Goal: Information Seeking & Learning: Learn about a topic

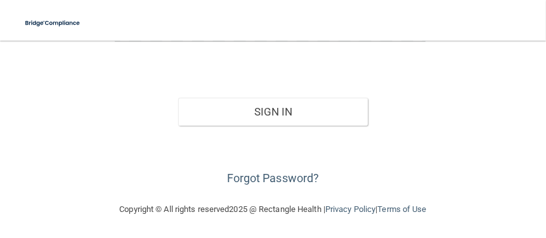
scroll to position [238, 0]
click at [270, 183] on div "Forgot Password?" at bounding box center [273, 156] width 336 height 63
click at [270, 176] on link "Forgot Password?" at bounding box center [273, 177] width 93 height 13
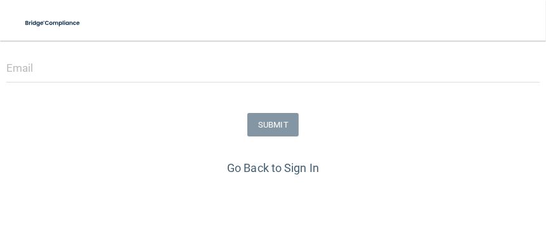
scroll to position [110, 0]
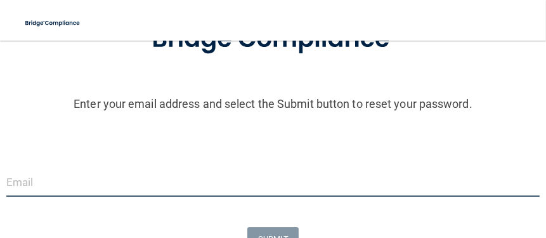
click at [108, 174] on input "email" at bounding box center [272, 182] width 533 height 29
type input "[PERSON_NAME][EMAIL_ADDRESS][PERSON_NAME][DOMAIN_NAME]"
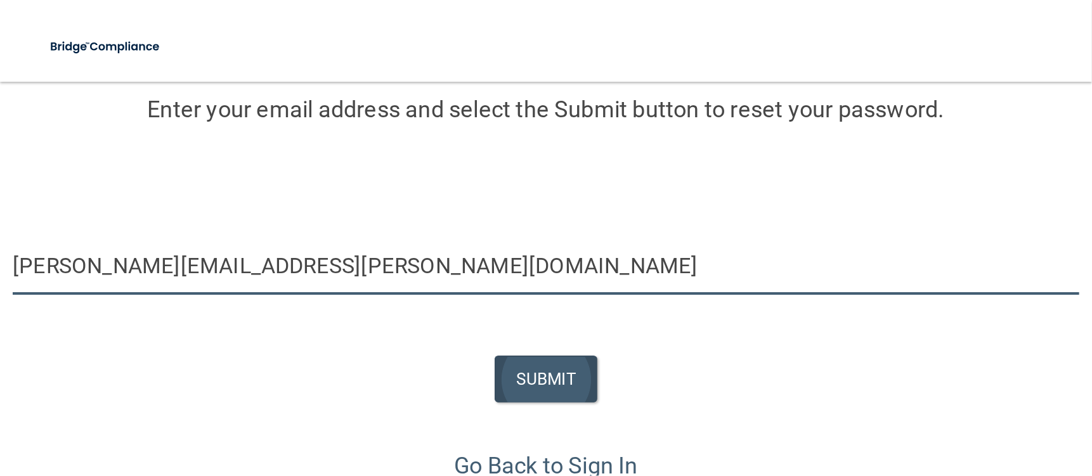
scroll to position [174, 0]
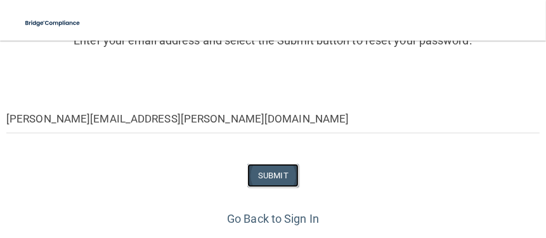
click at [266, 177] on button "SUBMIT" at bounding box center [272, 175] width 51 height 23
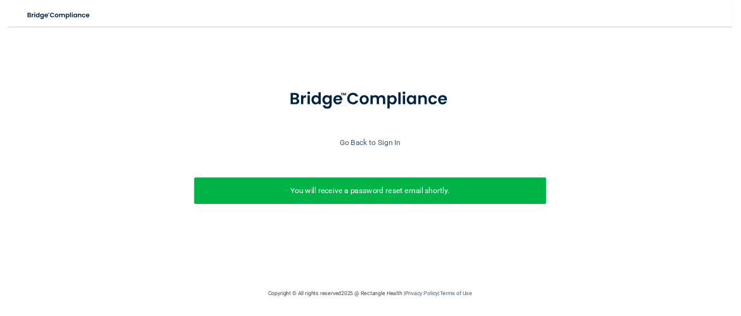
scroll to position [0, 0]
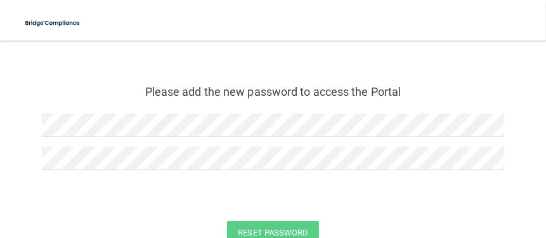
scroll to position [63, 0]
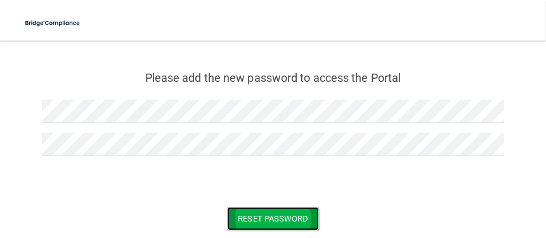
click at [236, 216] on button "Reset Password" at bounding box center [272, 218] width 91 height 23
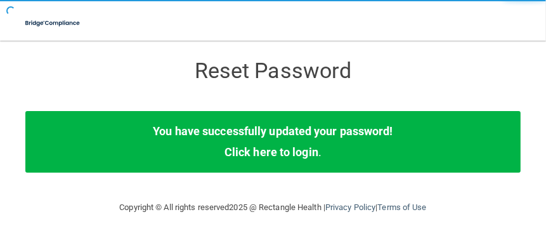
scroll to position [8, 0]
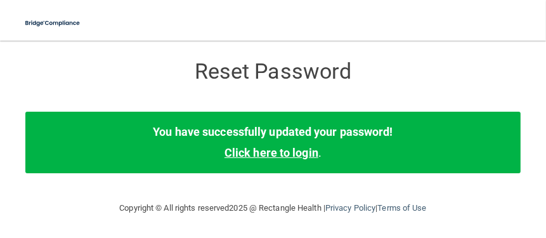
click at [260, 152] on link "Click here to login" at bounding box center [271, 152] width 94 height 13
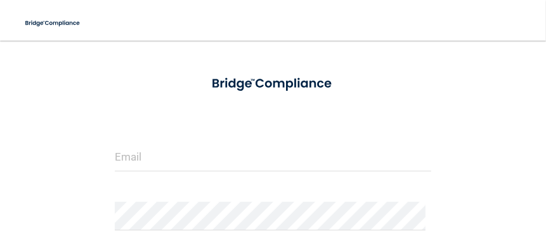
scroll to position [48, 0]
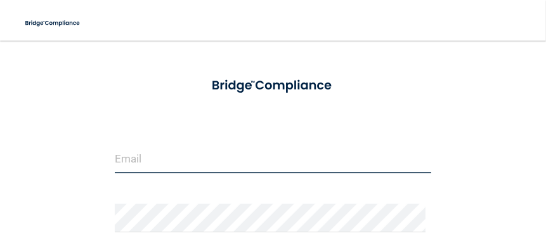
click at [182, 157] on input "email" at bounding box center [273, 159] width 317 height 29
type input "[PERSON_NAME][EMAIL_ADDRESS][PERSON_NAME][DOMAIN_NAME]"
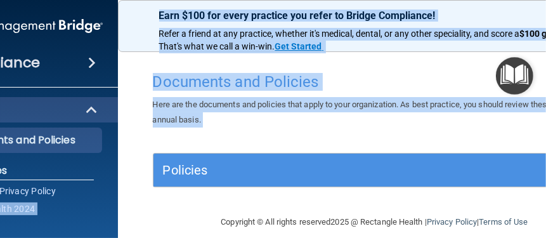
drag, startPoint x: 119, startPoint y: 198, endPoint x: 143, endPoint y: 199, distance: 24.1
click at [141, 200] on div "Compliance HIPAA Documents and Policies Report an Incident Business Associates …" at bounding box center [273, 119] width 546 height 238
click at [157, 198] on div "Policies Select All (Unselect 0) Unselect All Print Selected (0) Acceptable Use…" at bounding box center [374, 177] width 463 height 49
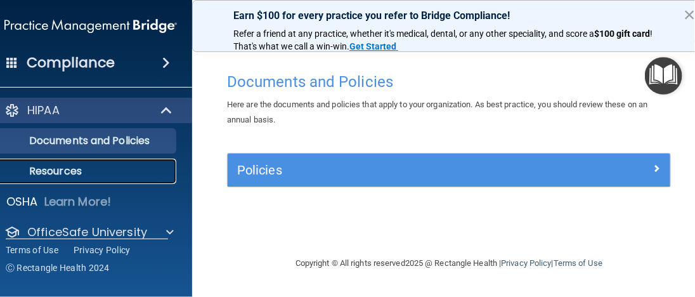
scroll to position [46, 0]
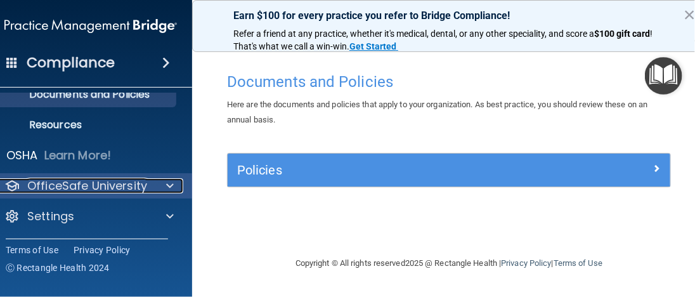
click at [163, 191] on div at bounding box center [168, 185] width 32 height 15
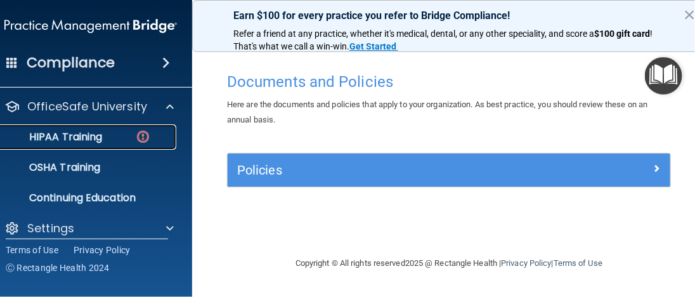
click at [85, 133] on p "HIPAA Training" at bounding box center [49, 137] width 105 height 13
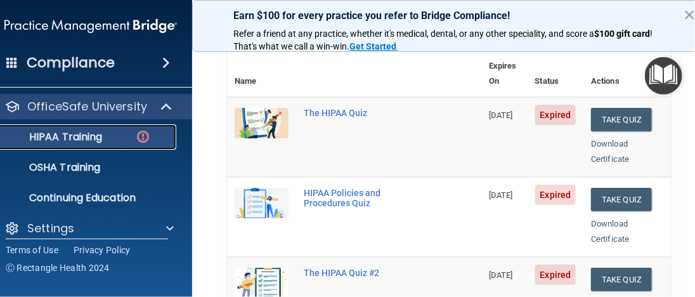
scroll to position [158, 0]
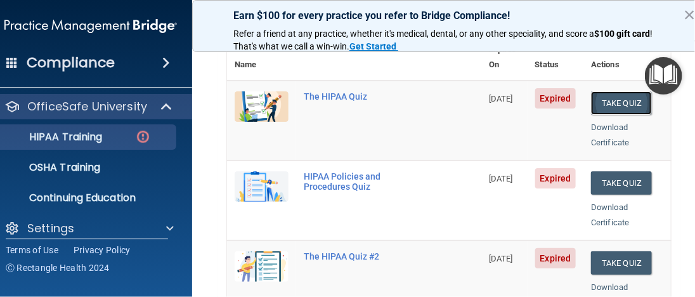
click at [545, 91] on button "Take Quiz" at bounding box center [621, 102] width 61 height 23
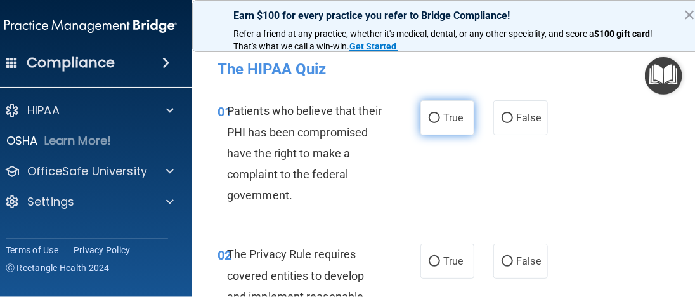
click at [429, 117] on input "True" at bounding box center [434, 118] width 11 height 10
radio input "true"
drag, startPoint x: 681, startPoint y: 189, endPoint x: 680, endPoint y: 216, distance: 27.3
click at [545, 216] on div "01 Patients who believe that their PHI has been compromised have the right to m…" at bounding box center [449, 155] width 482 height 143
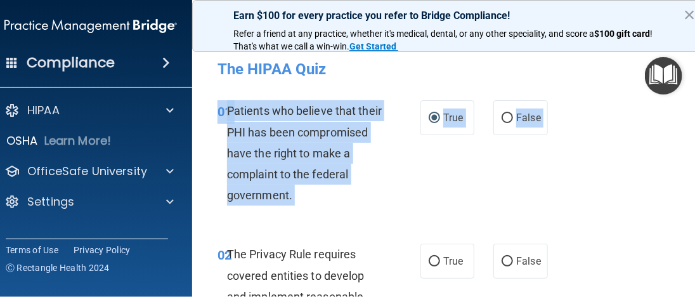
drag, startPoint x: 507, startPoint y: 181, endPoint x: 685, endPoint y: 248, distance: 190.0
click at [545, 237] on main "- The HIPAA Quiz This quiz doesn’t expire until 09/10/2025. Are you sure you wa…" at bounding box center [448, 169] width 513 height 256
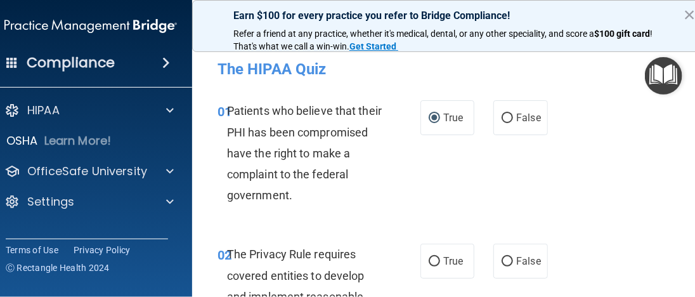
click at [545, 183] on div "01 Patients who believe that their PHI has been compromised have the right to m…" at bounding box center [449, 155] width 482 height 143
click at [527, 173] on div "01 Patients who believe that their PHI has been compromised have the right to m…" at bounding box center [449, 155] width 482 height 143
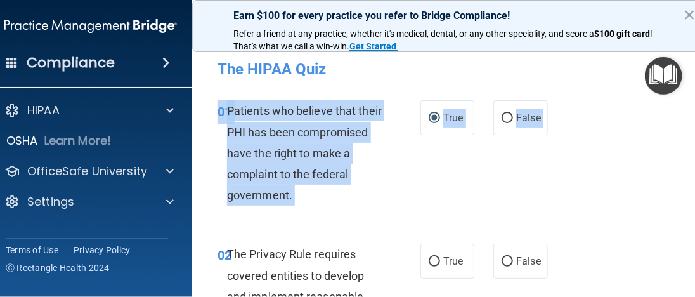
drag, startPoint x: 614, startPoint y: 164, endPoint x: 616, endPoint y: 202, distance: 38.1
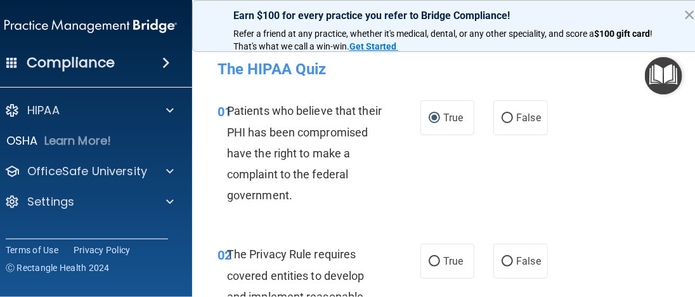
click at [545, 188] on div "01 Patients who believe that their PHI has been compromised have the right to m…" at bounding box center [449, 155] width 482 height 143
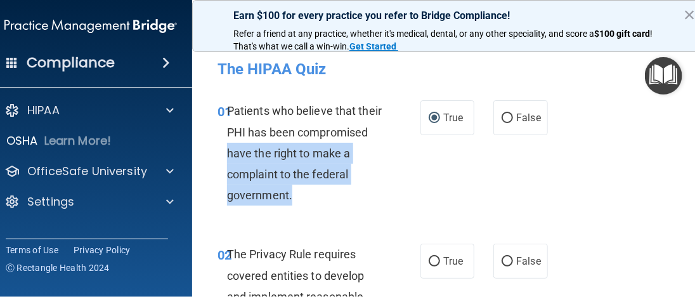
drag, startPoint x: 198, startPoint y: 152, endPoint x: 195, endPoint y: 207, distance: 55.9
click at [198, 207] on div "01 Patients who believe that their PHI has been compromised have the right to m…" at bounding box center [318, 156] width 241 height 112
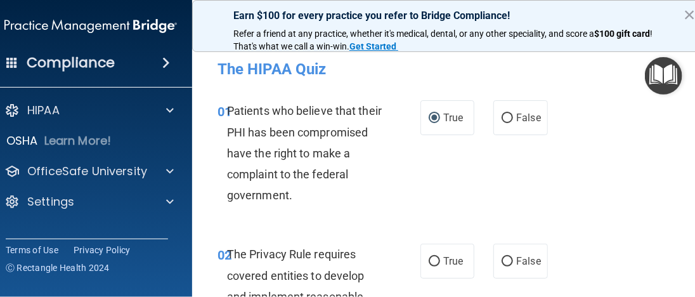
click at [198, 190] on div "01 Patients who believe that their PHI has been compromised have the right to m…" at bounding box center [318, 156] width 241 height 112
drag, startPoint x: 694, startPoint y: 86, endPoint x: 694, endPoint y: 174, distance: 87.5
click at [545, 174] on main "- The HIPAA Quiz This quiz doesn’t expire until 09/10/2025. Are you sure you wa…" at bounding box center [448, 169] width 513 height 256
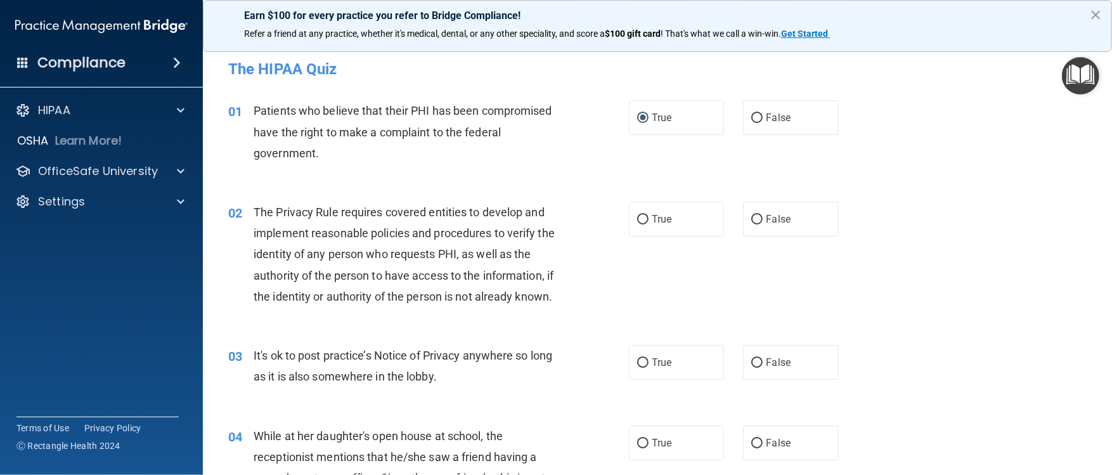
drag, startPoint x: 617, startPoint y: 0, endPoint x: 166, endPoint y: 348, distance: 569.4
click at [166, 237] on div "Compliance HIPAA Documents and Policies Report an Incident Business Associates …" at bounding box center [101, 237] width 203 height 475
click at [545, 215] on input "True" at bounding box center [642, 220] width 11 height 10
radio input "true"
click at [545, 237] on input "False" at bounding box center [756, 363] width 11 height 10
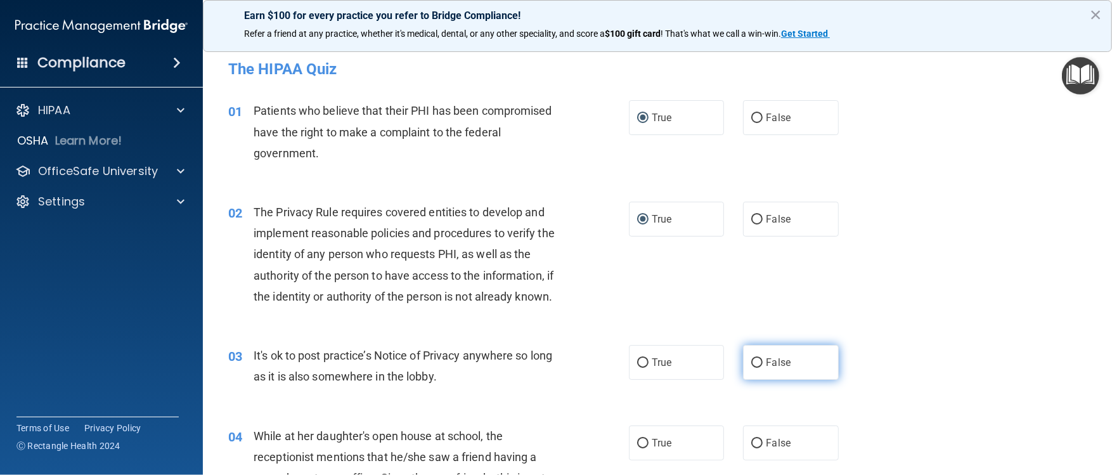
radio input "true"
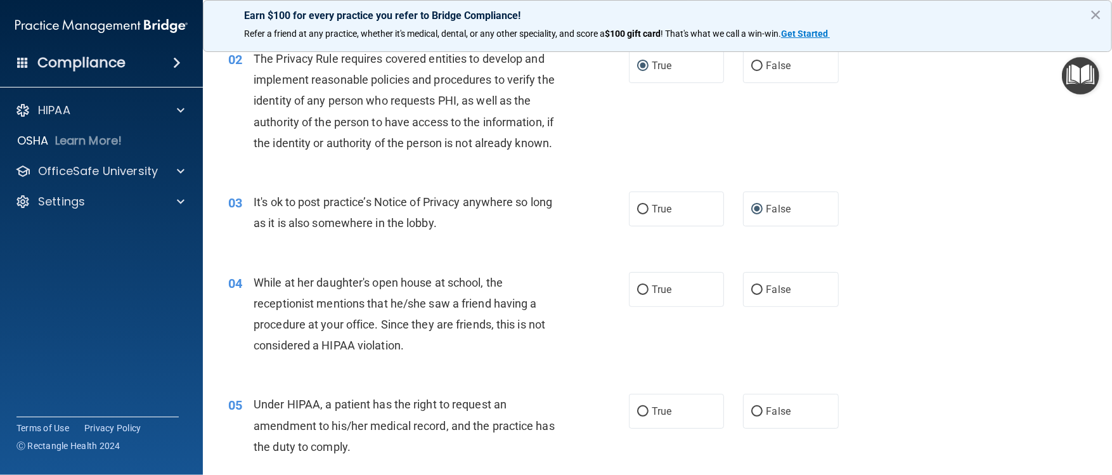
scroll to position [216, 0]
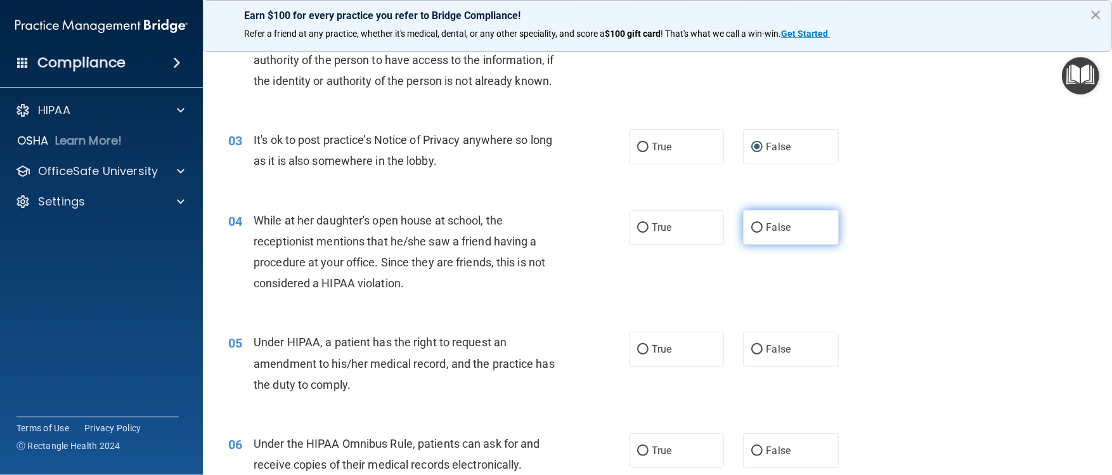
click at [545, 233] on input "False" at bounding box center [756, 228] width 11 height 10
radio input "true"
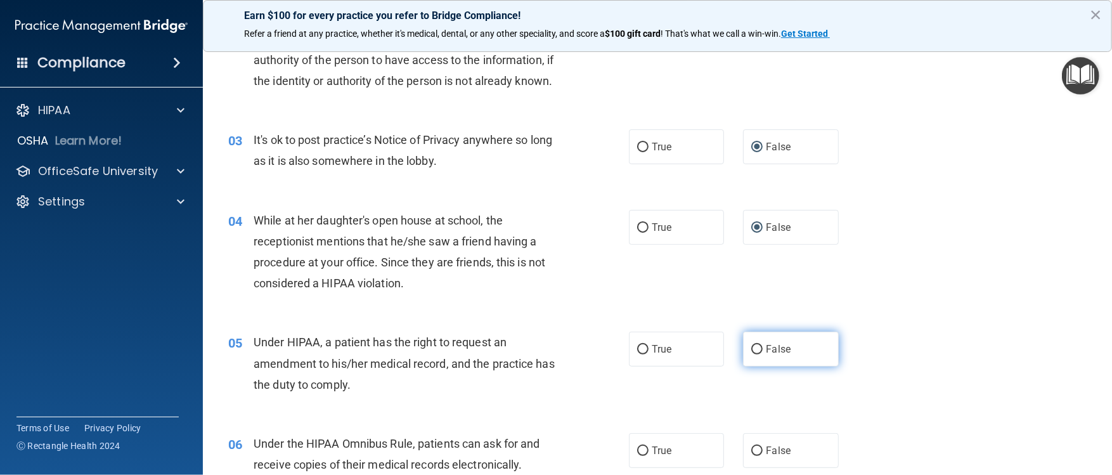
click at [545, 237] on input "False" at bounding box center [756, 350] width 11 height 10
radio input "true"
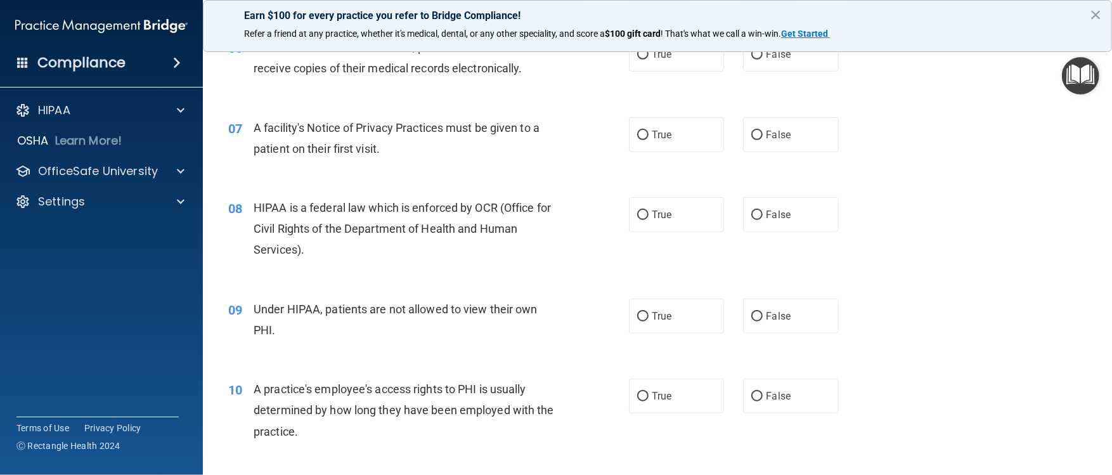
scroll to position [593, 0]
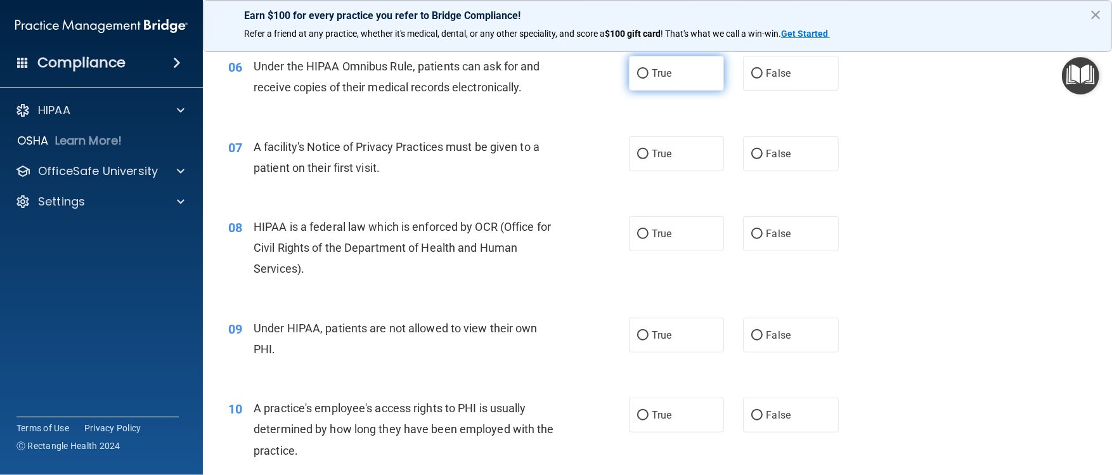
click at [545, 79] on input "True" at bounding box center [642, 74] width 11 height 10
radio input "true"
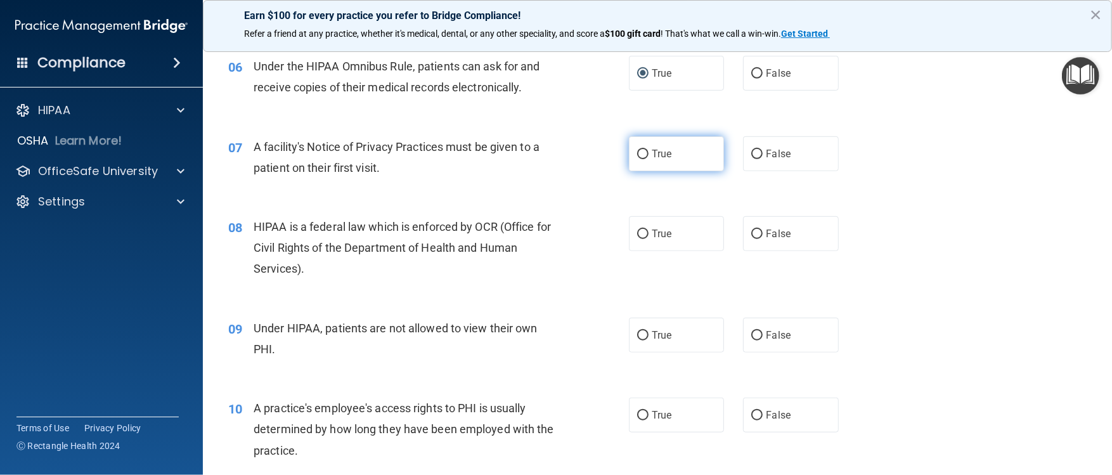
click at [545, 159] on input "True" at bounding box center [642, 155] width 11 height 10
radio input "true"
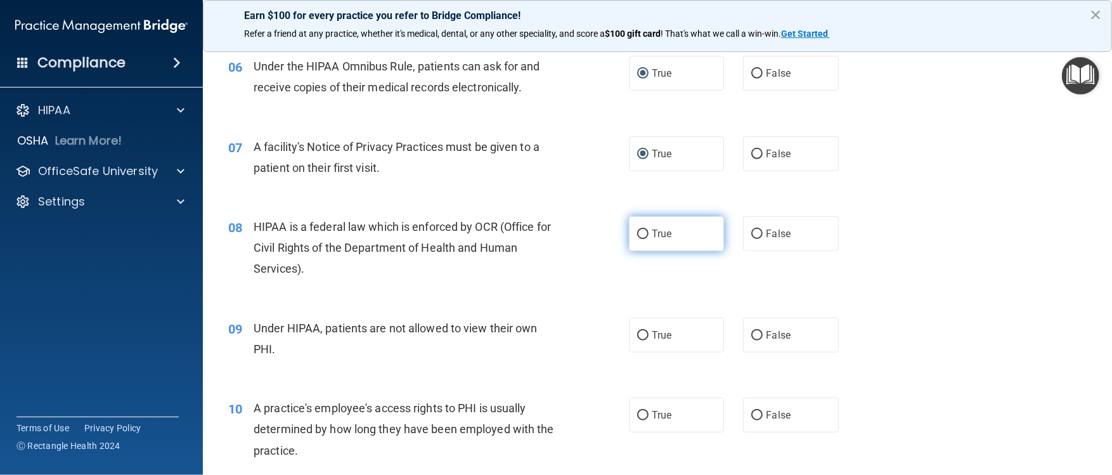
click at [545, 237] on input "True" at bounding box center [642, 234] width 11 height 10
radio input "true"
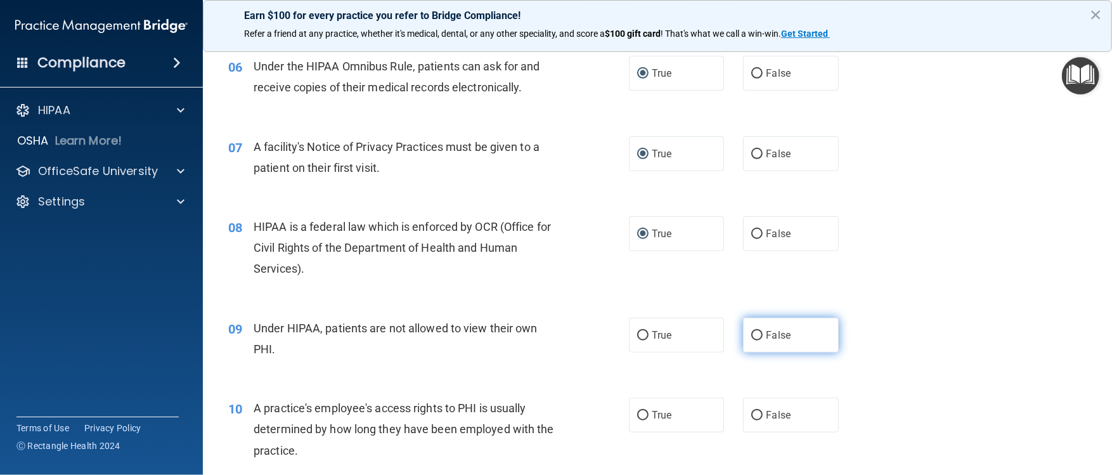
click at [545, 237] on input "False" at bounding box center [756, 336] width 11 height 10
radio input "true"
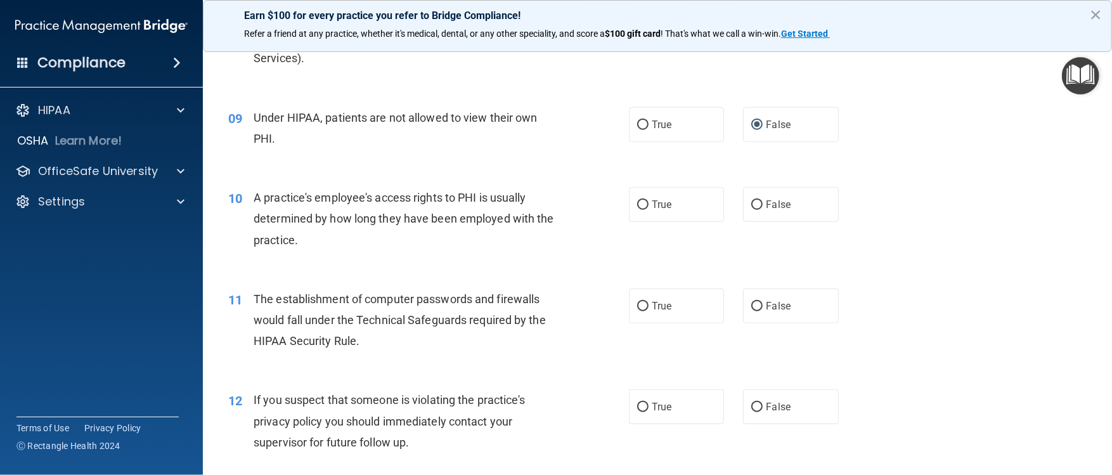
scroll to position [818, 0]
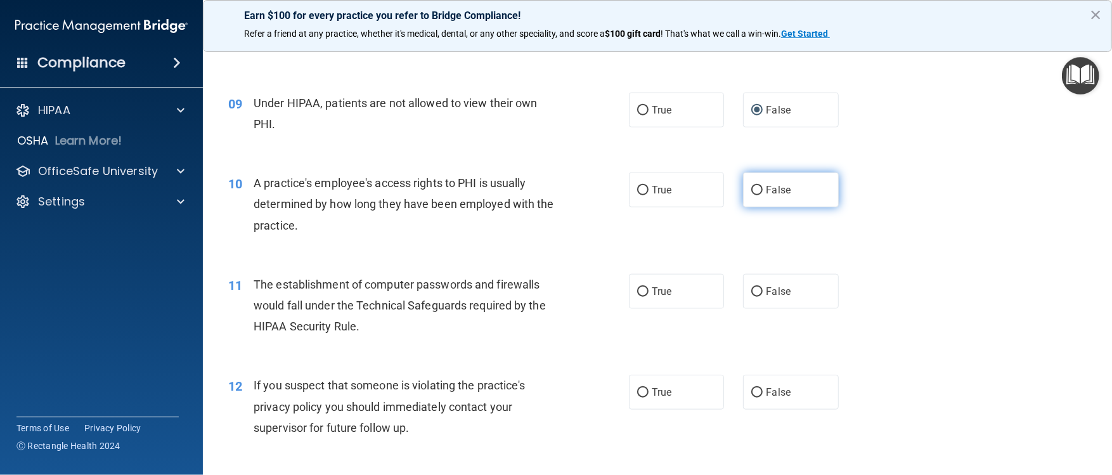
click at [545, 195] on input "False" at bounding box center [756, 191] width 11 height 10
radio input "true"
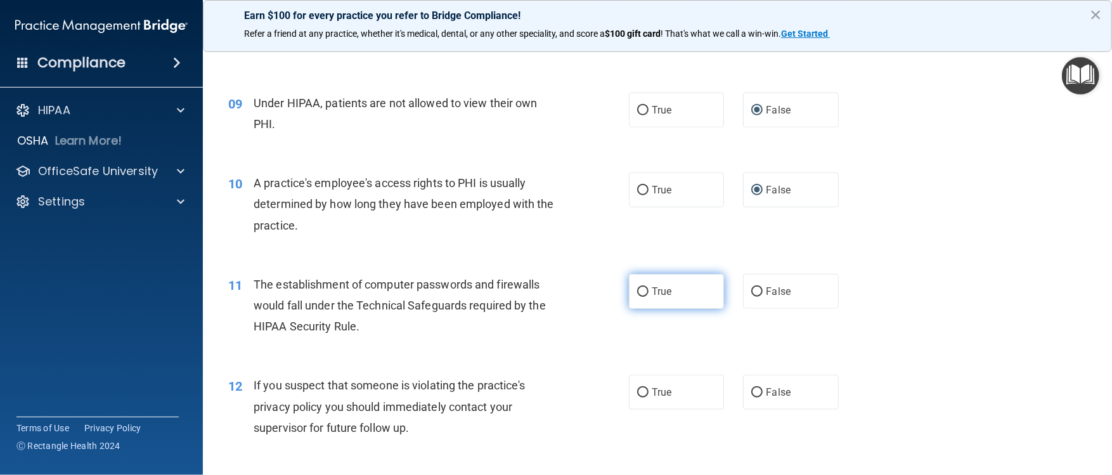
click at [545, 237] on input "True" at bounding box center [642, 292] width 11 height 10
radio input "true"
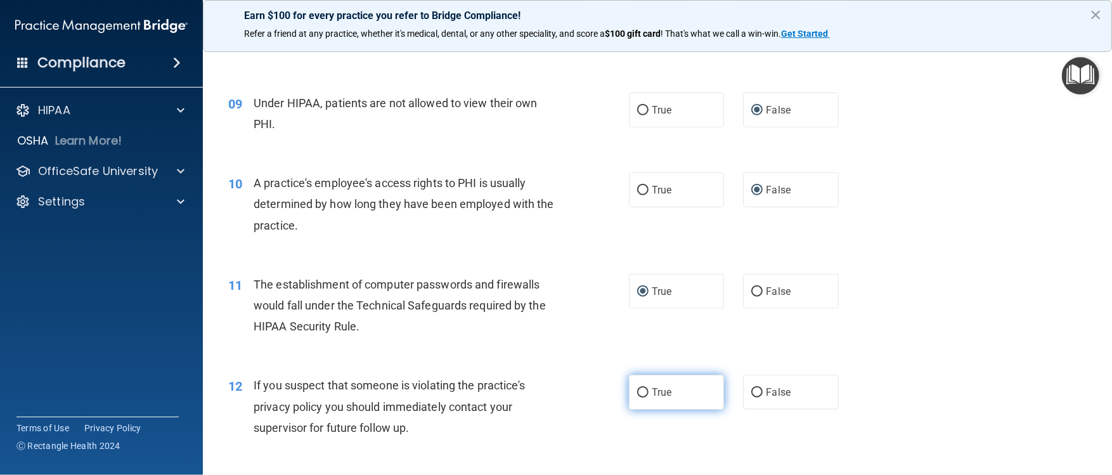
click at [545, 237] on input "True" at bounding box center [642, 393] width 11 height 10
radio input "true"
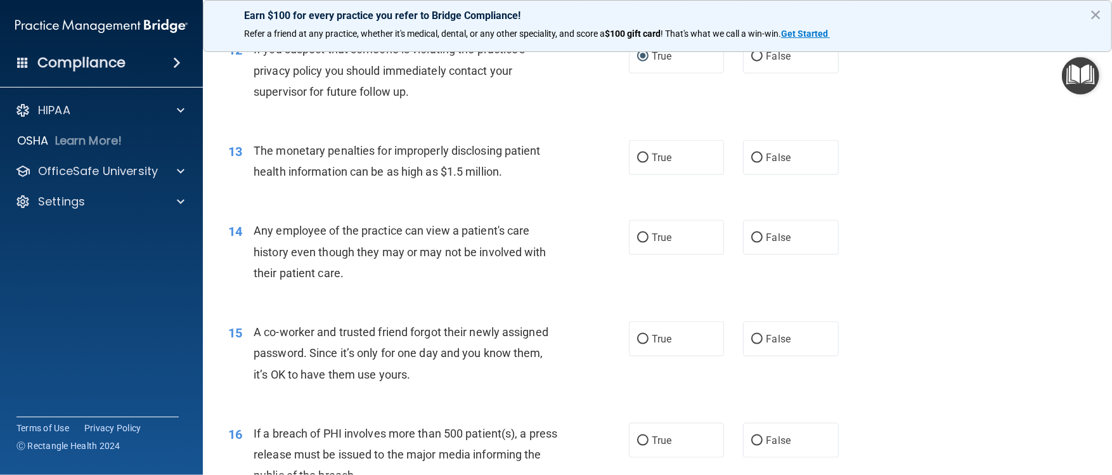
scroll to position [1149, 0]
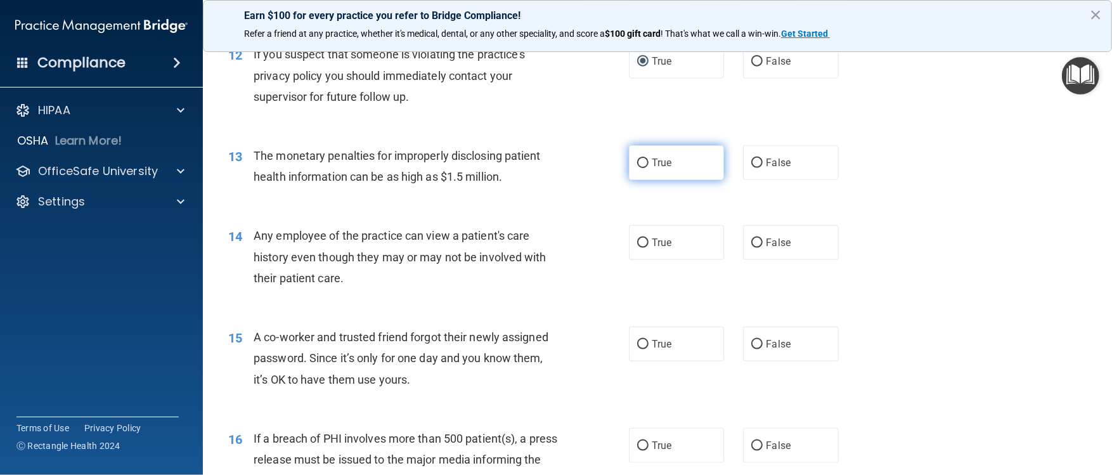
click at [545, 168] on input "True" at bounding box center [642, 163] width 11 height 10
radio input "true"
click at [545, 237] on input "False" at bounding box center [756, 243] width 11 height 10
radio input "true"
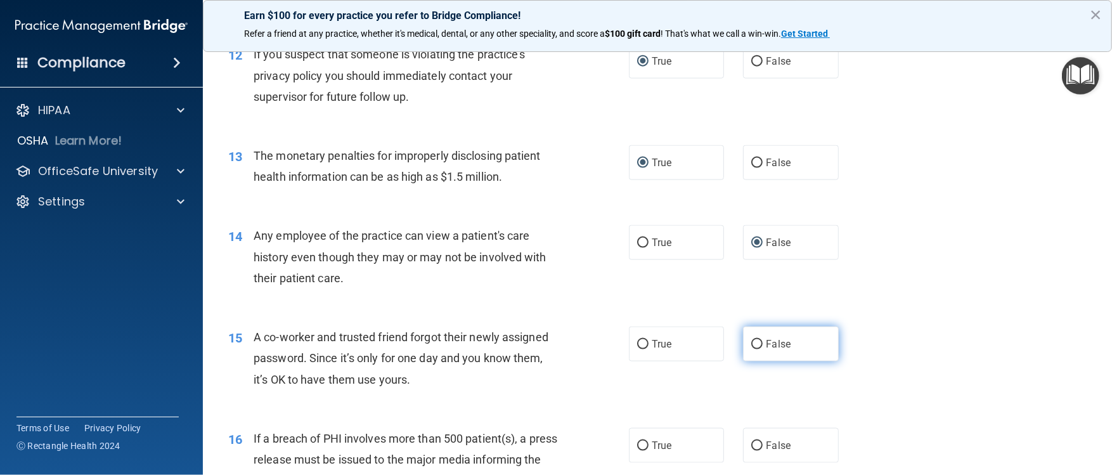
click at [545, 237] on span "False" at bounding box center [778, 344] width 25 height 12
click at [545, 237] on input "False" at bounding box center [756, 345] width 11 height 10
radio input "true"
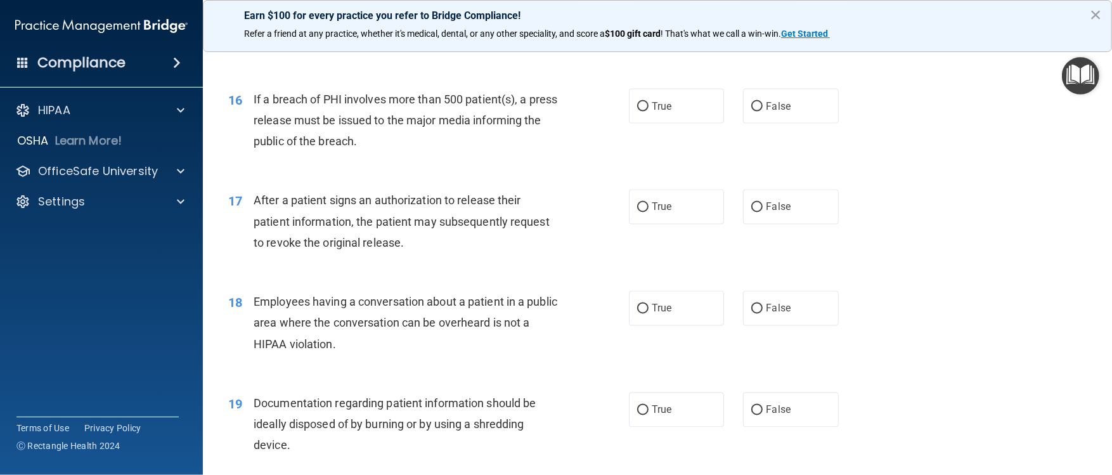
scroll to position [1497, 0]
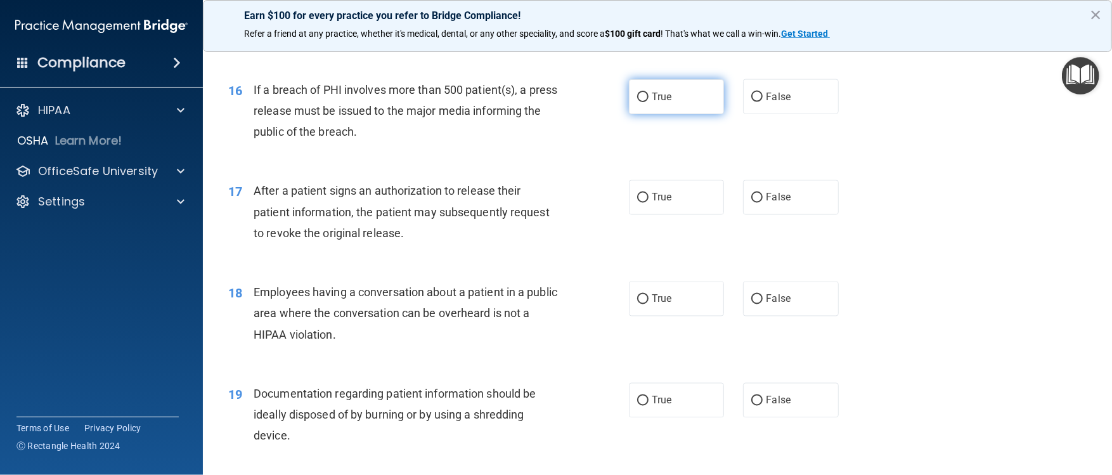
click at [545, 102] on input "True" at bounding box center [642, 98] width 11 height 10
radio input "true"
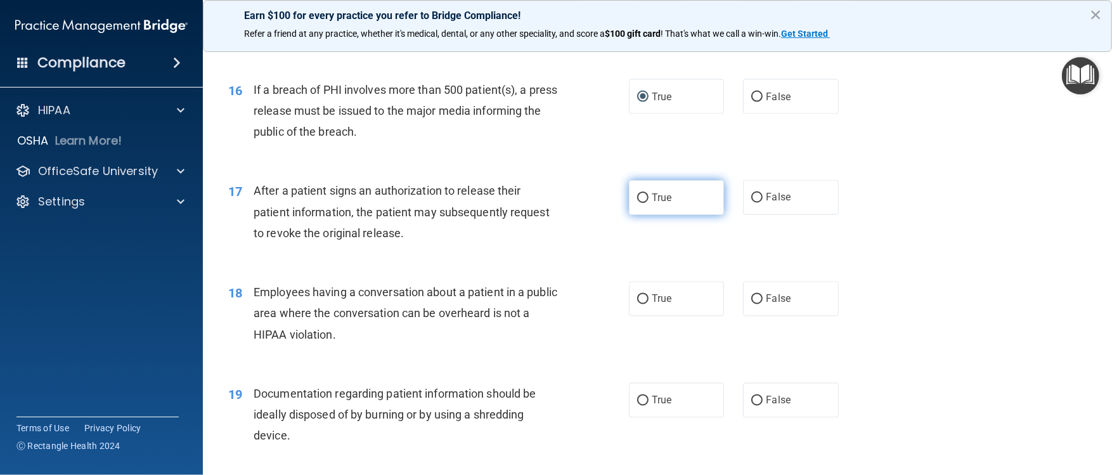
click at [545, 203] on input "True" at bounding box center [642, 198] width 11 height 10
radio input "true"
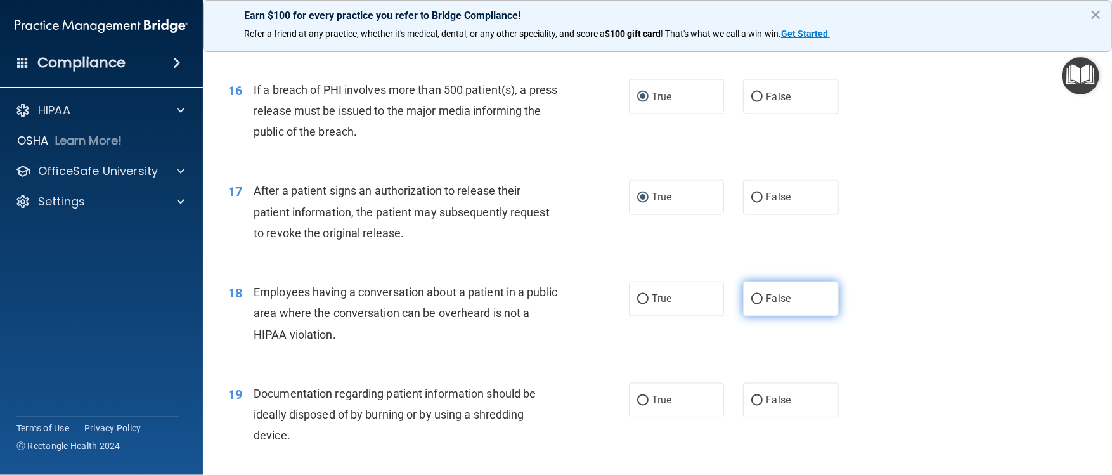
click at [545, 237] on input "False" at bounding box center [756, 300] width 11 height 10
radio input "true"
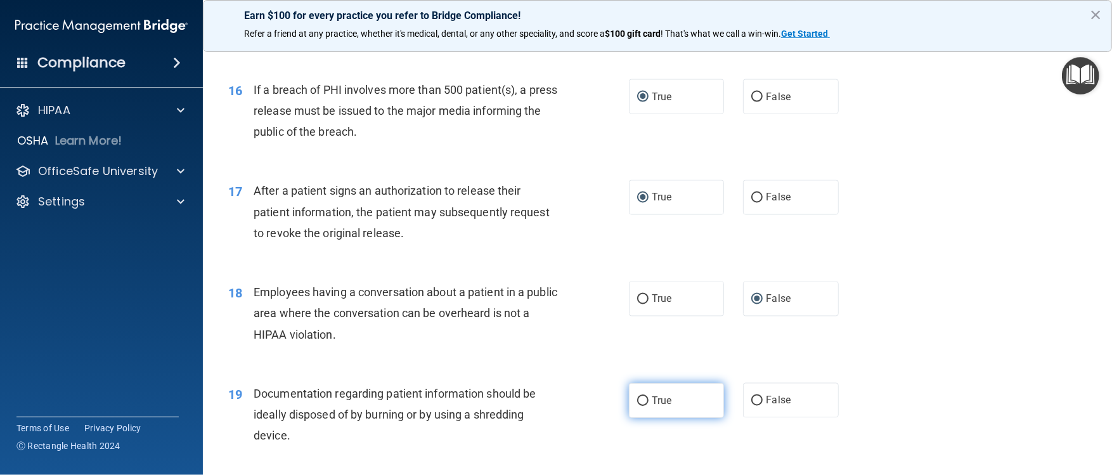
click at [545, 237] on input "True" at bounding box center [642, 401] width 11 height 10
radio input "true"
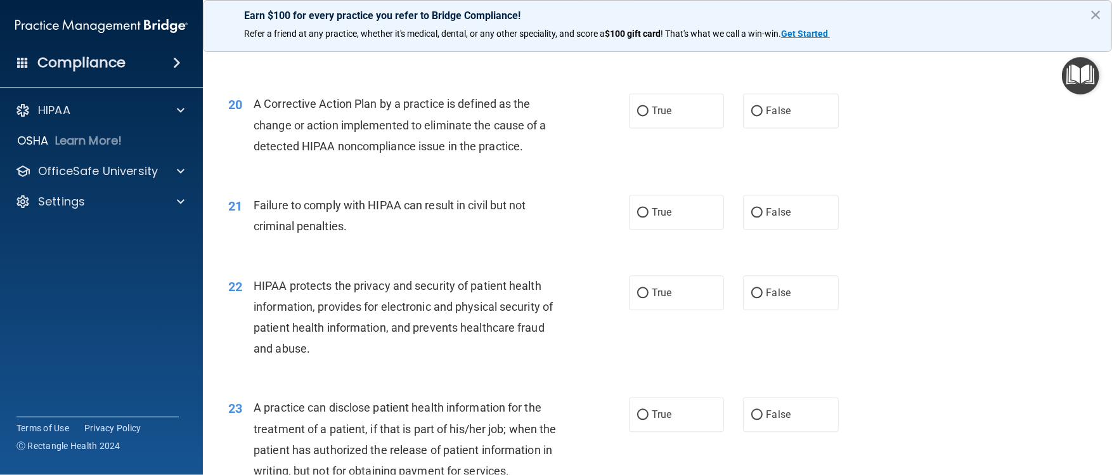
scroll to position [1898, 0]
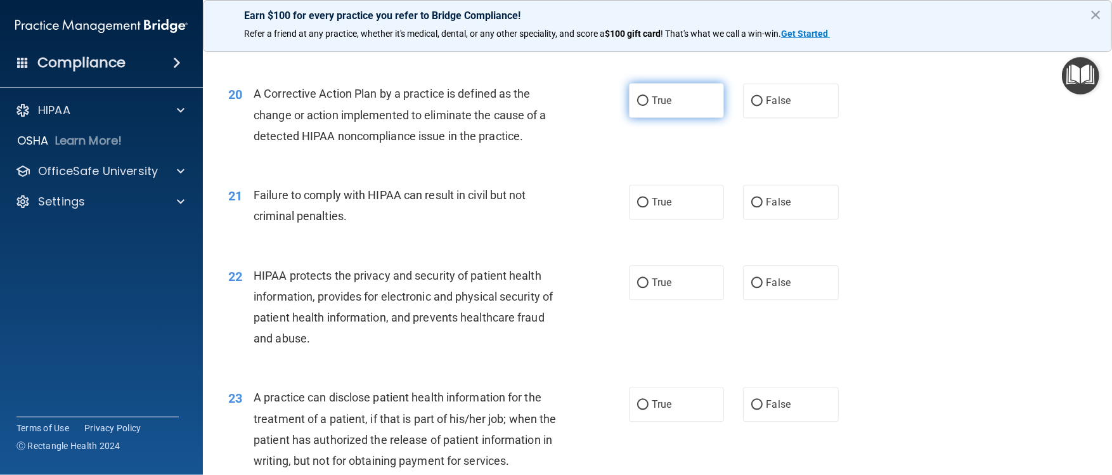
click at [545, 106] on input "True" at bounding box center [642, 101] width 11 height 10
radio input "true"
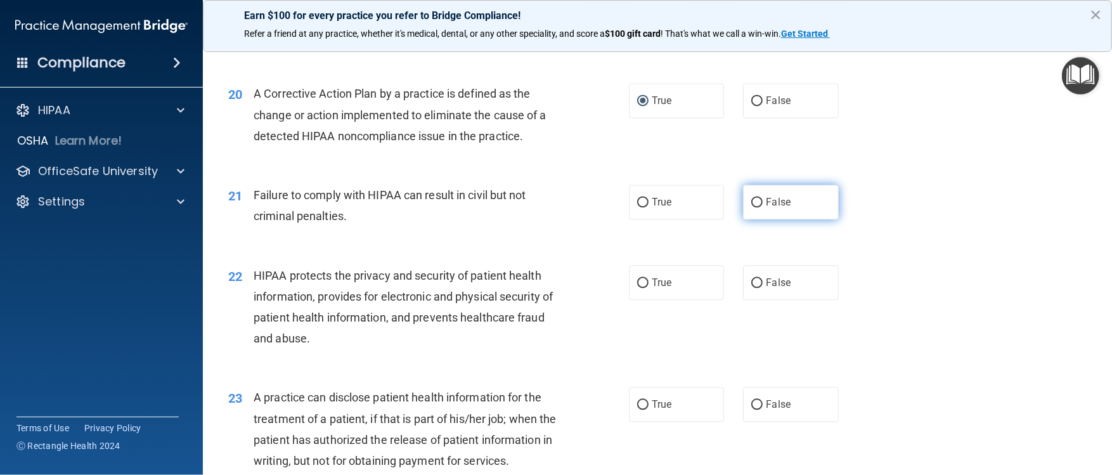
click at [545, 207] on input "False" at bounding box center [756, 203] width 11 height 10
radio input "true"
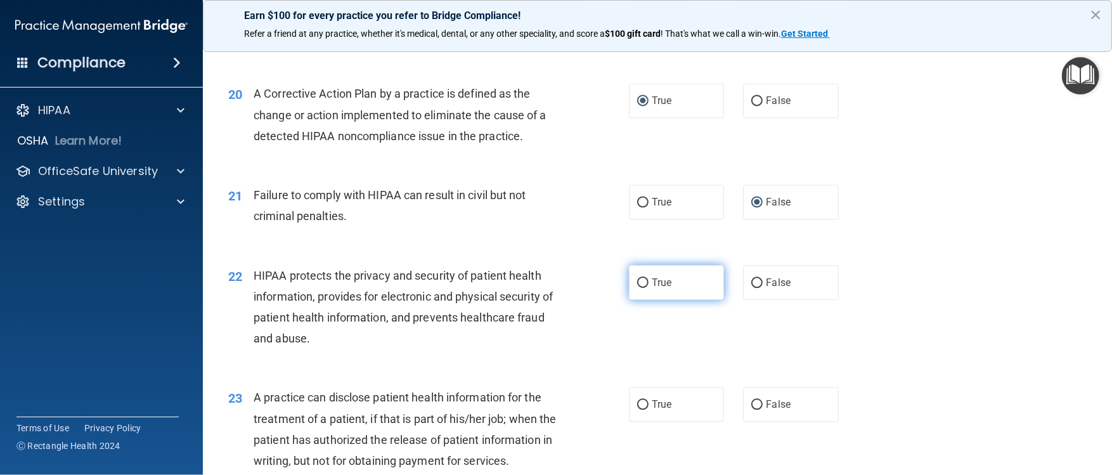
click at [545, 237] on input "True" at bounding box center [642, 283] width 11 height 10
radio input "true"
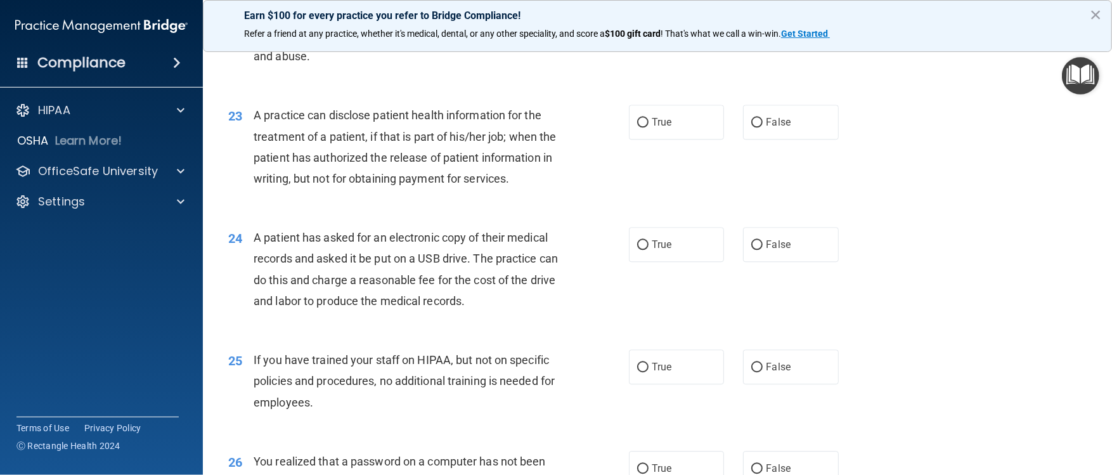
scroll to position [2189, 0]
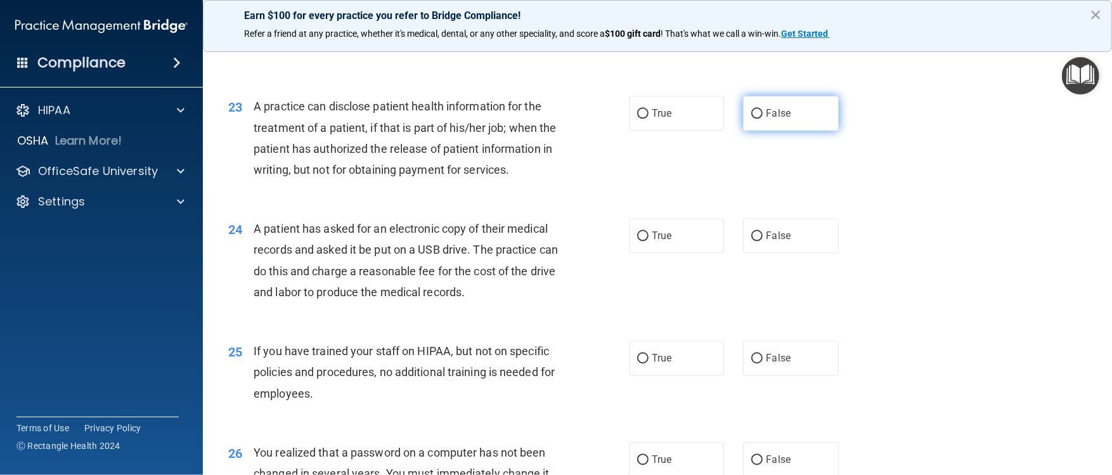
click at [545, 119] on input "False" at bounding box center [756, 114] width 11 height 10
radio input "true"
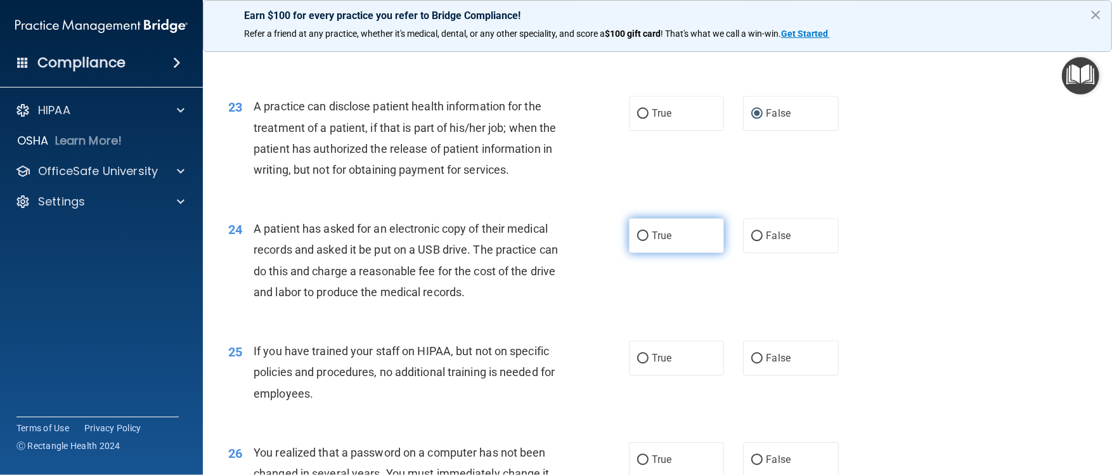
click at [545, 237] on input "True" at bounding box center [642, 236] width 11 height 10
radio input "true"
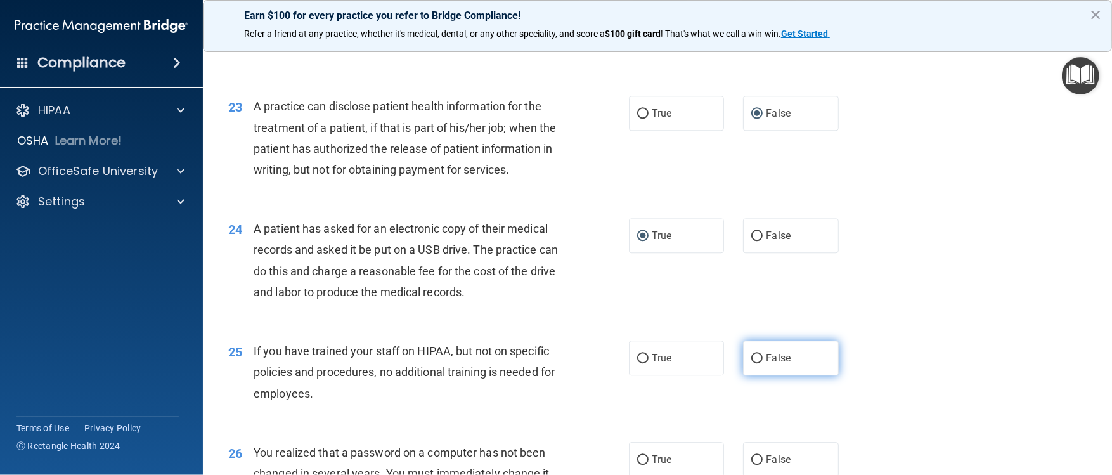
click at [545, 237] on input "False" at bounding box center [756, 359] width 11 height 10
radio input "true"
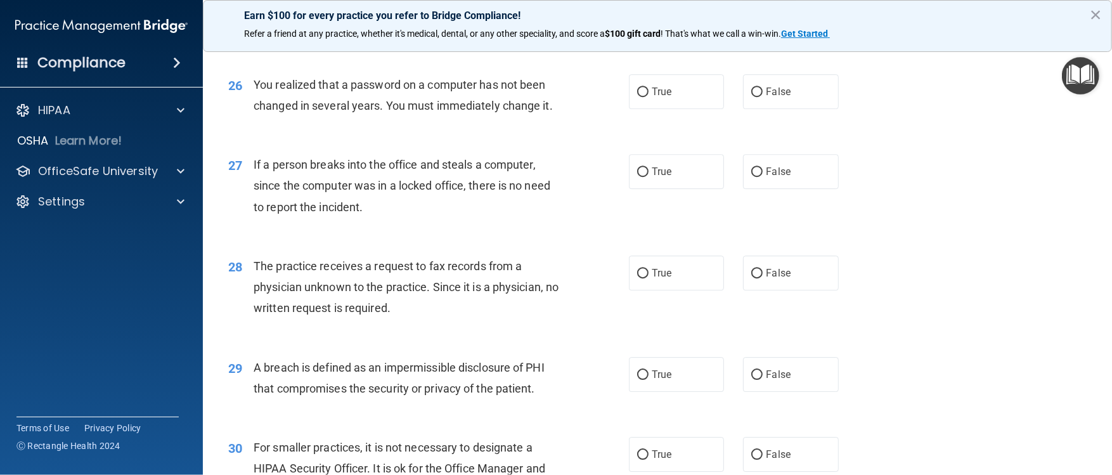
scroll to position [2562, 0]
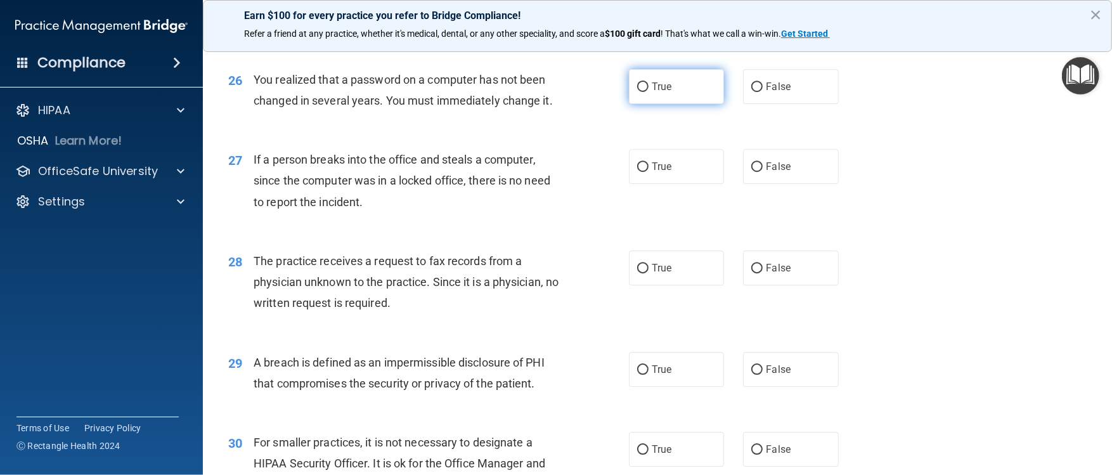
click at [545, 92] on input "True" at bounding box center [642, 87] width 11 height 10
radio input "true"
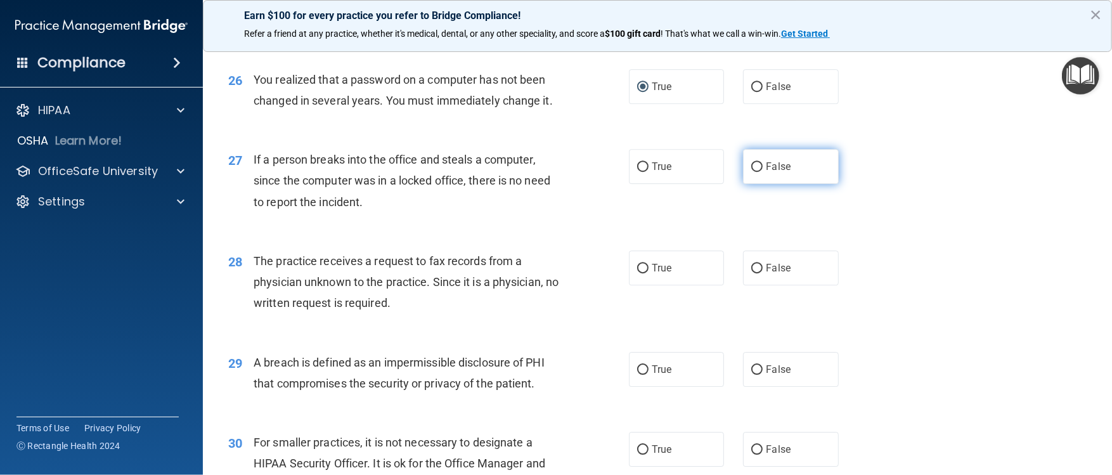
click at [545, 184] on label "False" at bounding box center [790, 166] width 95 height 35
click at [545, 172] on input "False" at bounding box center [756, 167] width 11 height 10
radio input "true"
click at [545, 237] on label "False" at bounding box center [790, 267] width 95 height 35
click at [545, 237] on input "False" at bounding box center [756, 269] width 11 height 10
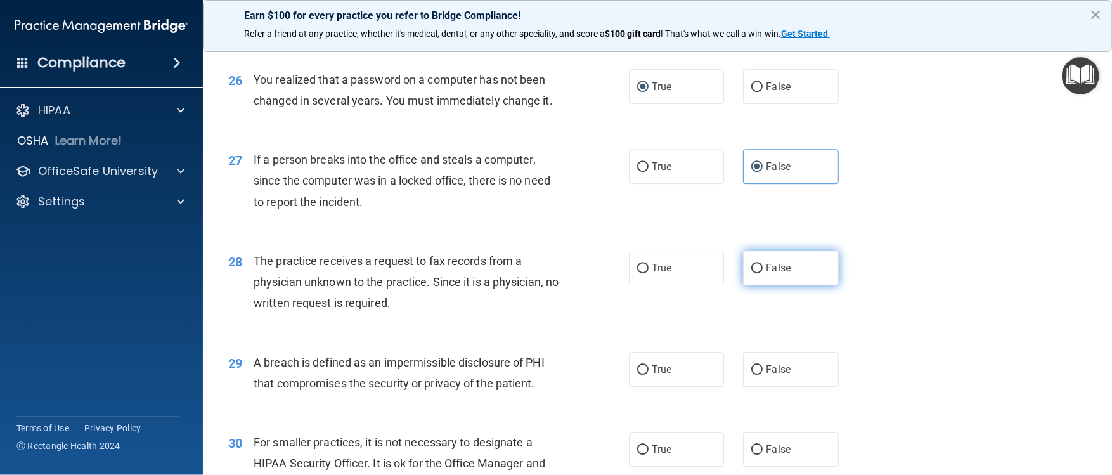
radio input "true"
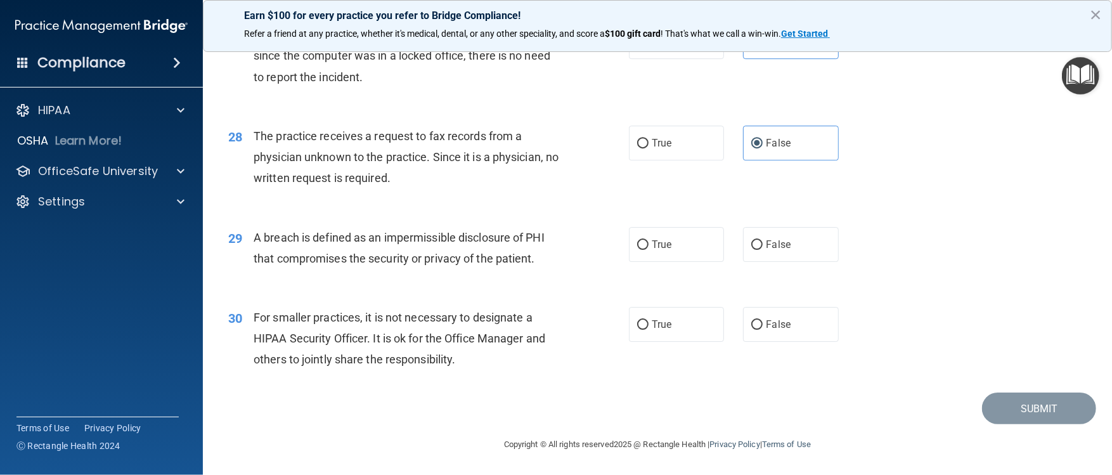
scroll to position [2749, 0]
click at [545, 237] on input "True" at bounding box center [642, 245] width 11 height 10
radio input "true"
click at [545, 237] on input "False" at bounding box center [756, 325] width 11 height 10
radio input "true"
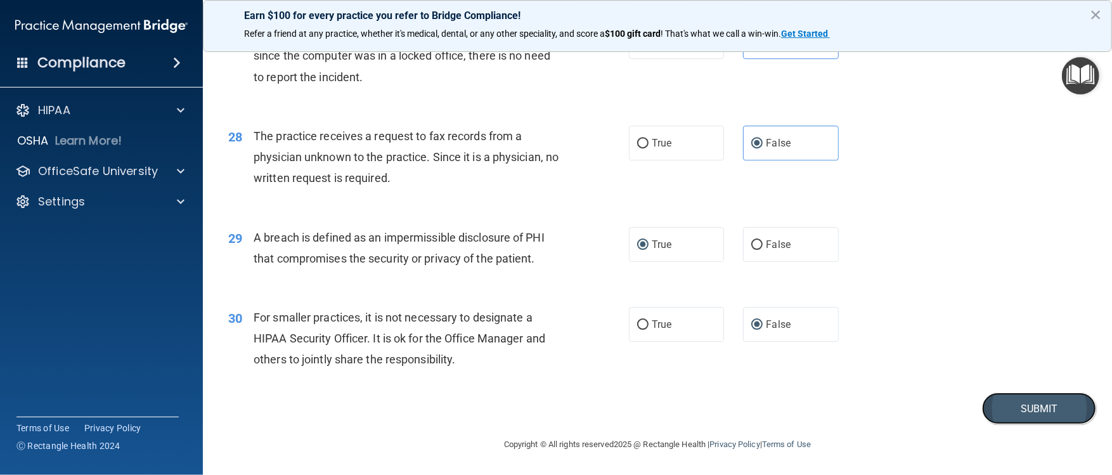
click at [545, 237] on button "Submit" at bounding box center [1039, 408] width 114 height 32
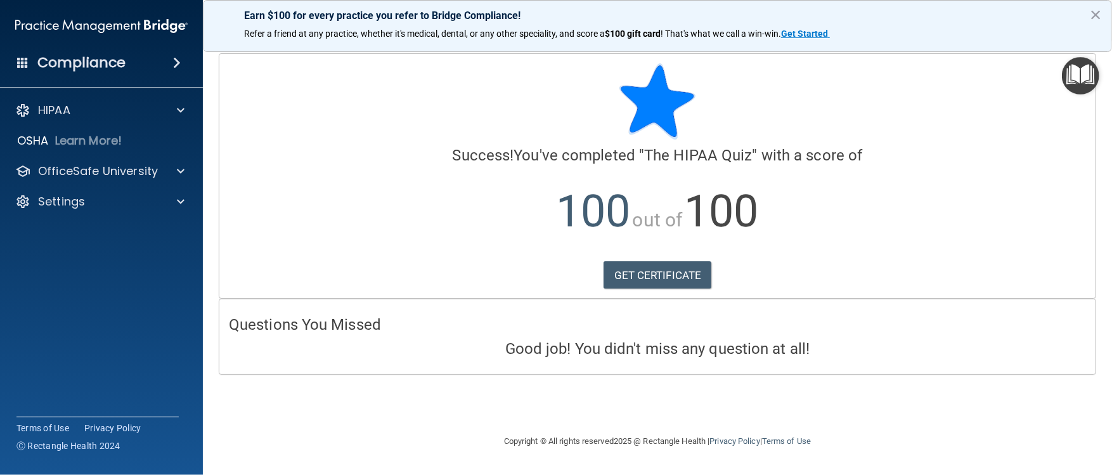
drag, startPoint x: 1111, startPoint y: 5, endPoint x: 373, endPoint y: 89, distance: 742.7
click at [373, 89] on div at bounding box center [657, 101] width 857 height 76
click at [182, 110] on span at bounding box center [181, 110] width 8 height 15
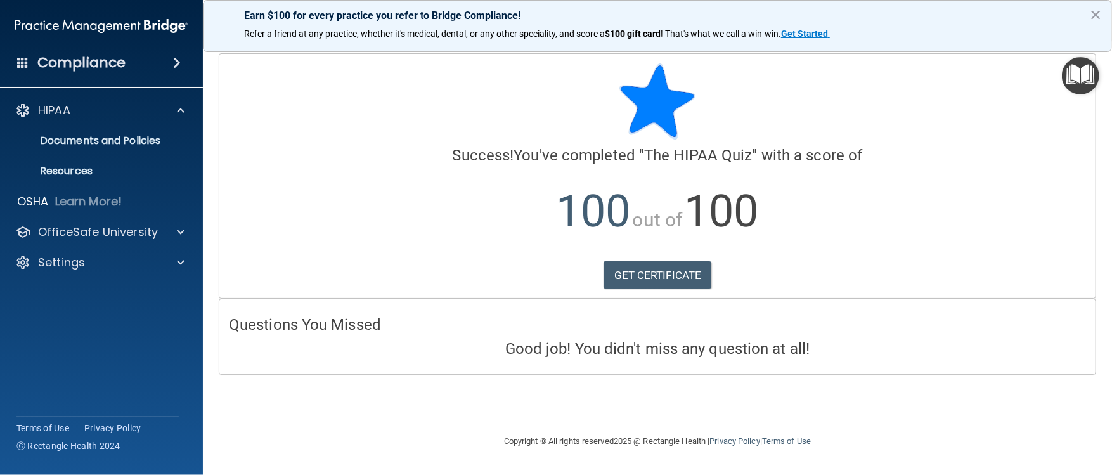
click at [180, 65] on span at bounding box center [177, 62] width 8 height 15
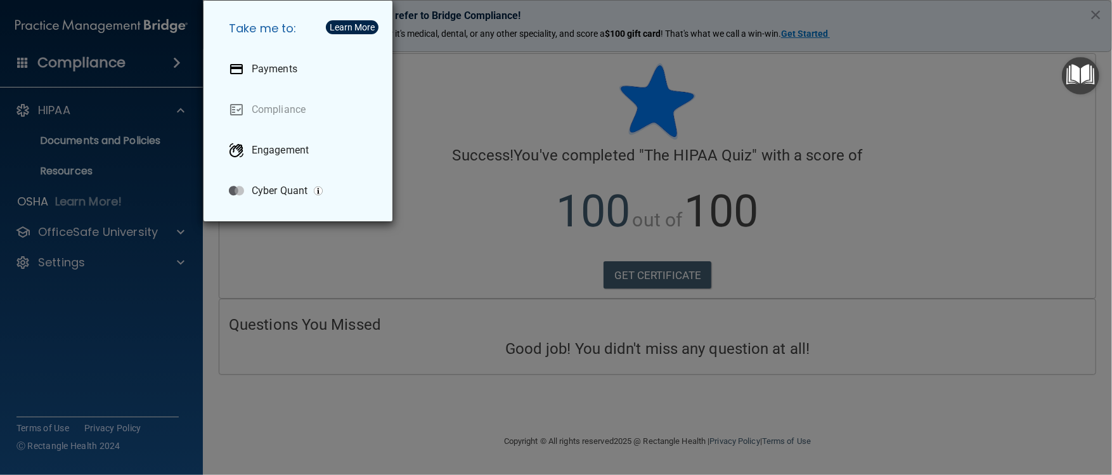
click at [163, 126] on div "Take me to: Payments Compliance Engagement Cyber Quant" at bounding box center [556, 237] width 1112 height 475
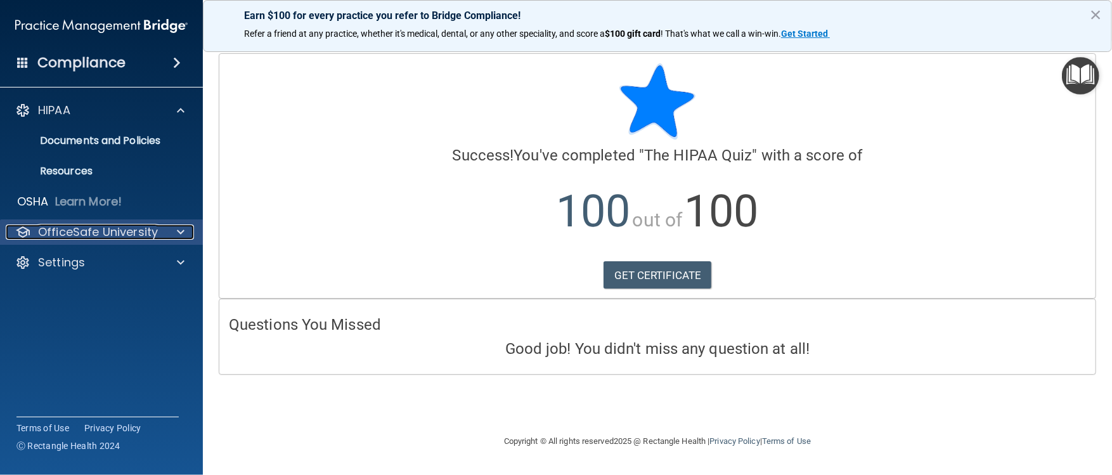
click at [81, 233] on p "OfficeSafe University" at bounding box center [98, 231] width 120 height 15
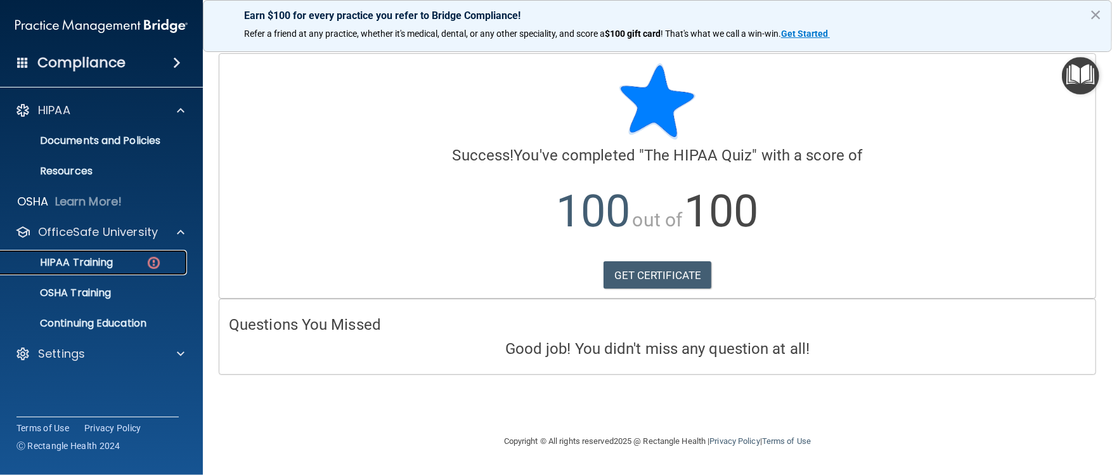
click at [96, 237] on p "HIPAA Training" at bounding box center [60, 262] width 105 height 13
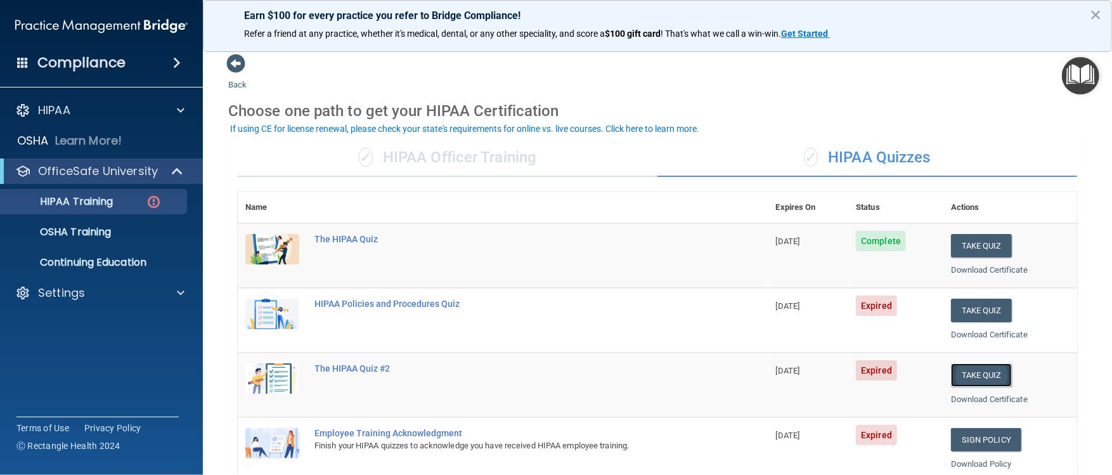
click at [545, 237] on button "Take Quiz" at bounding box center [981, 374] width 61 height 23
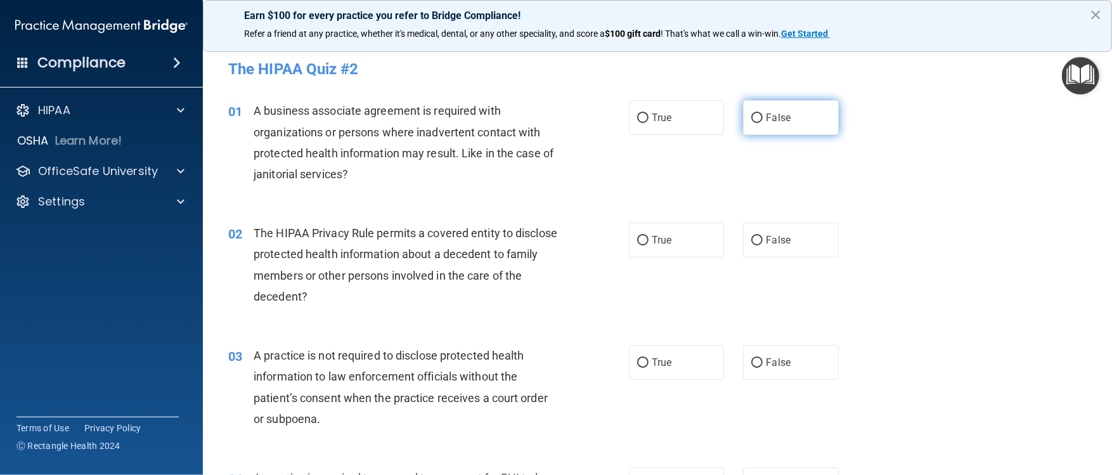
click at [545, 113] on input "False" at bounding box center [756, 118] width 11 height 10
radio input "true"
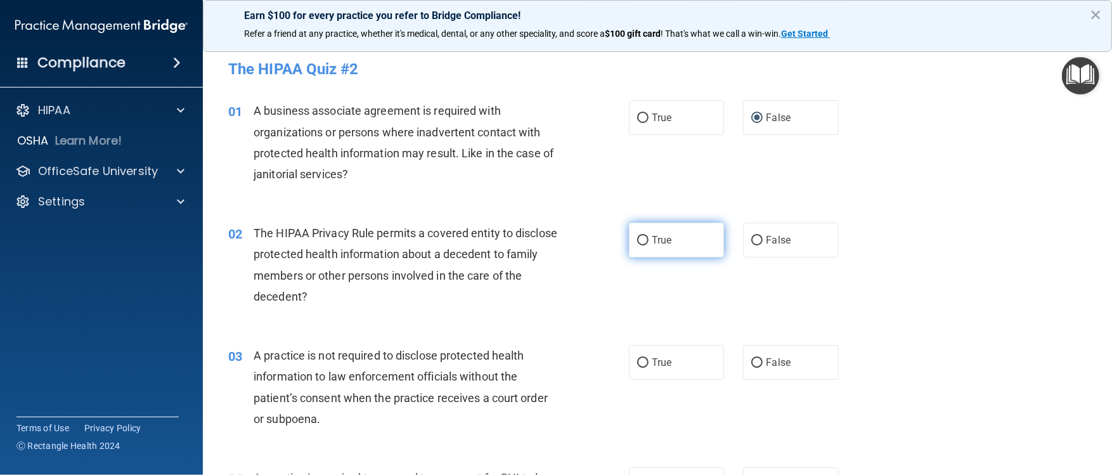
click at [545, 237] on input "True" at bounding box center [642, 241] width 11 height 10
radio input "true"
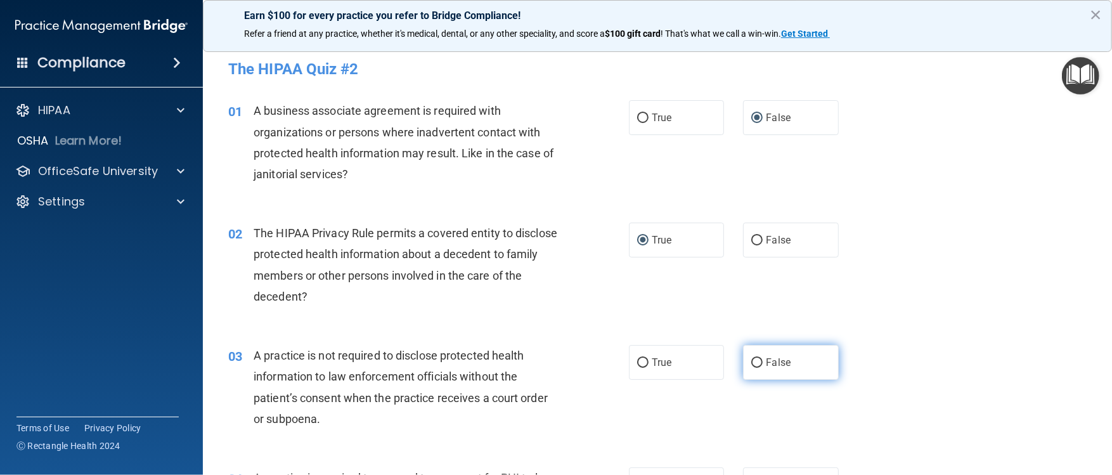
click at [545, 237] on label "False" at bounding box center [790, 362] width 95 height 35
click at [545, 237] on input "False" at bounding box center [756, 363] width 11 height 10
radio input "true"
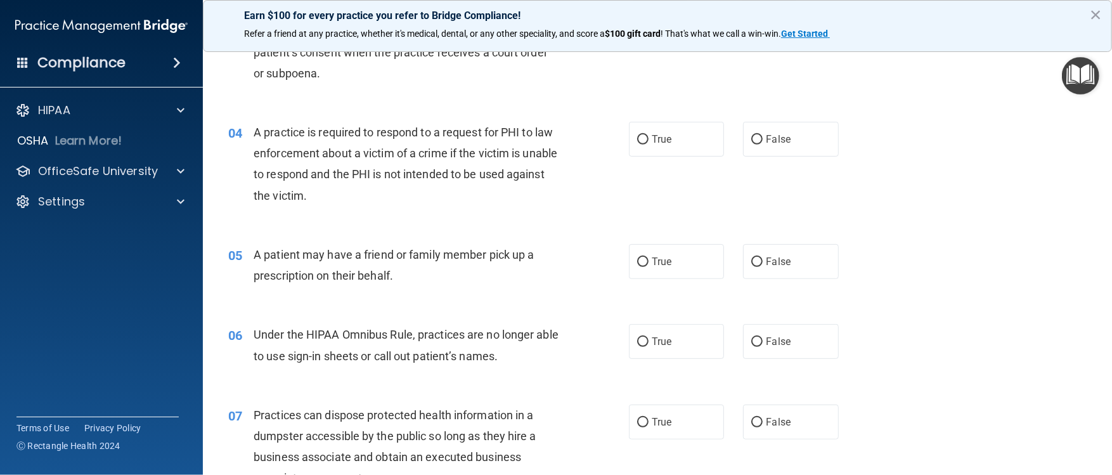
scroll to position [355, 0]
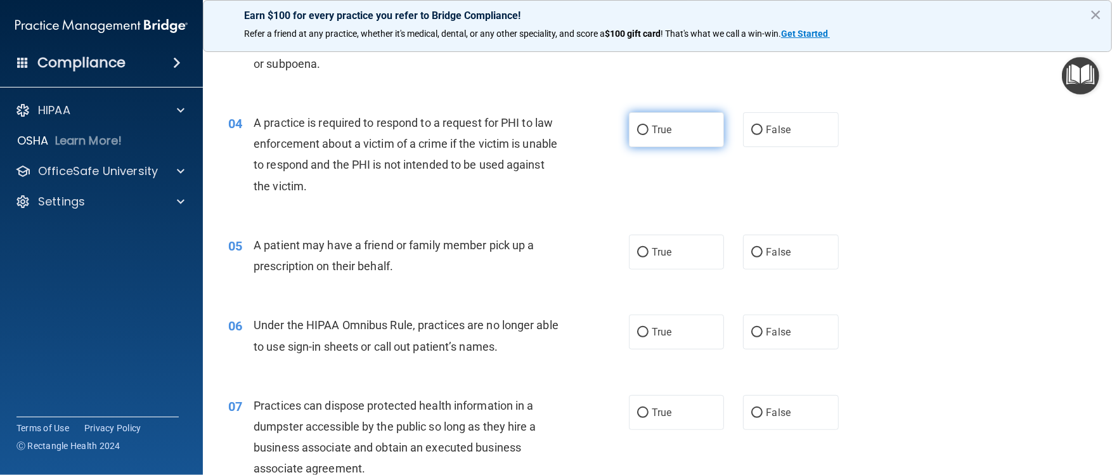
click at [545, 127] on input "True" at bounding box center [642, 131] width 11 height 10
radio input "true"
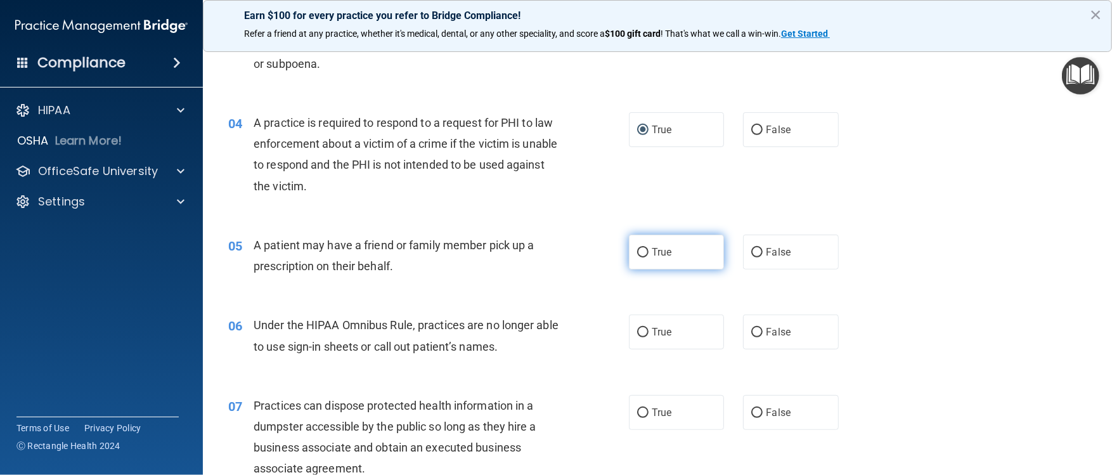
click at [545, 237] on label "True" at bounding box center [676, 252] width 95 height 35
click at [545, 237] on input "True" at bounding box center [642, 253] width 11 height 10
radio input "true"
click at [545, 237] on input "False" at bounding box center [756, 333] width 11 height 10
radio input "true"
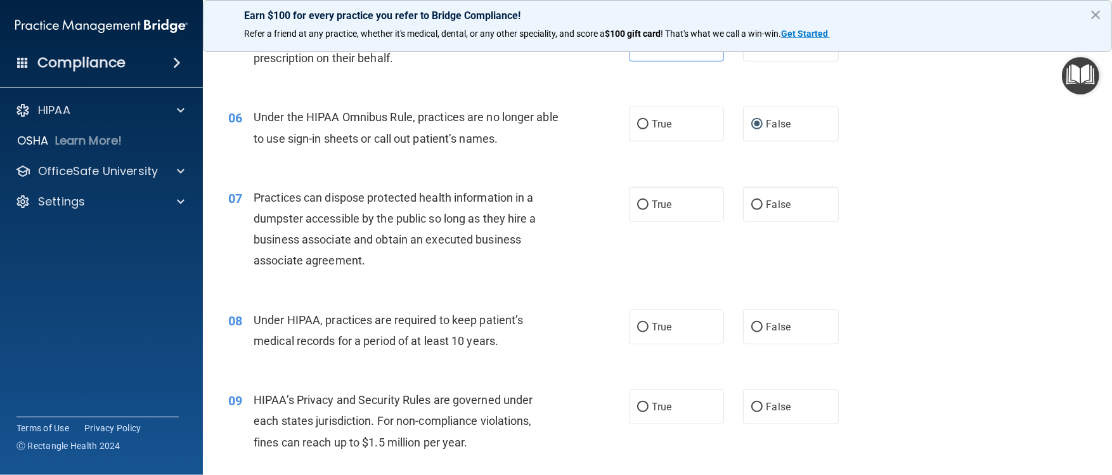
scroll to position [657, 0]
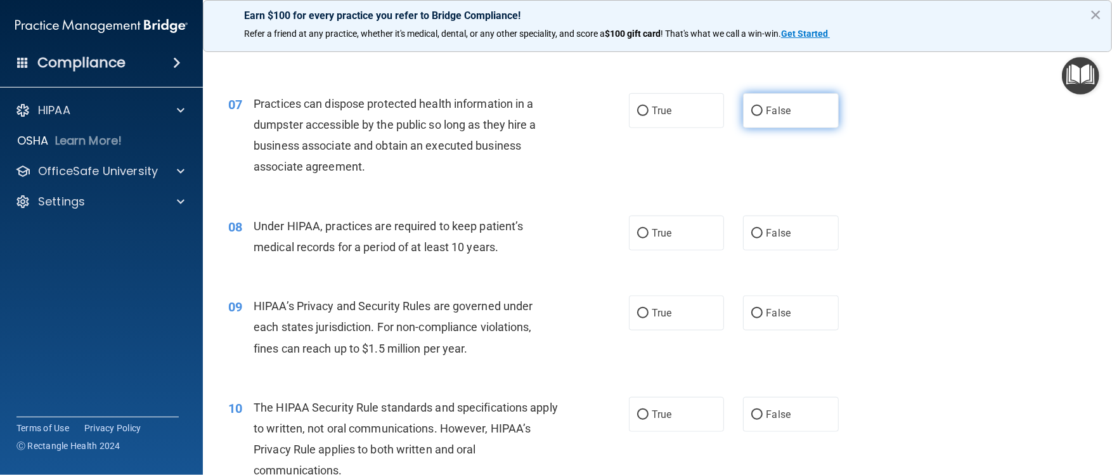
click at [545, 106] on input "False" at bounding box center [756, 111] width 11 height 10
radio input "true"
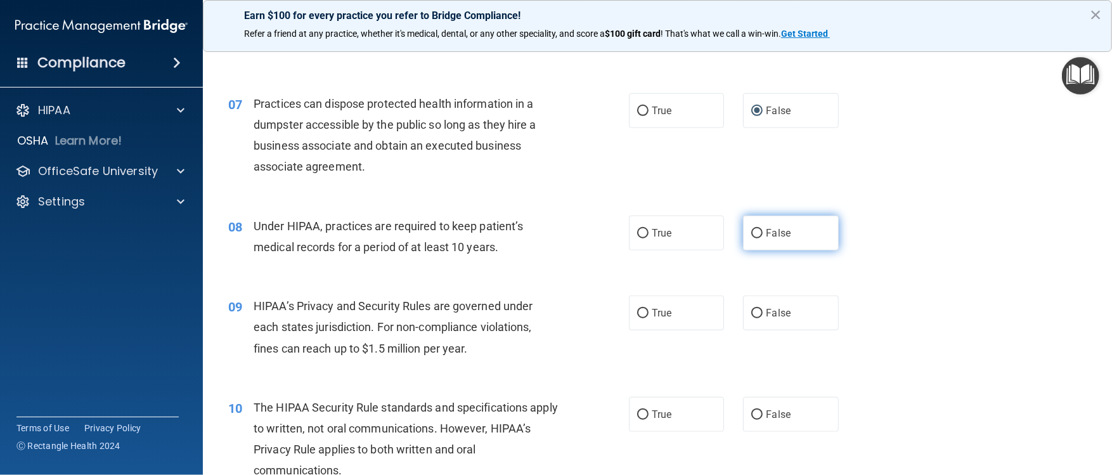
click at [545, 229] on input "False" at bounding box center [756, 234] width 11 height 10
radio input "true"
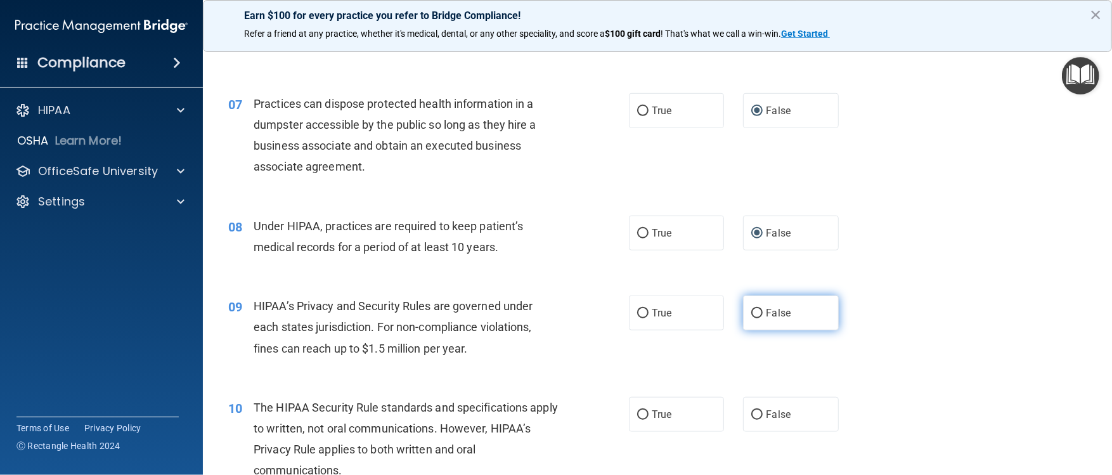
click at [545, 237] on input "False" at bounding box center [756, 314] width 11 height 10
radio input "true"
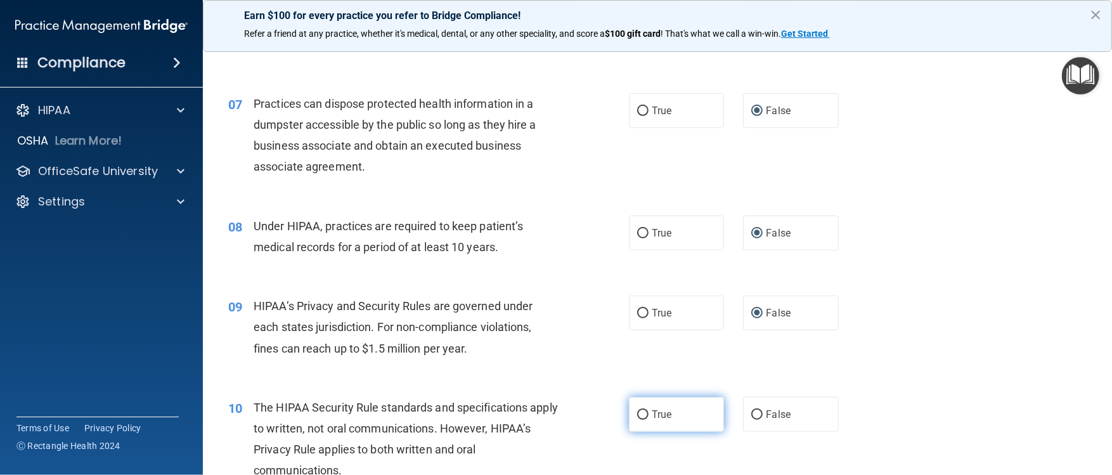
click at [545, 237] on input "True" at bounding box center [642, 415] width 11 height 10
radio input "true"
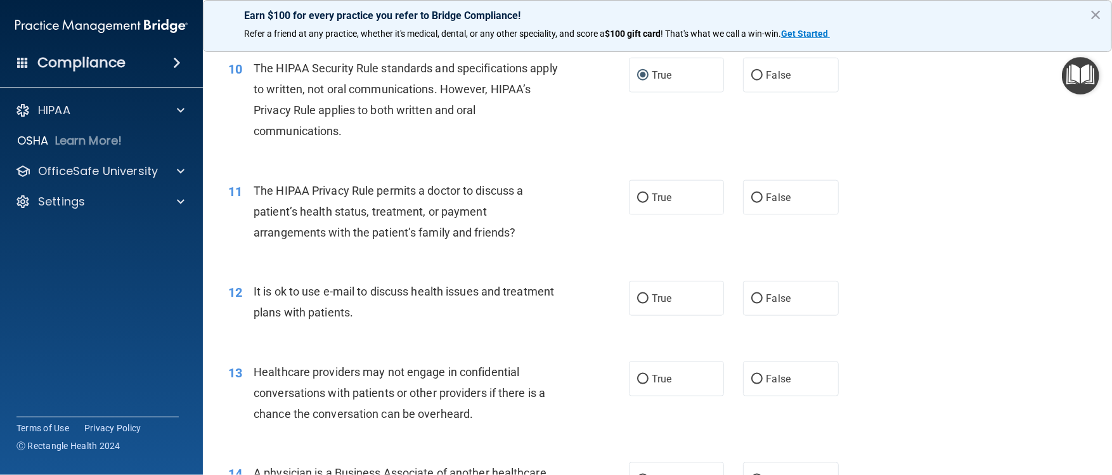
scroll to position [1005, 0]
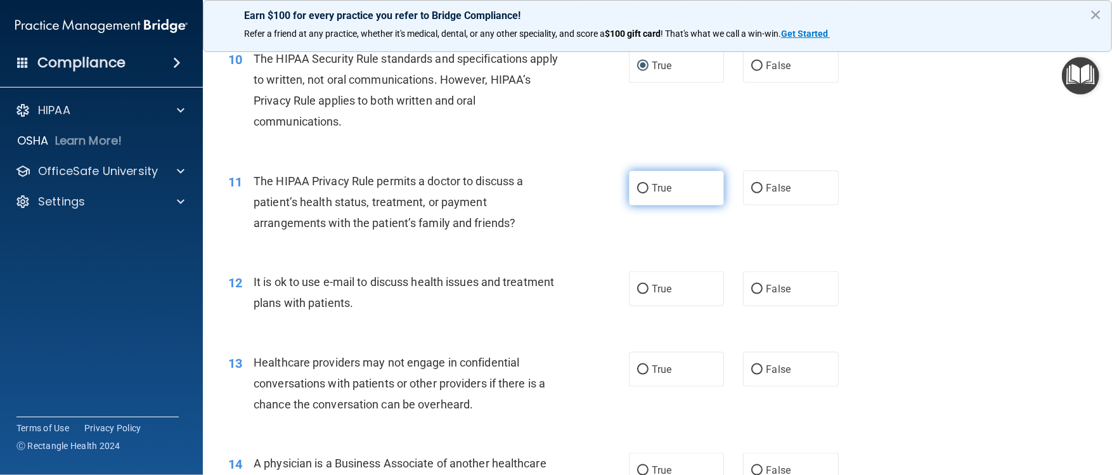
click at [545, 180] on label "True" at bounding box center [676, 188] width 95 height 35
click at [545, 188] on input "True" at bounding box center [642, 189] width 11 height 10
radio input "true"
click at [545, 237] on input "True" at bounding box center [642, 290] width 11 height 10
radio input "true"
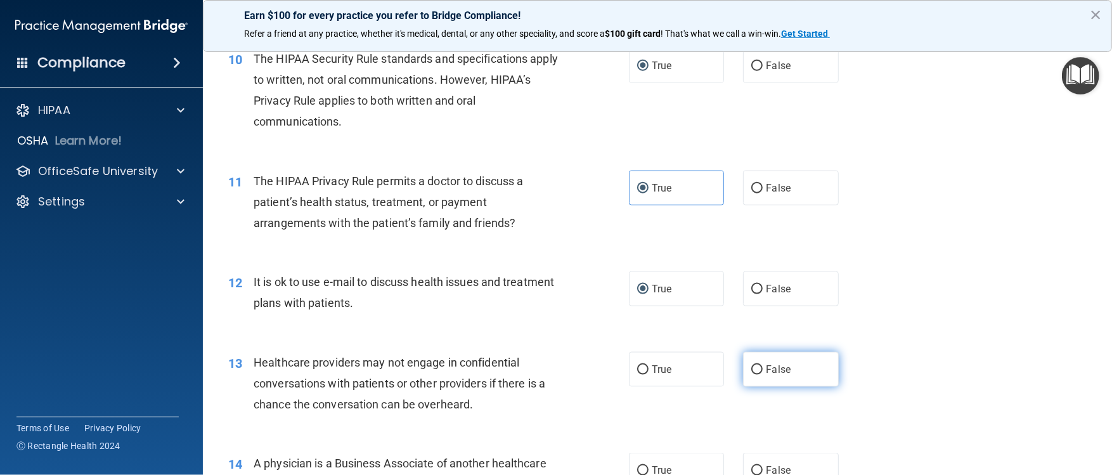
click at [545, 237] on input "False" at bounding box center [756, 370] width 11 height 10
radio input "true"
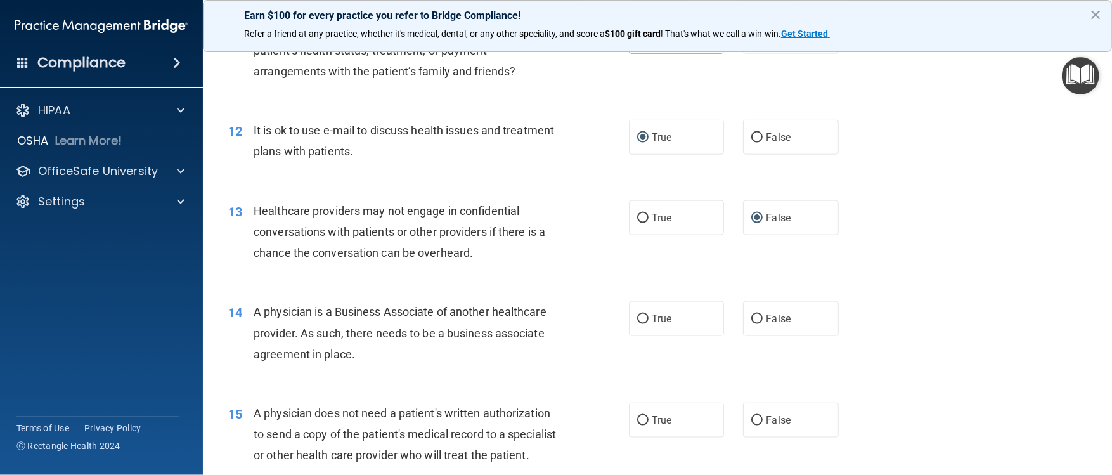
scroll to position [1246, 0]
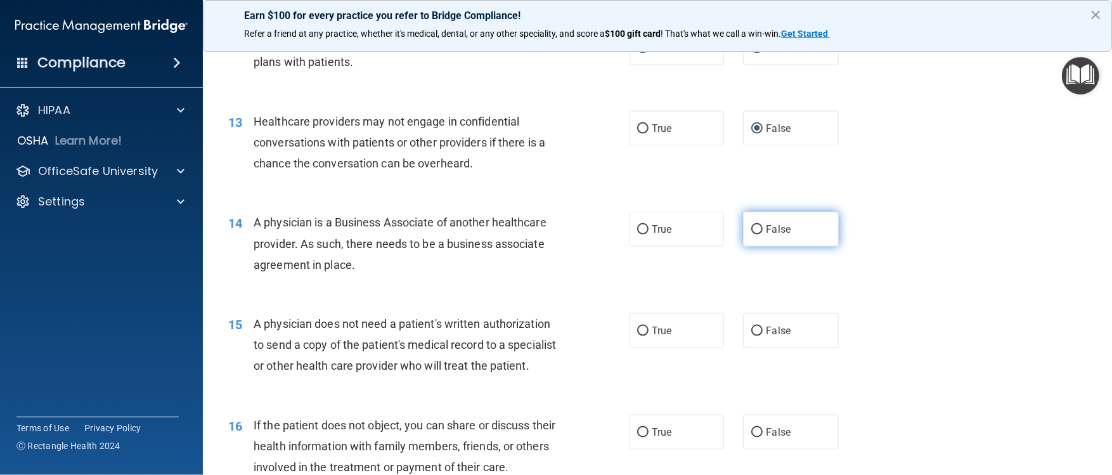
click at [545, 225] on input "False" at bounding box center [756, 230] width 11 height 10
radio input "true"
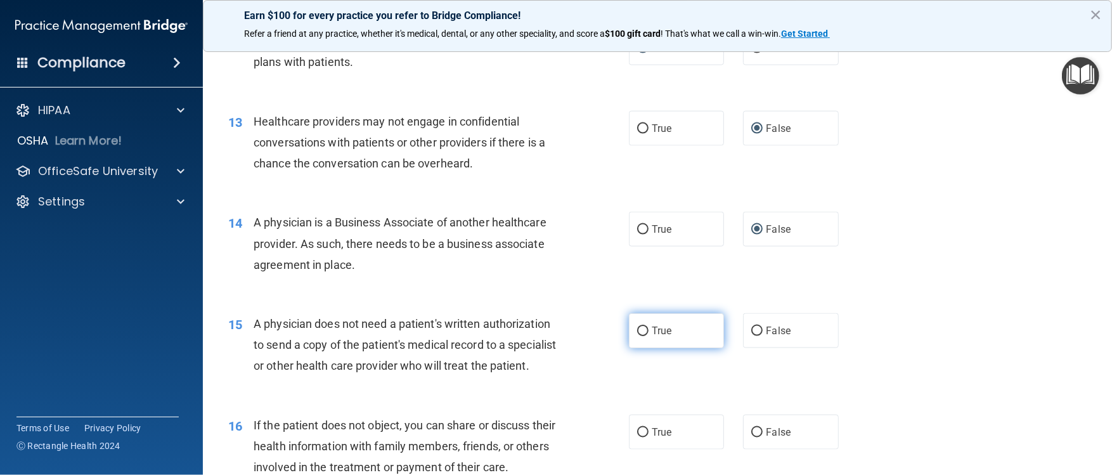
click at [545, 237] on input "True" at bounding box center [642, 331] width 11 height 10
radio input "true"
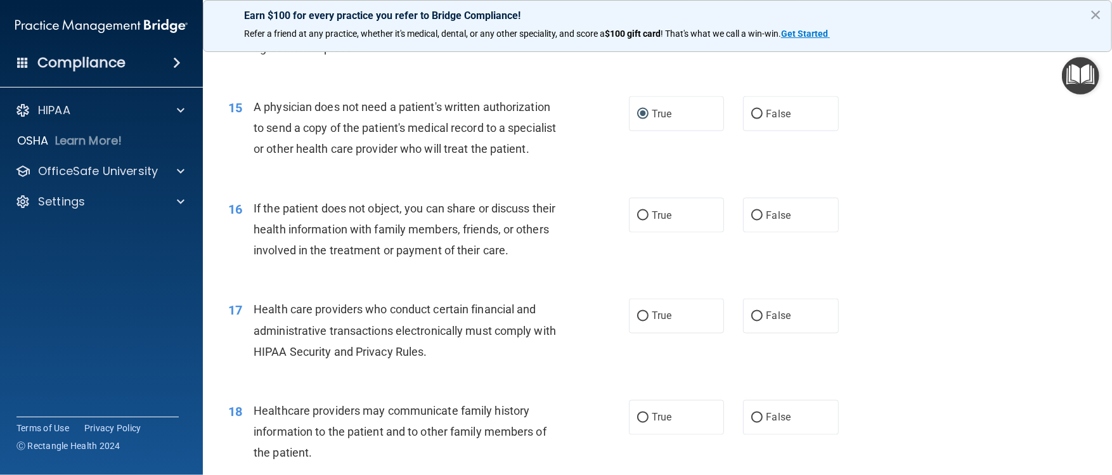
scroll to position [1501, 0]
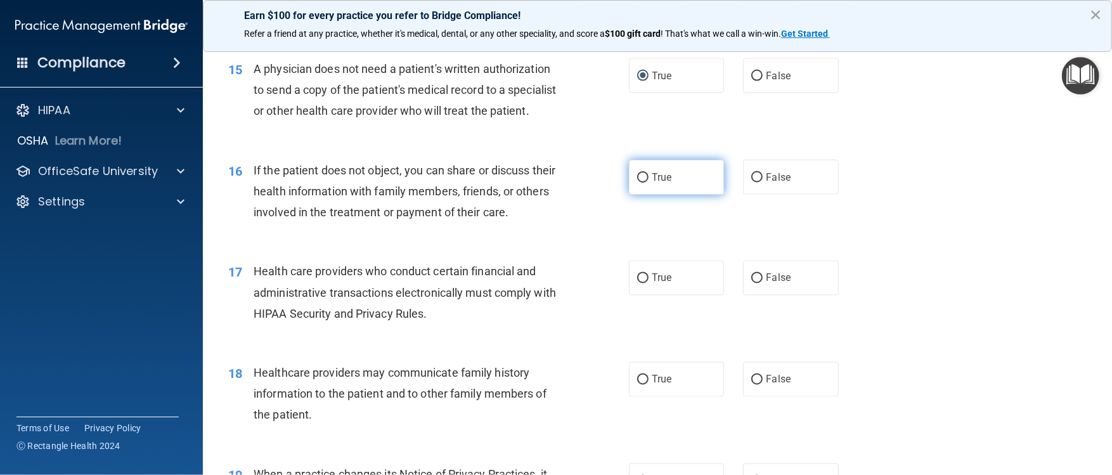
click at [545, 190] on label "True" at bounding box center [676, 177] width 95 height 35
click at [545, 183] on input "True" at bounding box center [642, 178] width 11 height 10
radio input "true"
click at [545, 237] on input "True" at bounding box center [642, 279] width 11 height 10
radio input "true"
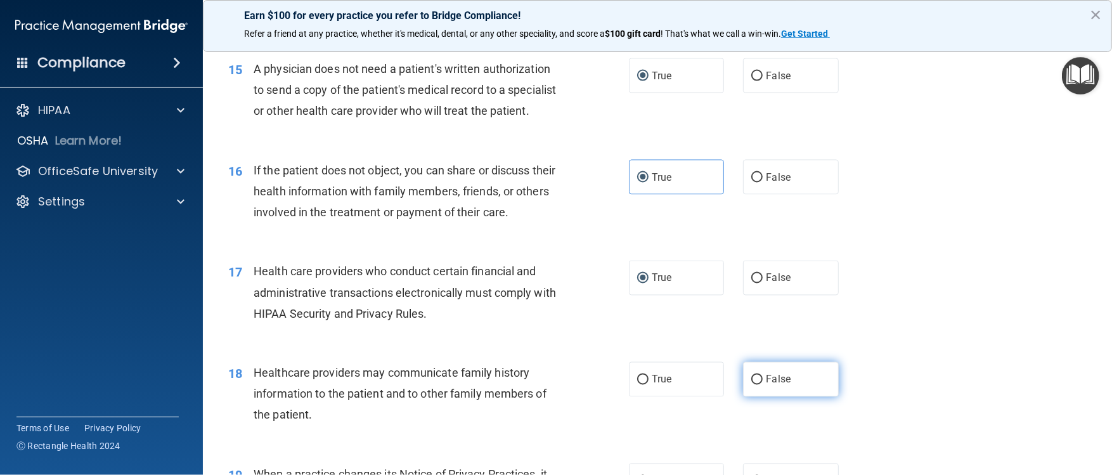
click at [545, 237] on input "False" at bounding box center [756, 380] width 11 height 10
radio input "true"
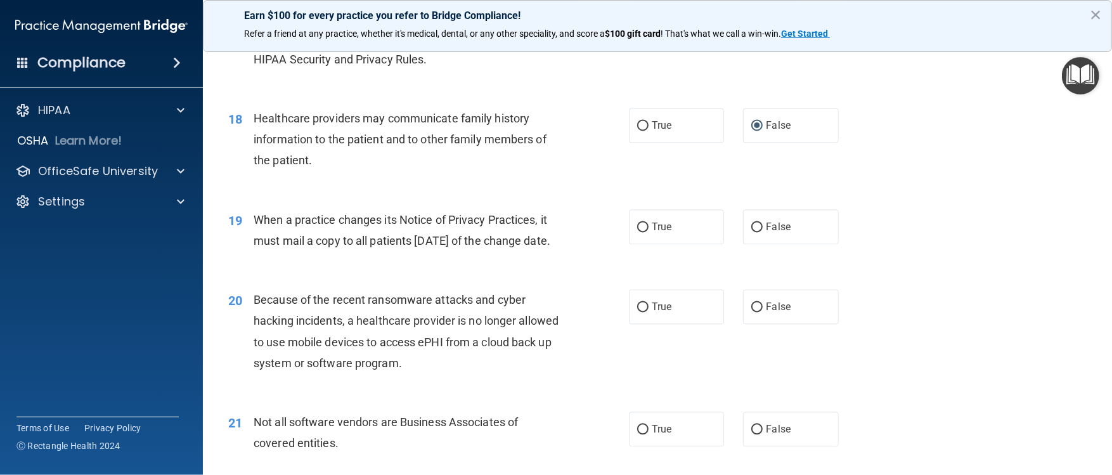
scroll to position [1840, 0]
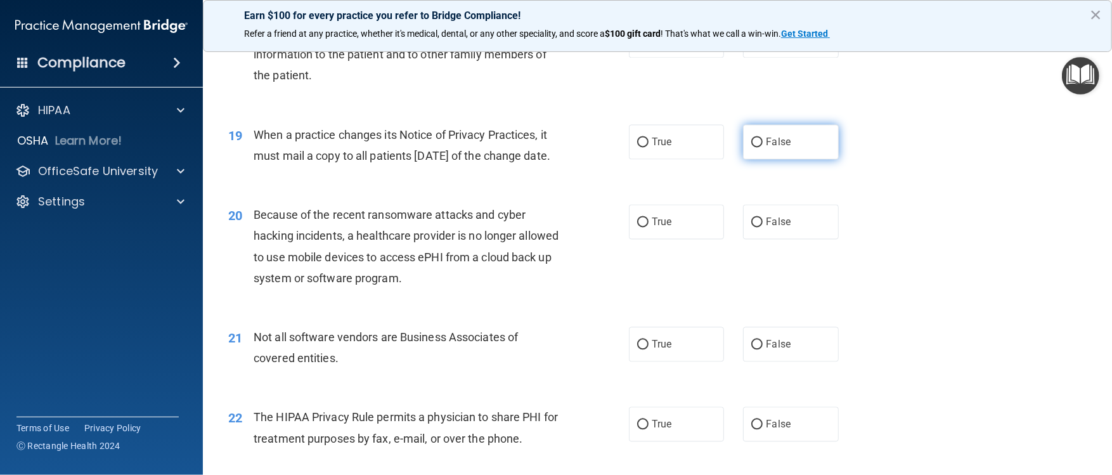
click at [545, 147] on input "False" at bounding box center [756, 143] width 11 height 10
radio input "true"
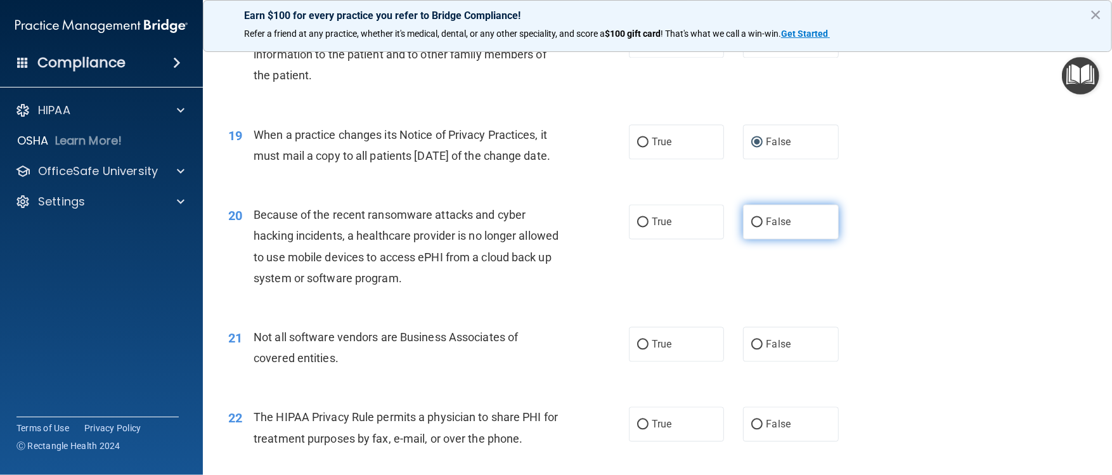
click at [545, 227] on input "False" at bounding box center [756, 222] width 11 height 10
radio input "true"
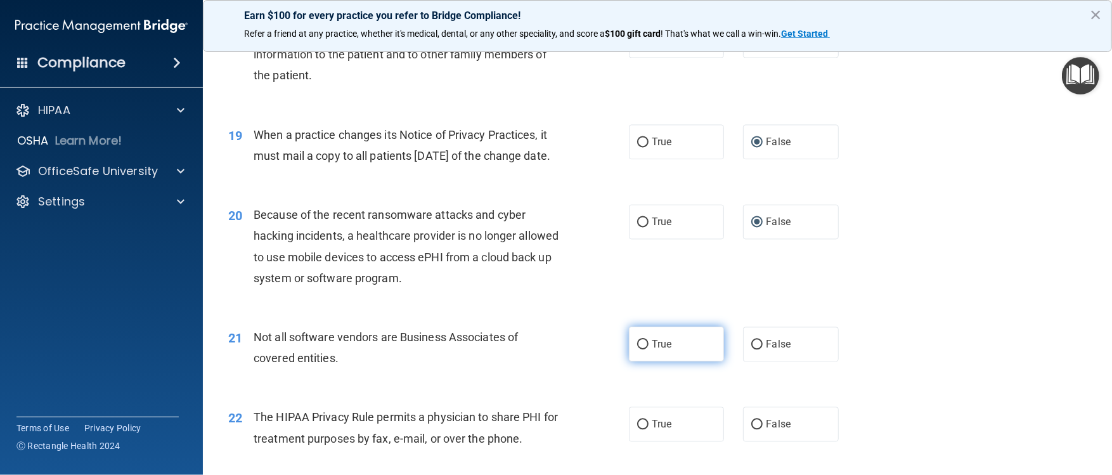
click at [545, 237] on input "True" at bounding box center [642, 345] width 11 height 10
radio input "true"
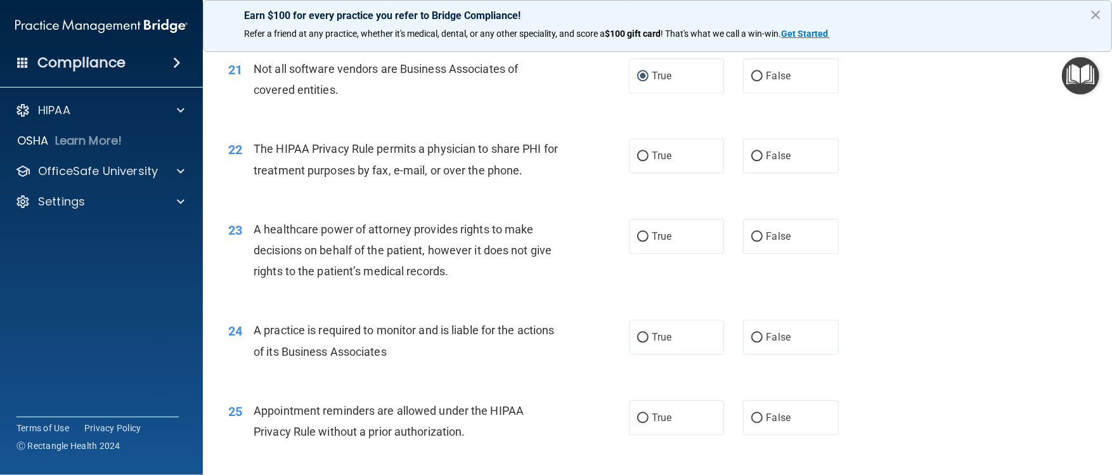
scroll to position [2165, 0]
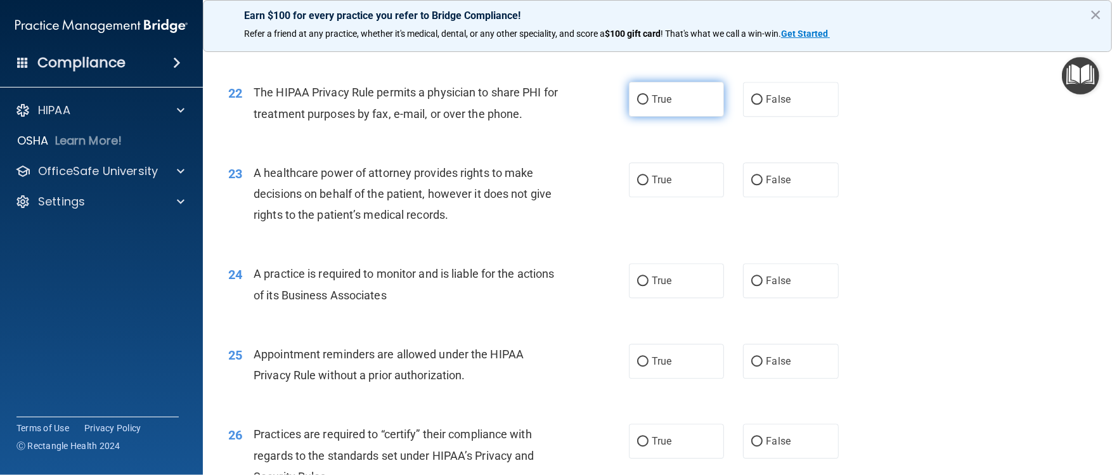
click at [545, 105] on input "True" at bounding box center [642, 100] width 11 height 10
radio input "true"
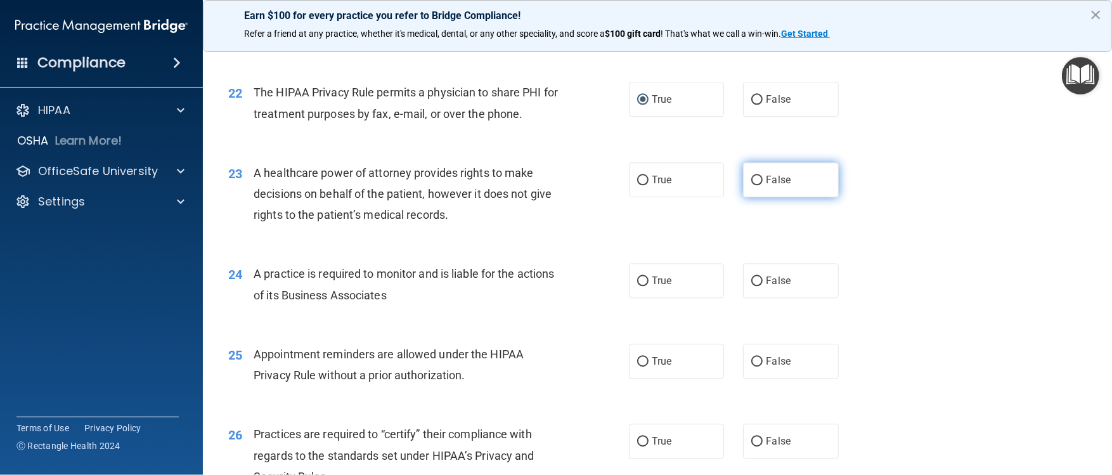
click at [545, 185] on input "False" at bounding box center [756, 181] width 11 height 10
radio input "true"
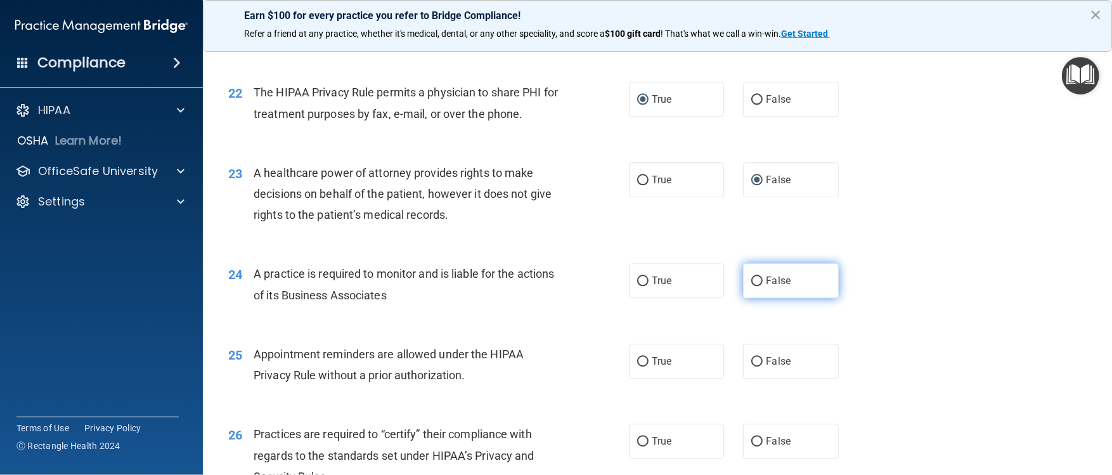
click at [545, 237] on input "False" at bounding box center [756, 281] width 11 height 10
radio input "true"
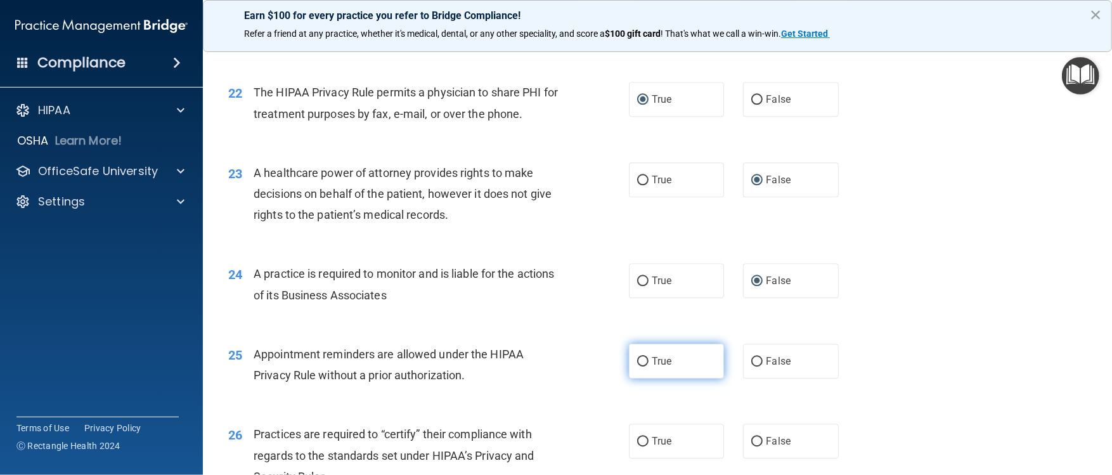
click at [545, 237] on input "True" at bounding box center [642, 362] width 11 height 10
radio input "true"
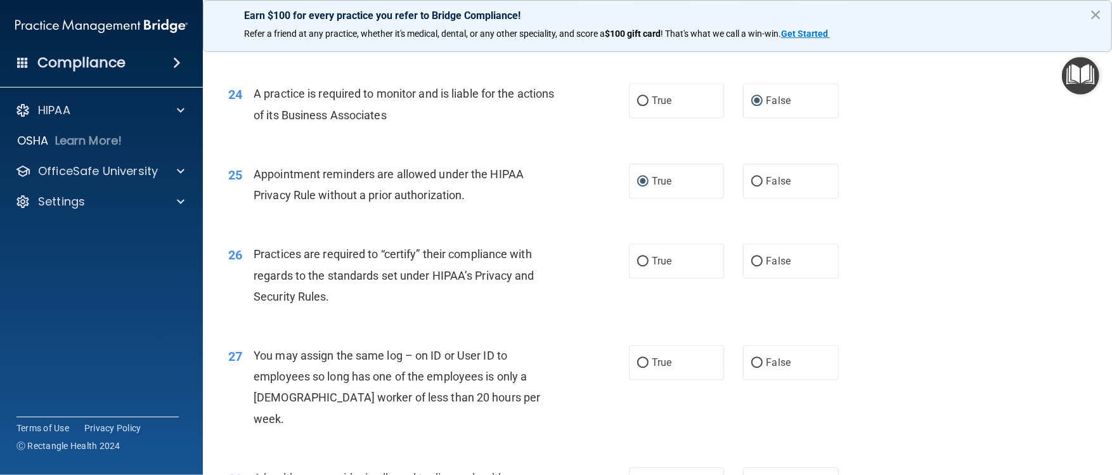
scroll to position [2485, 0]
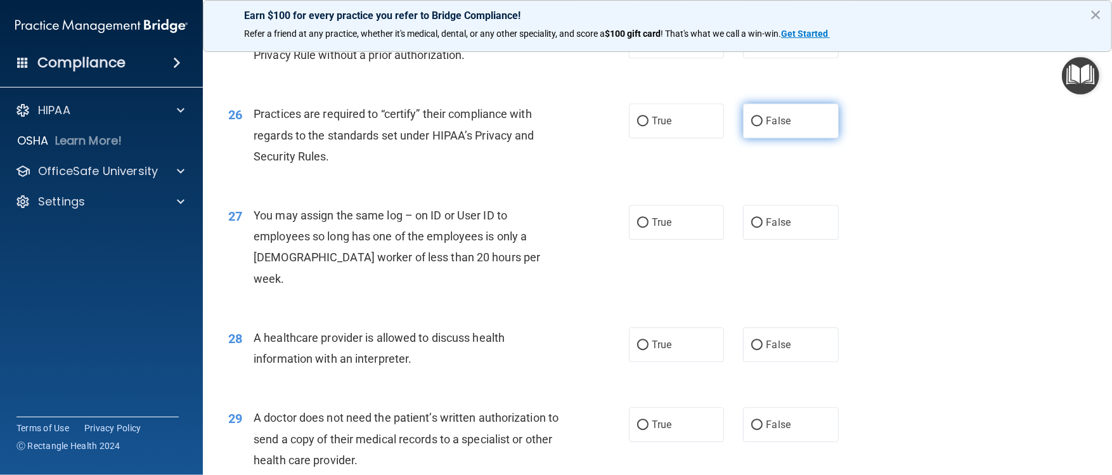
click at [545, 126] on input "False" at bounding box center [756, 122] width 11 height 10
radio input "true"
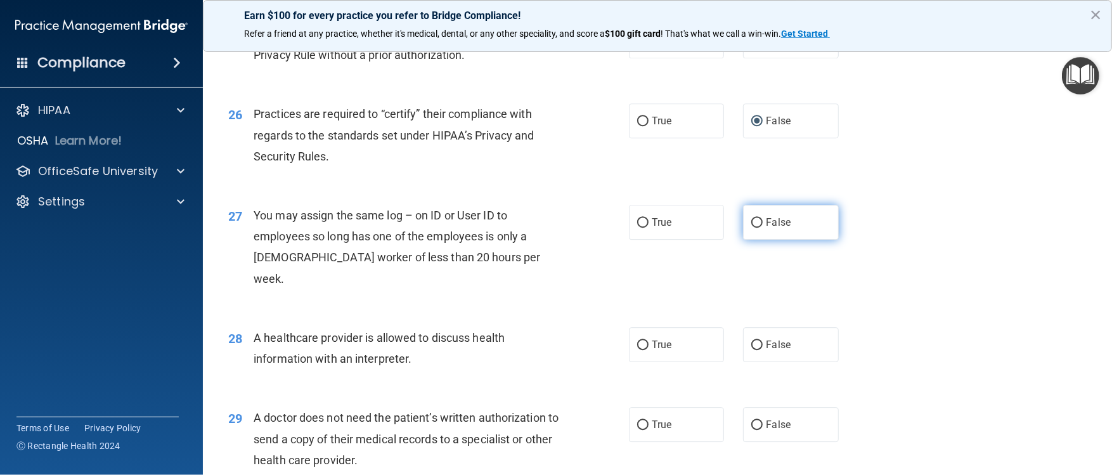
click at [545, 228] on input "False" at bounding box center [756, 223] width 11 height 10
radio input "true"
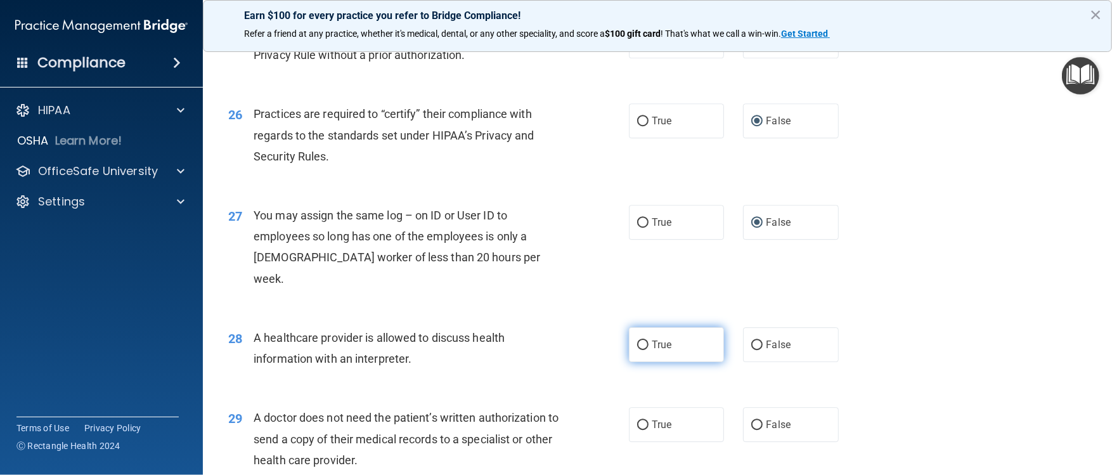
click at [545, 237] on input "True" at bounding box center [642, 345] width 11 height 10
radio input "true"
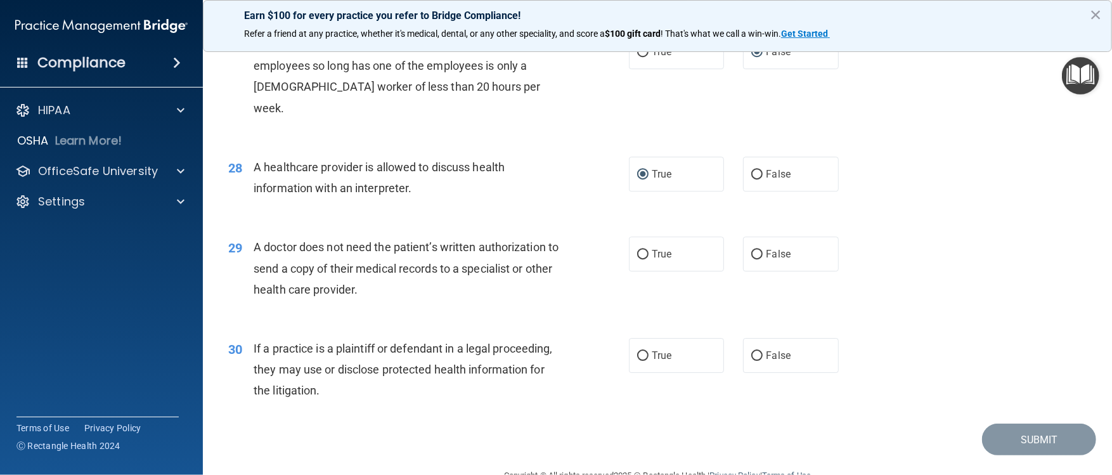
scroll to position [2706, 0]
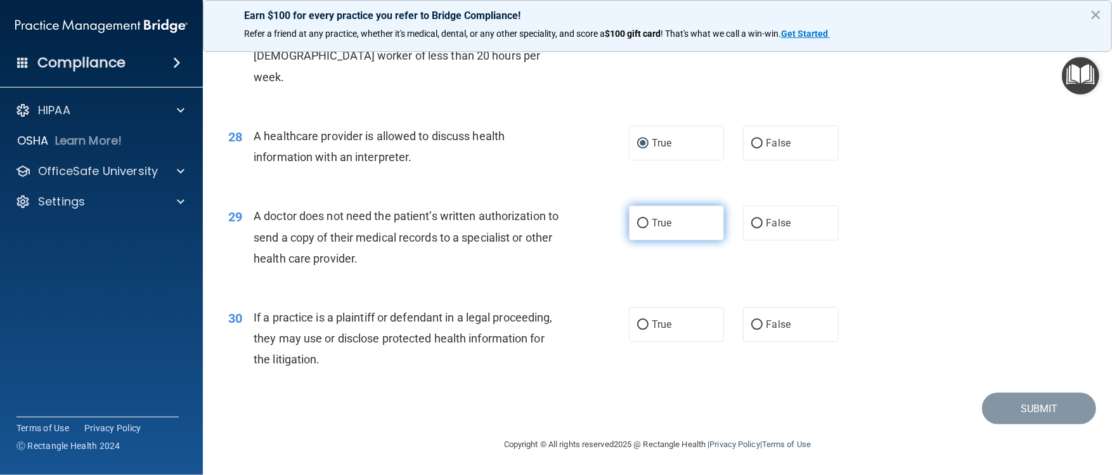
click at [545, 221] on input "True" at bounding box center [642, 224] width 11 height 10
radio input "true"
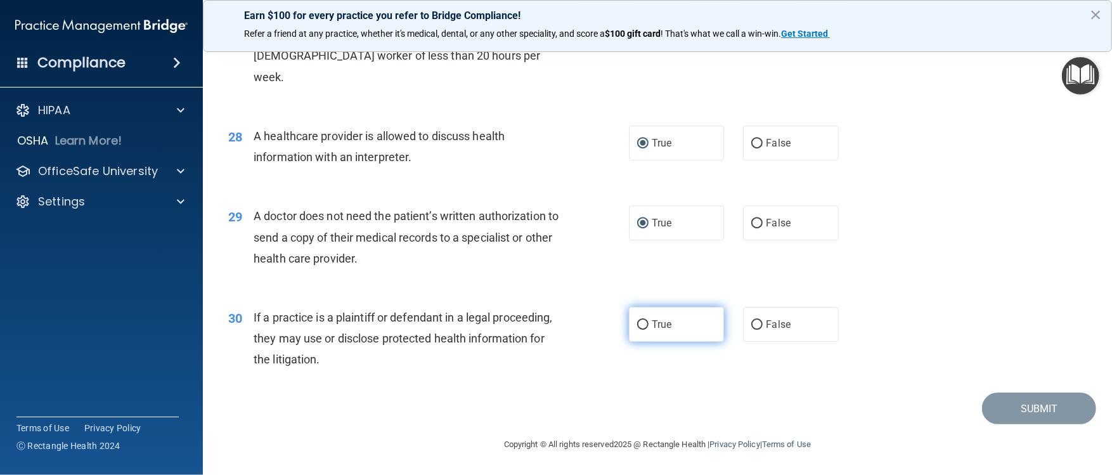
click at [545, 237] on input "True" at bounding box center [642, 325] width 11 height 10
radio input "true"
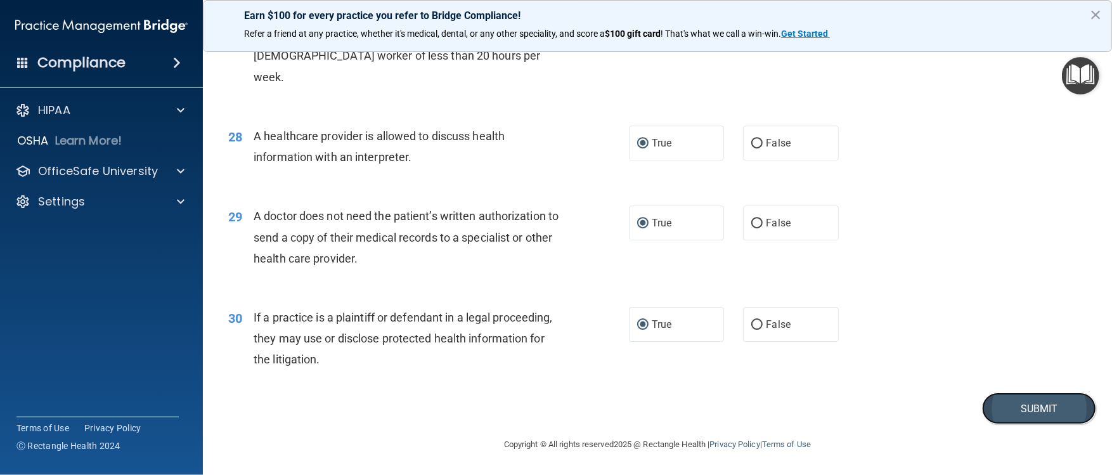
click at [545, 237] on button "Submit" at bounding box center [1039, 408] width 114 height 32
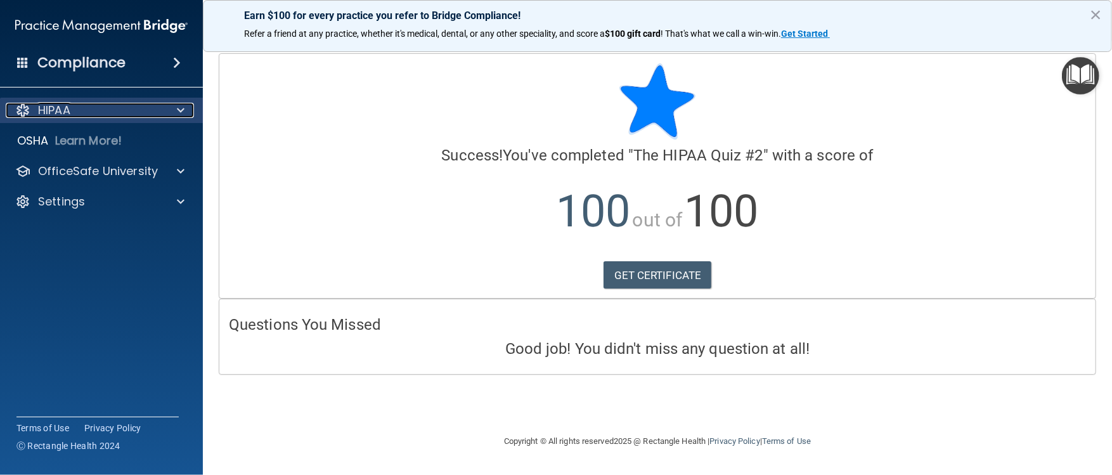
click at [177, 112] on span at bounding box center [181, 110] width 8 height 15
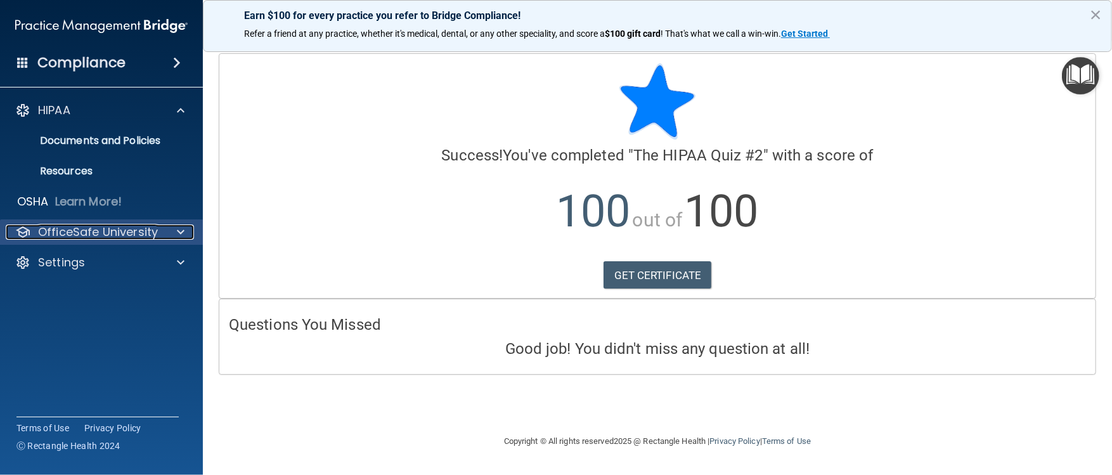
click at [77, 224] on p "OfficeSafe University" at bounding box center [98, 231] width 120 height 15
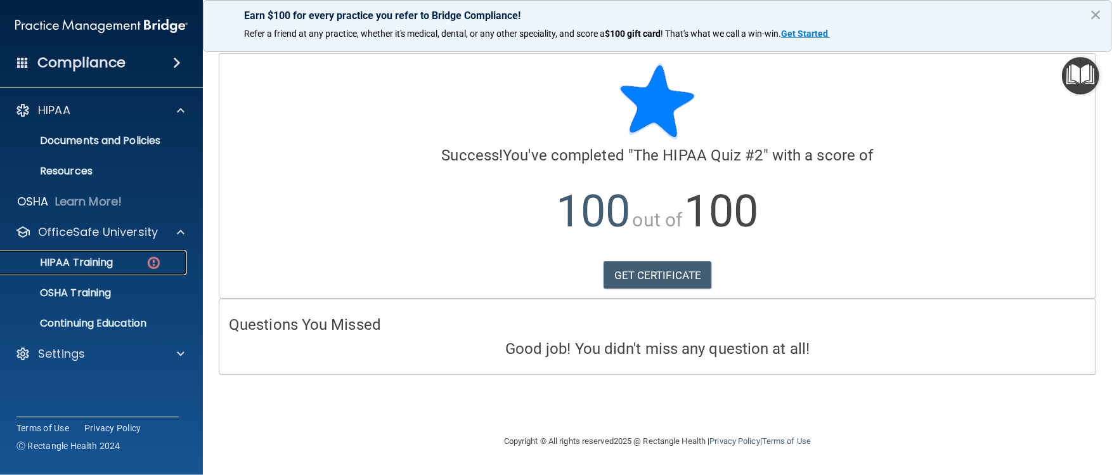
click at [98, 237] on p "HIPAA Training" at bounding box center [60, 262] width 105 height 13
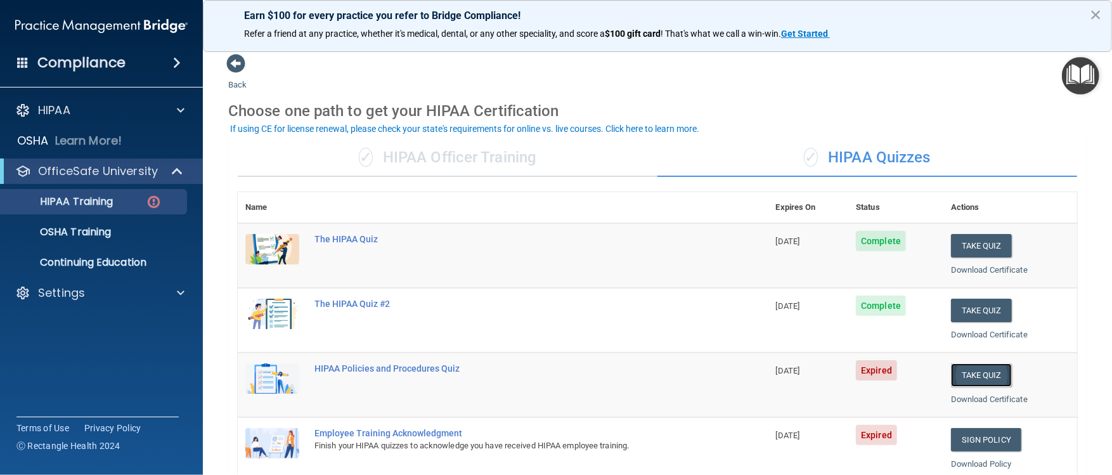
click at [545, 237] on button "Take Quiz" at bounding box center [981, 374] width 61 height 23
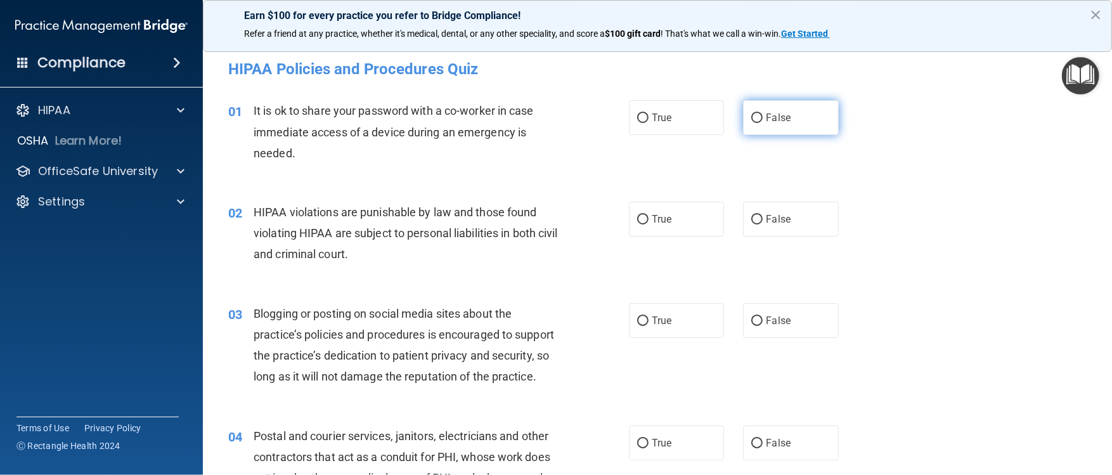
click at [545, 114] on input "False" at bounding box center [756, 118] width 11 height 10
radio input "true"
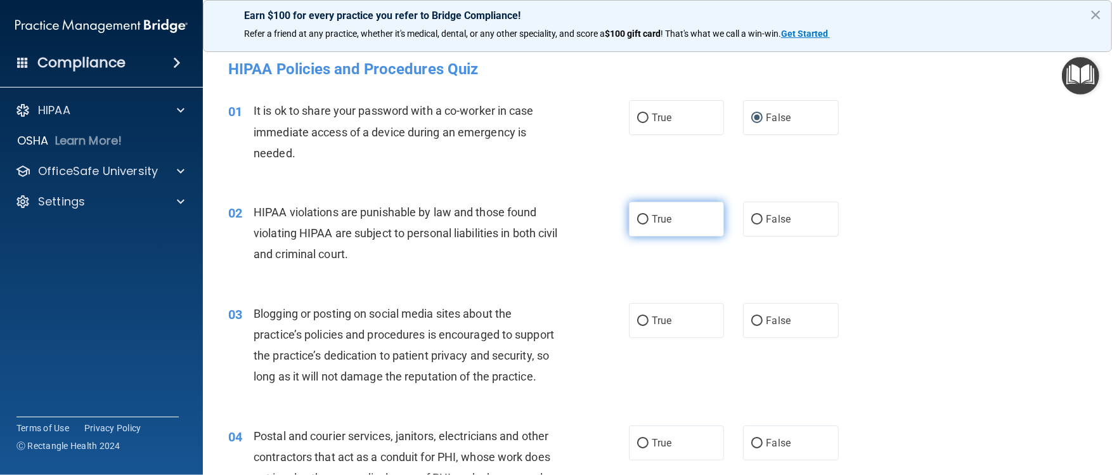
click at [545, 217] on input "True" at bounding box center [642, 220] width 11 height 10
radio input "true"
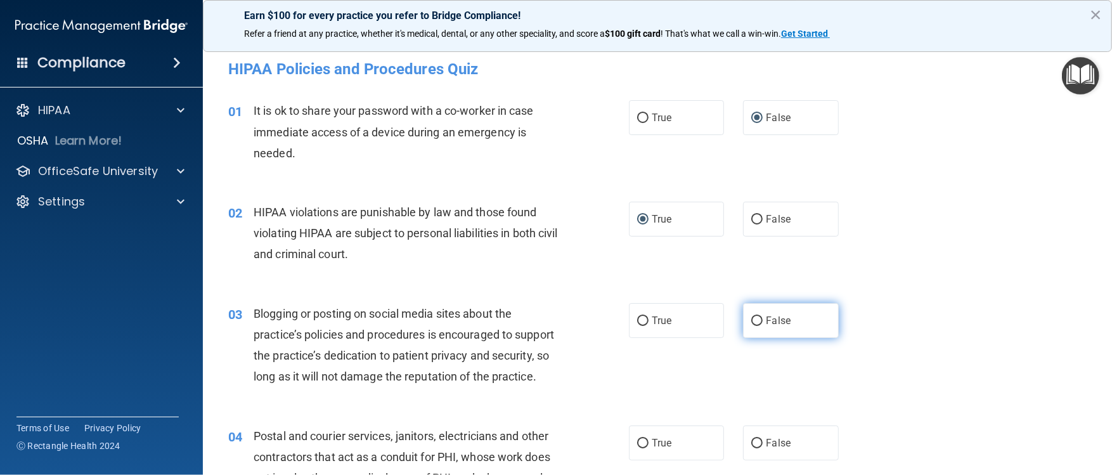
click at [545, 237] on input "False" at bounding box center [756, 321] width 11 height 10
radio input "true"
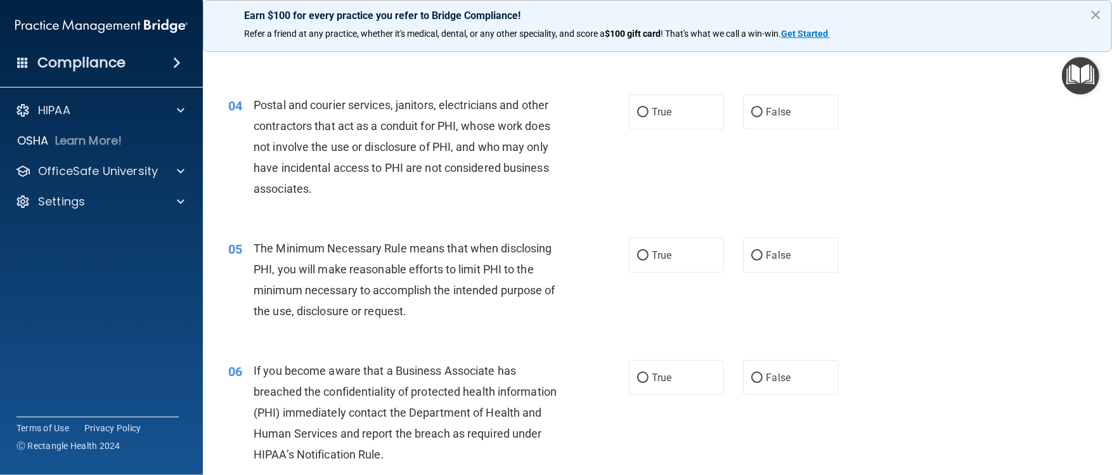
scroll to position [354, 0]
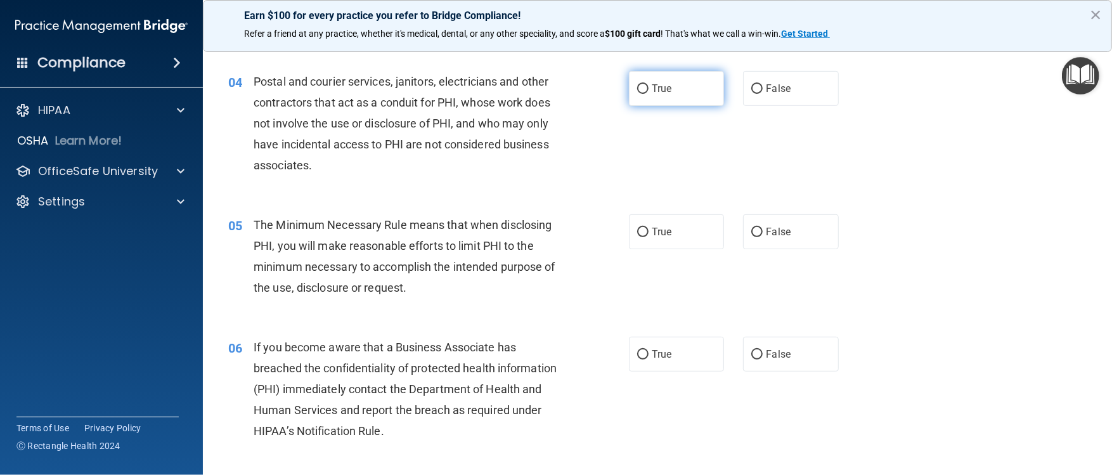
click at [545, 94] on input "True" at bounding box center [642, 89] width 11 height 10
radio input "true"
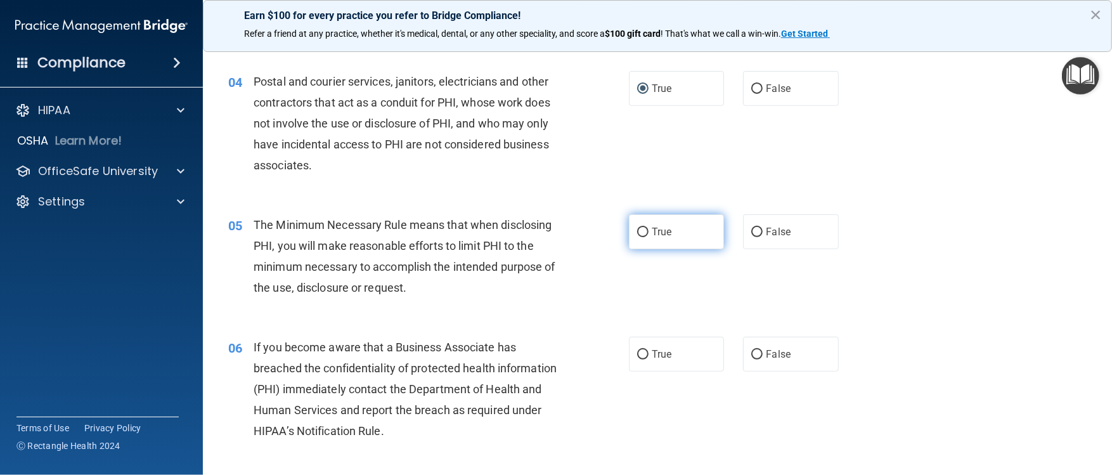
click at [545, 237] on input "True" at bounding box center [642, 233] width 11 height 10
radio input "true"
click at [545, 237] on label "False" at bounding box center [790, 354] width 95 height 35
click at [545, 237] on input "False" at bounding box center [756, 355] width 11 height 10
radio input "true"
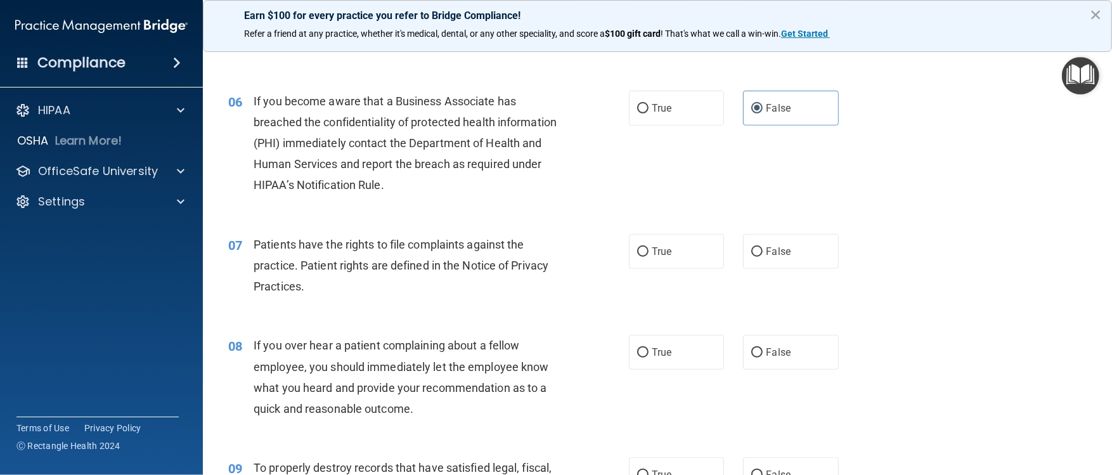
scroll to position [716, 0]
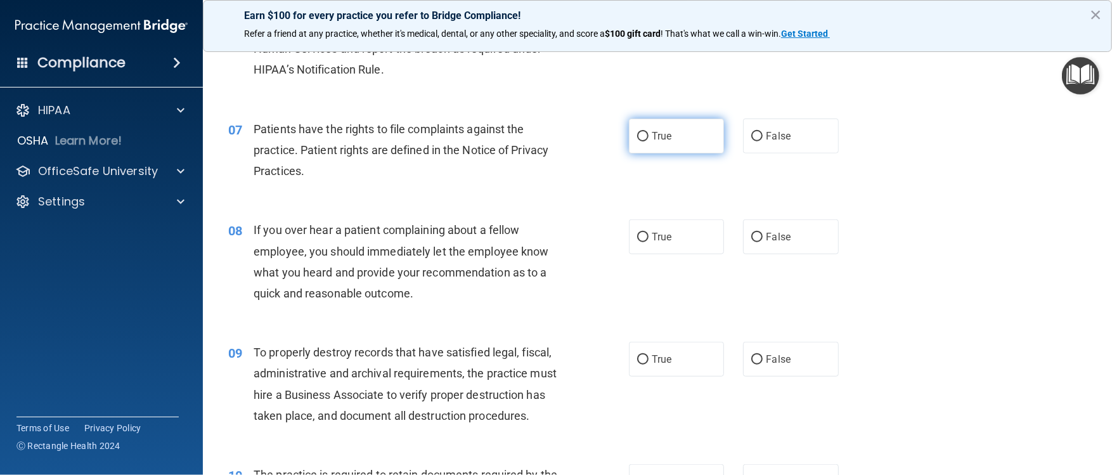
click at [545, 141] on input "True" at bounding box center [642, 137] width 11 height 10
radio input "true"
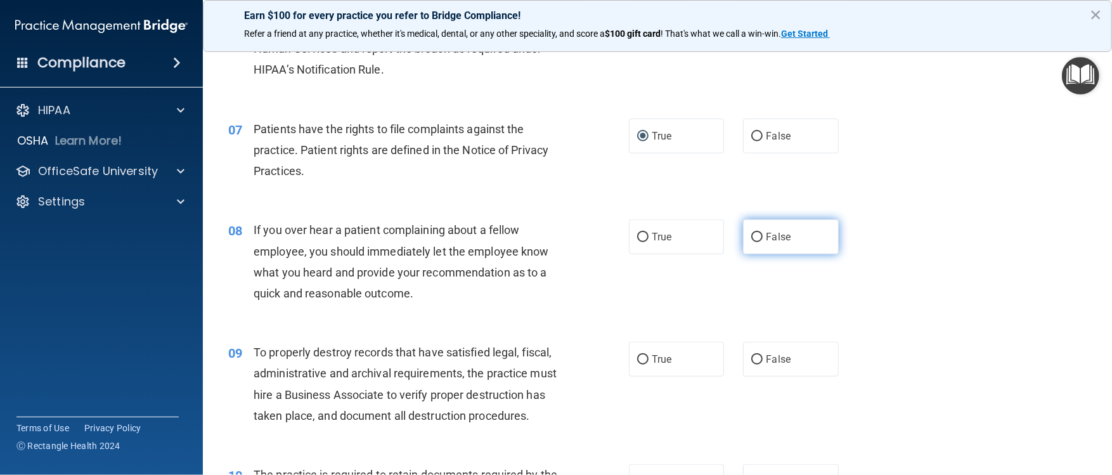
click at [545, 237] on input "False" at bounding box center [756, 238] width 11 height 10
radio input "true"
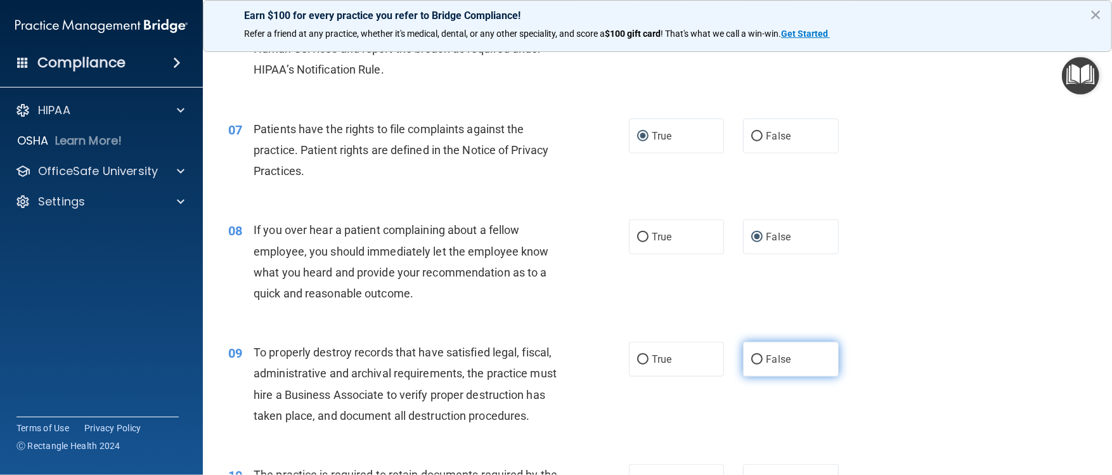
click at [545, 237] on input "False" at bounding box center [756, 360] width 11 height 10
radio input "true"
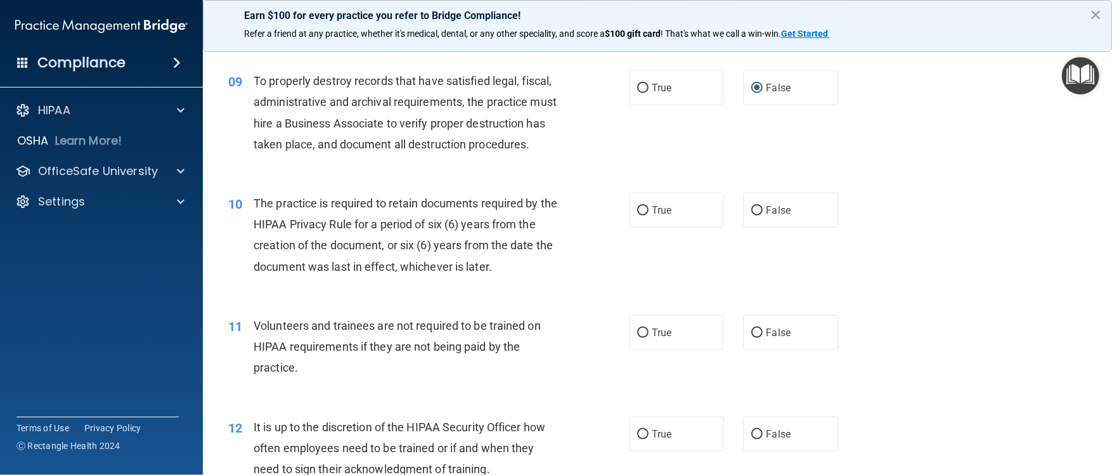
scroll to position [981, 0]
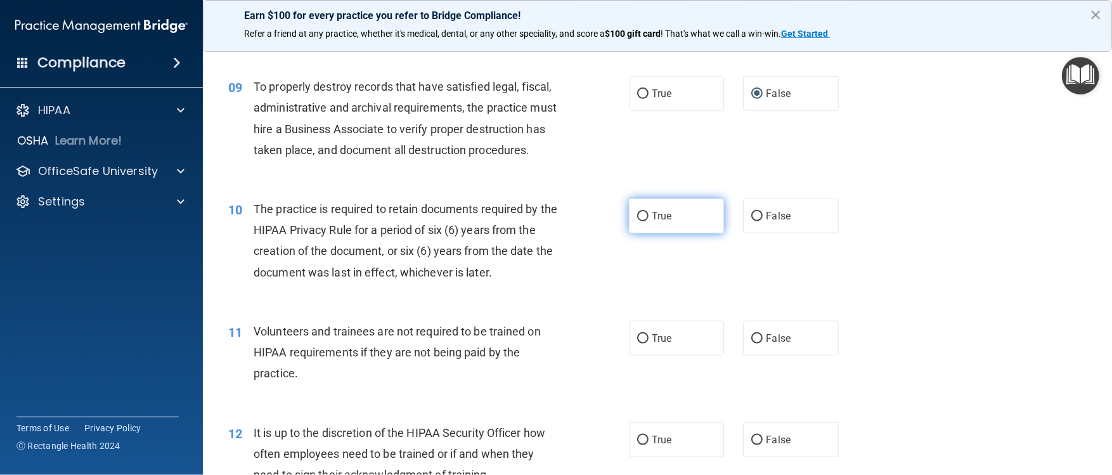
click at [545, 233] on label "True" at bounding box center [676, 215] width 95 height 35
click at [545, 221] on input "True" at bounding box center [642, 217] width 11 height 10
radio input "true"
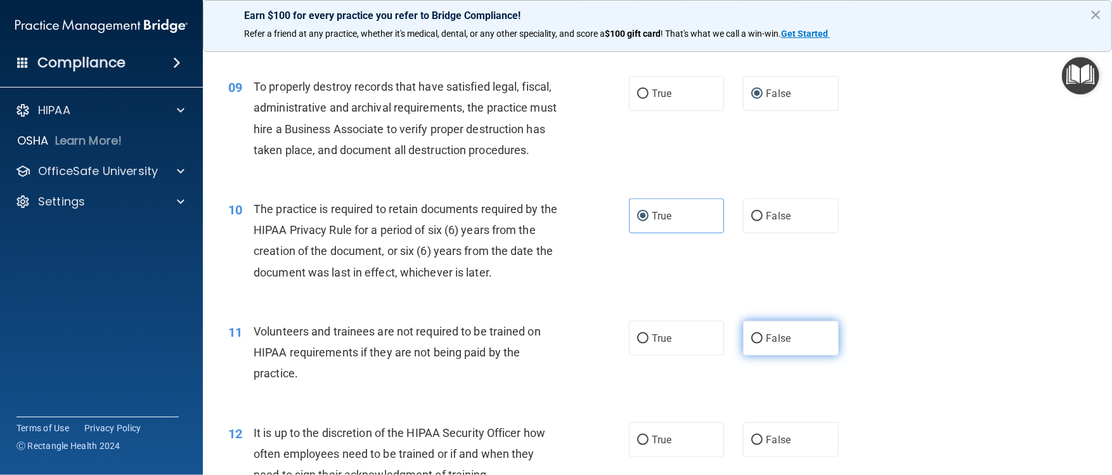
click at [545, 237] on input "False" at bounding box center [756, 339] width 11 height 10
radio input "true"
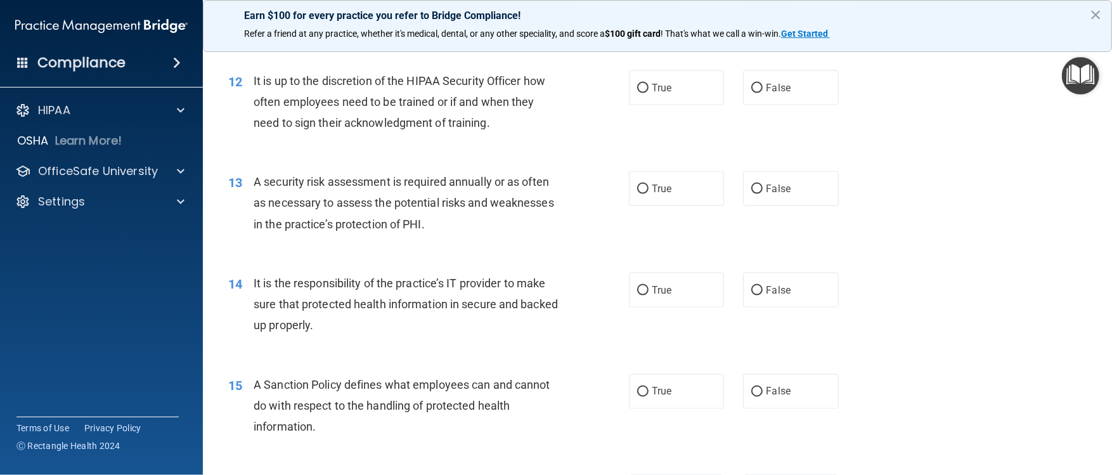
scroll to position [1343, 0]
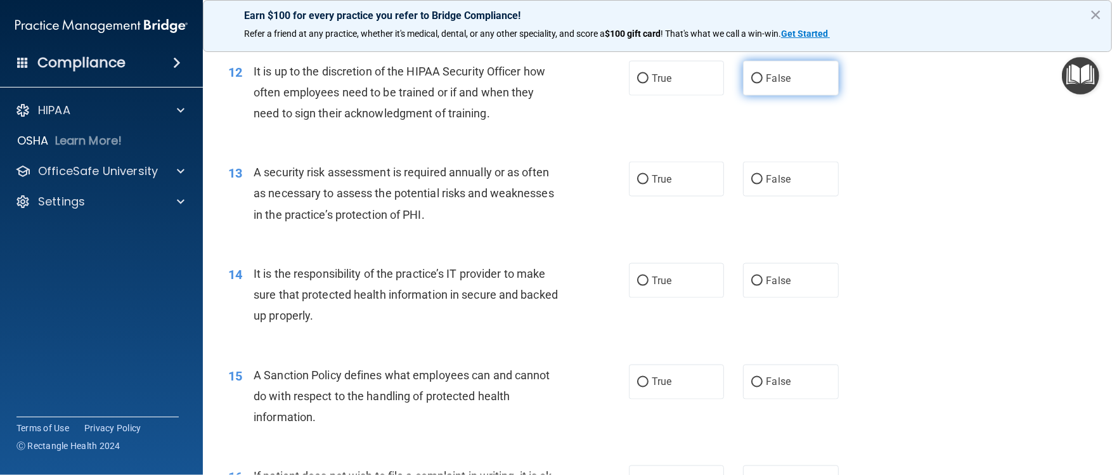
click at [545, 84] on input "False" at bounding box center [756, 79] width 11 height 10
radio input "true"
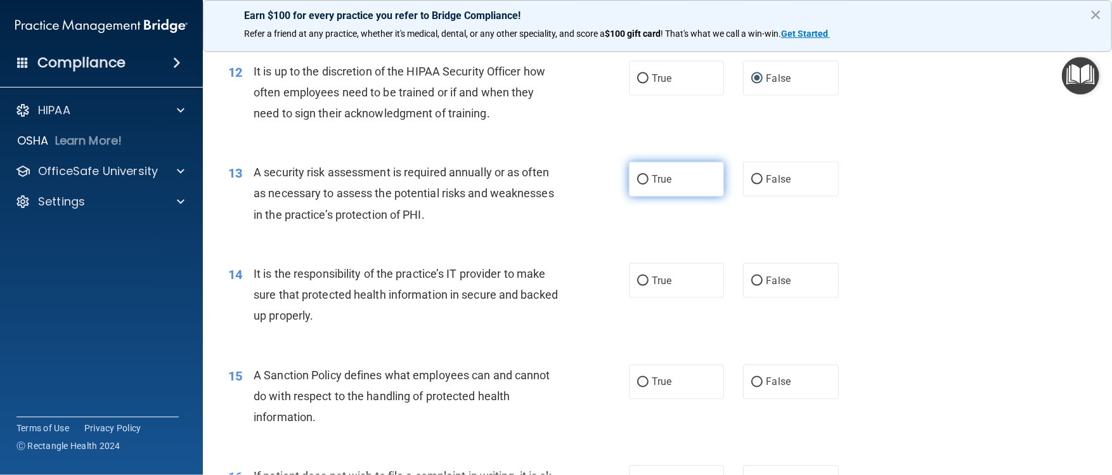
click at [545, 184] on input "True" at bounding box center [642, 180] width 11 height 10
radio input "true"
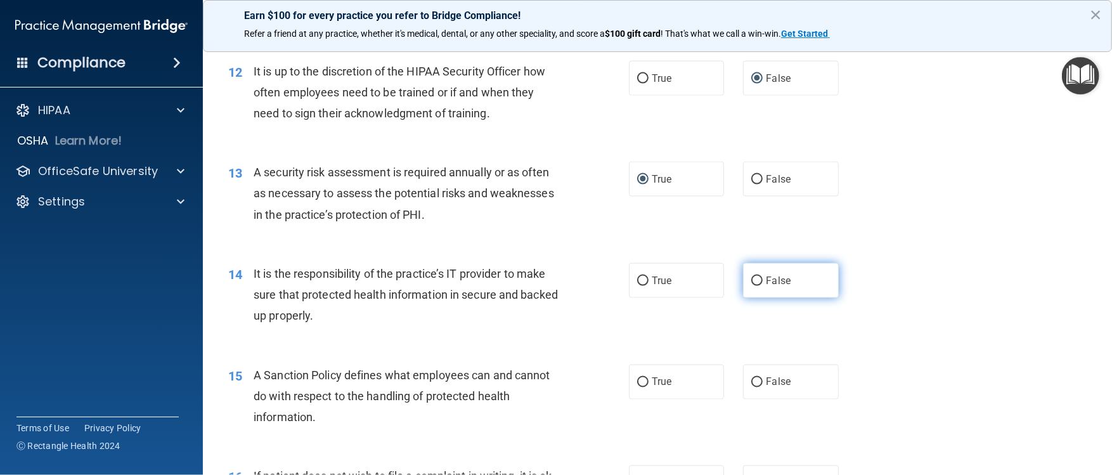
click at [545, 237] on label "False" at bounding box center [790, 280] width 95 height 35
click at [545, 237] on input "False" at bounding box center [756, 281] width 11 height 10
radio input "true"
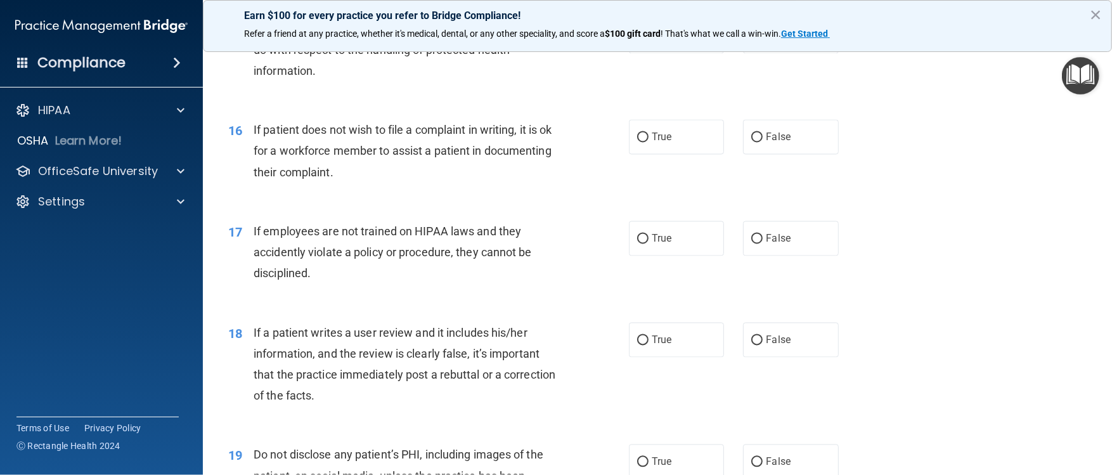
scroll to position [1704, 0]
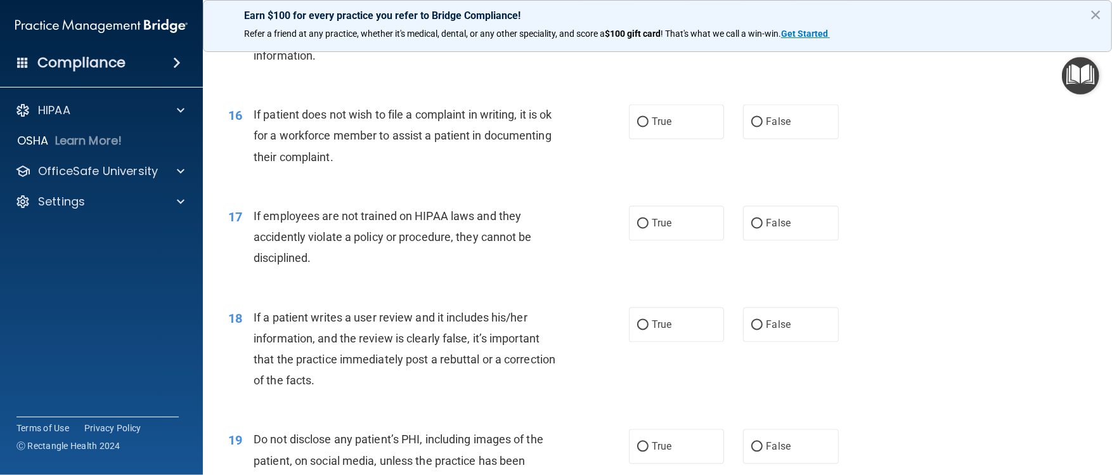
click at [545, 38] on label "False" at bounding box center [790, 20] width 95 height 35
click at [545, 26] on input "False" at bounding box center [756, 21] width 11 height 10
radio input "true"
click at [545, 127] on input "True" at bounding box center [642, 122] width 11 height 10
radio input "true"
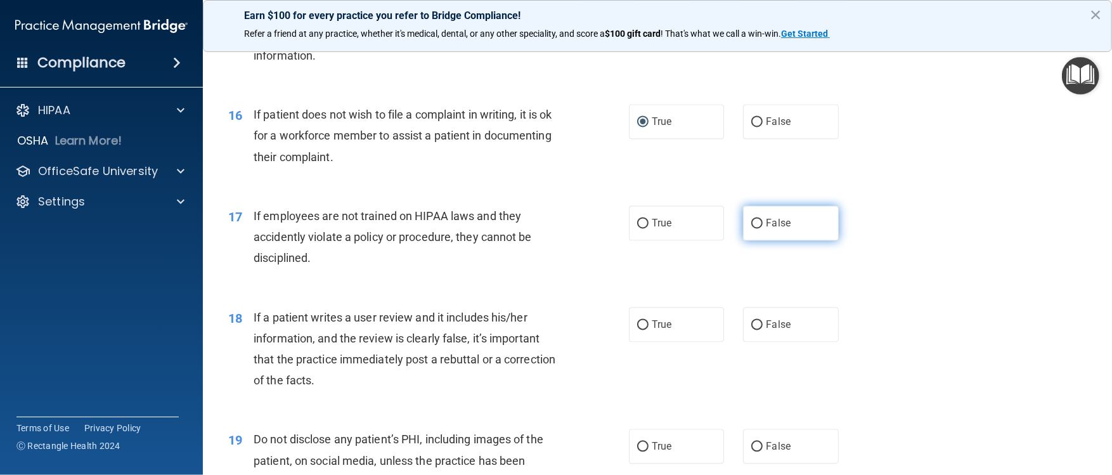
click at [545, 237] on label "False" at bounding box center [790, 222] width 95 height 35
click at [545, 228] on input "False" at bounding box center [756, 224] width 11 height 10
radio input "true"
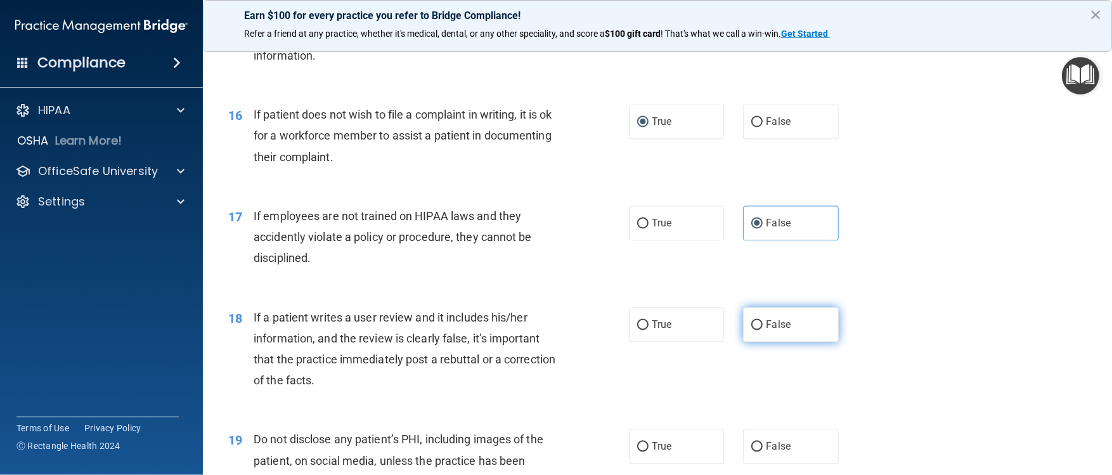
click at [545, 237] on input "False" at bounding box center [756, 325] width 11 height 10
radio input "true"
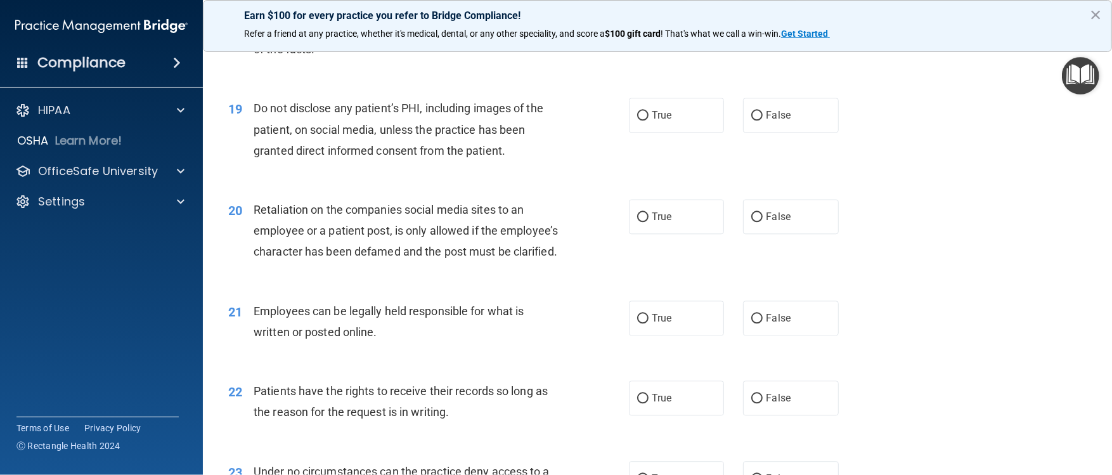
scroll to position [2045, 0]
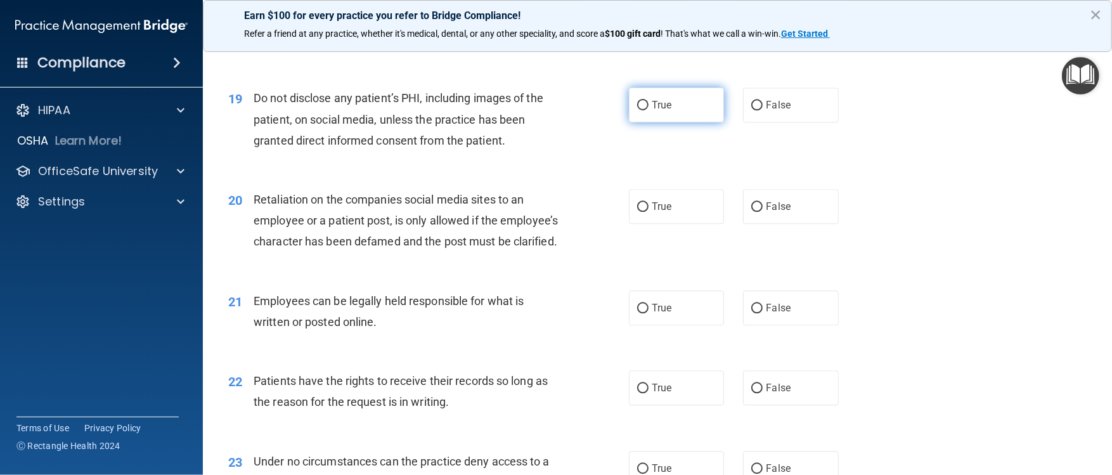
click at [545, 110] on input "True" at bounding box center [642, 106] width 11 height 10
radio input "true"
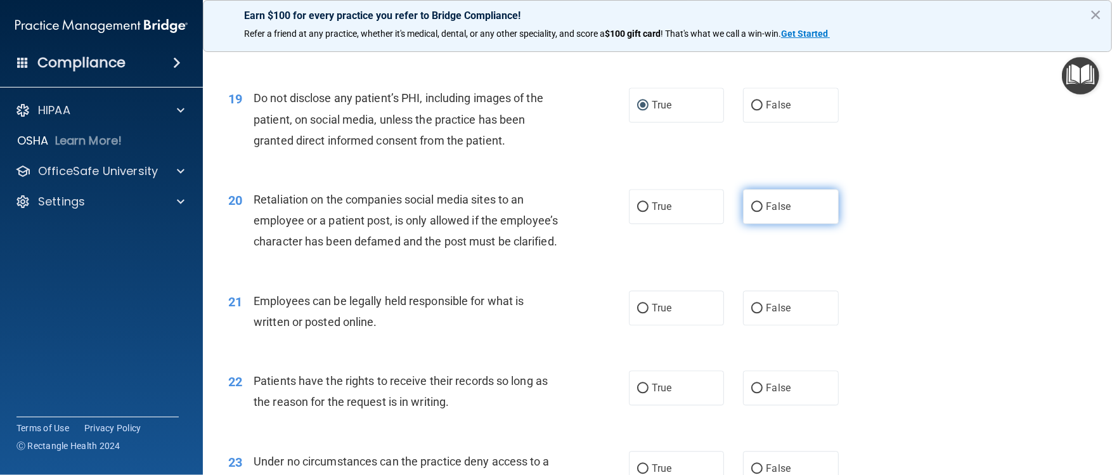
click at [545, 212] on input "False" at bounding box center [756, 207] width 11 height 10
radio input "true"
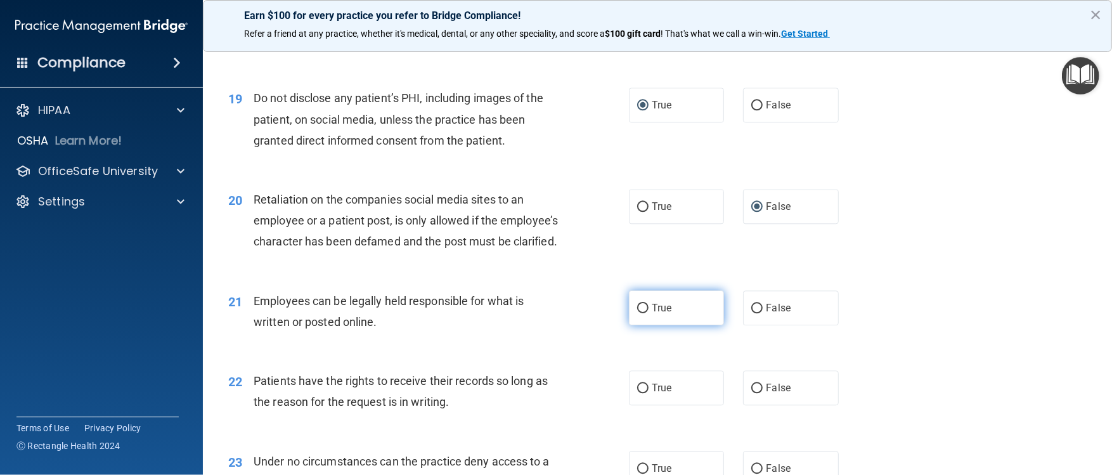
click at [545, 237] on input "True" at bounding box center [642, 309] width 11 height 10
radio input "true"
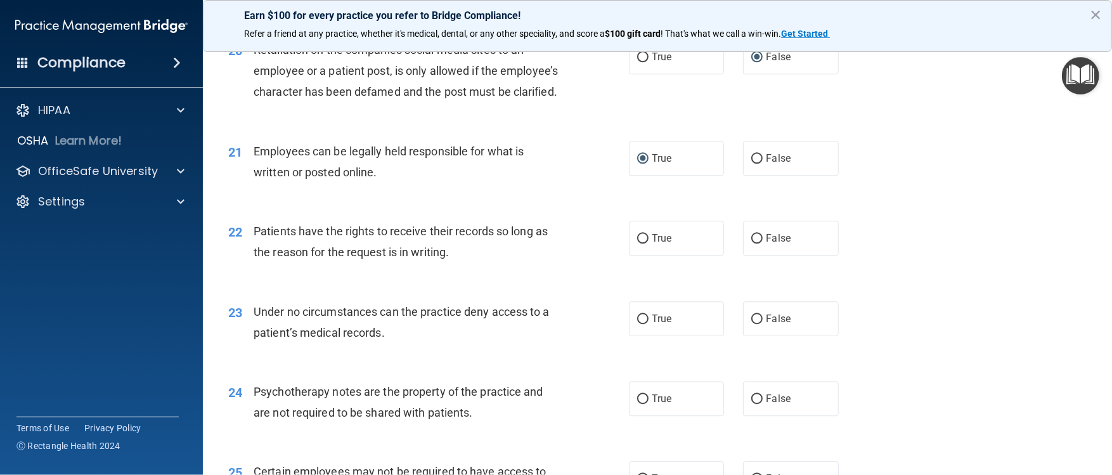
scroll to position [2209, 0]
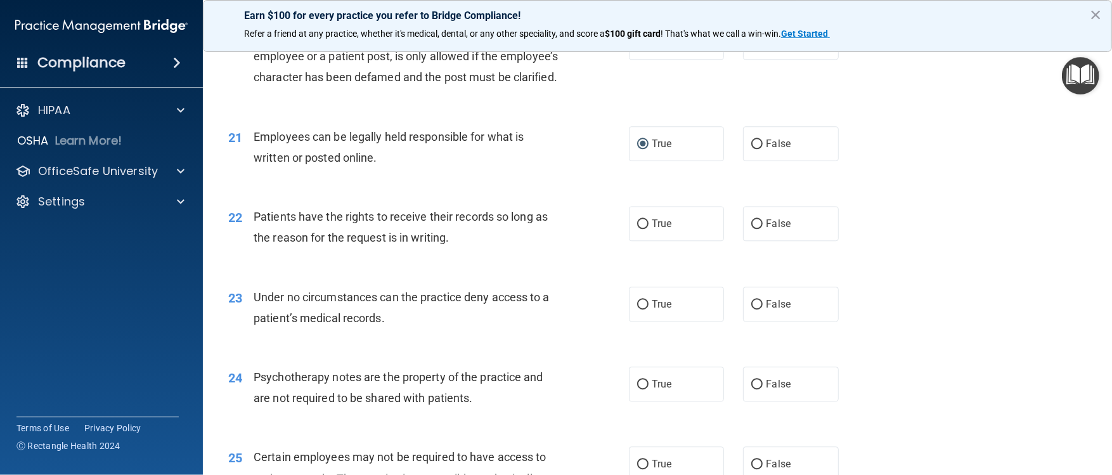
drag, startPoint x: 508, startPoint y: 297, endPoint x: 515, endPoint y: 291, distance: 9.9
click at [510, 237] on div "Patients have the rights to receive their records so long as the reason for the…" at bounding box center [411, 227] width 315 height 42
click at [545, 229] on input "False" at bounding box center [756, 224] width 11 height 10
radio input "true"
click at [545, 237] on input "False" at bounding box center [756, 305] width 11 height 10
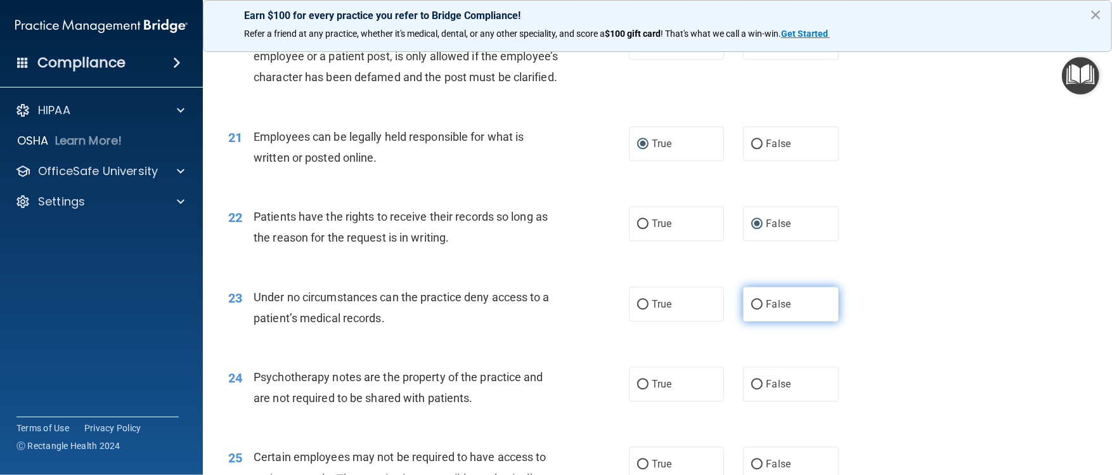
radio input "true"
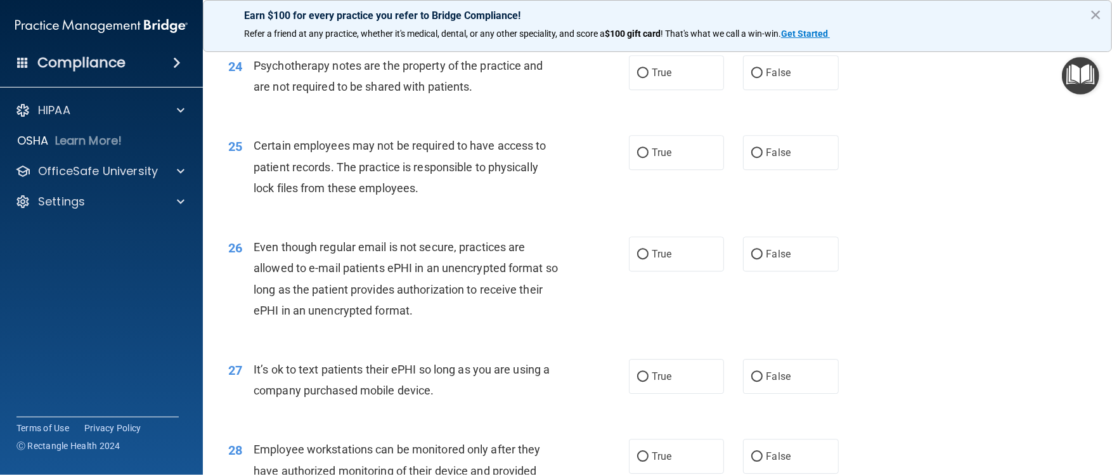
scroll to position [2525, 0]
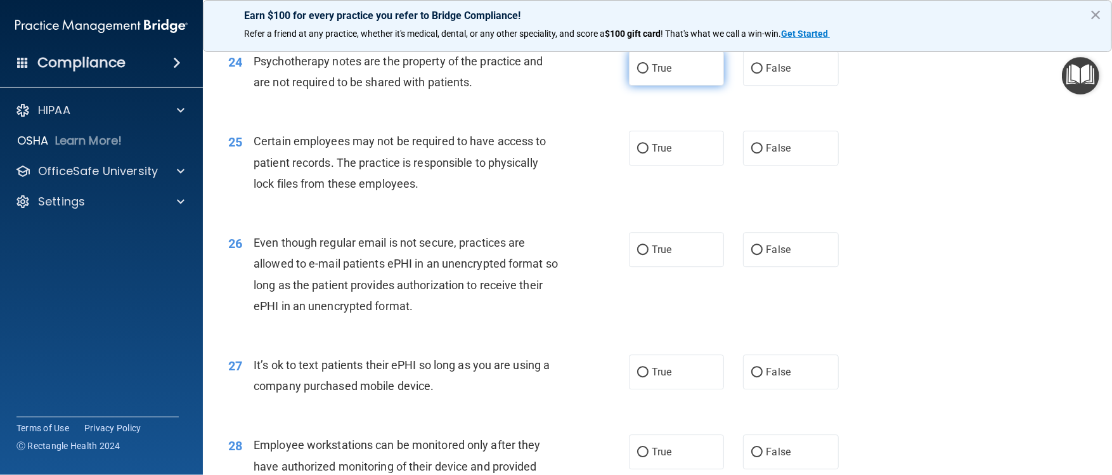
click at [545, 86] on label "True" at bounding box center [676, 68] width 95 height 35
click at [545, 74] on input "True" at bounding box center [642, 69] width 11 height 10
radio input "true"
click at [545, 153] on input "True" at bounding box center [642, 149] width 11 height 10
radio input "true"
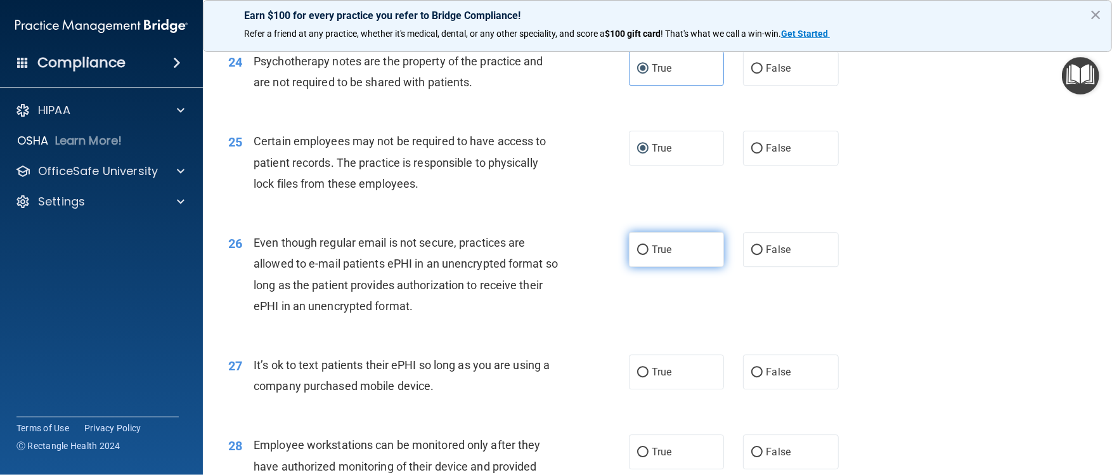
click at [545, 237] on input "True" at bounding box center [642, 250] width 11 height 10
radio input "true"
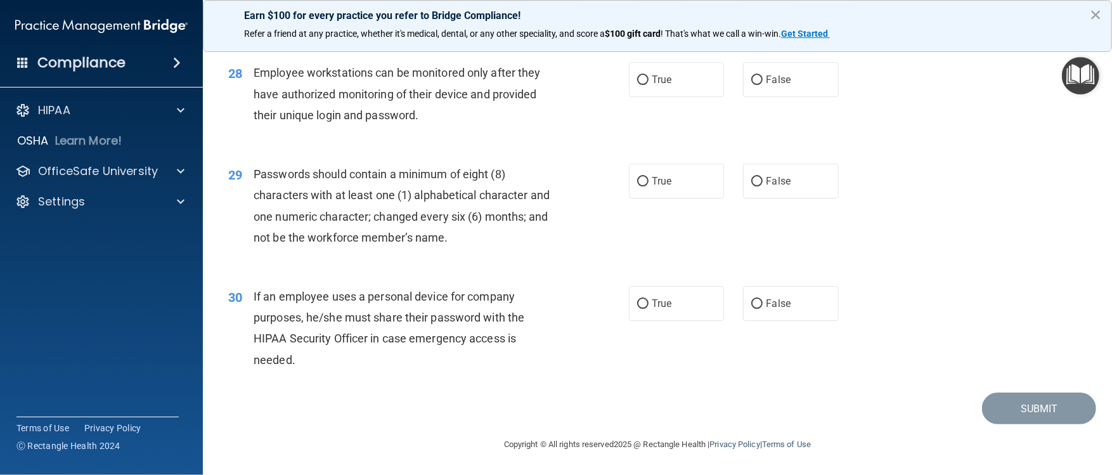
scroll to position [2881, 0]
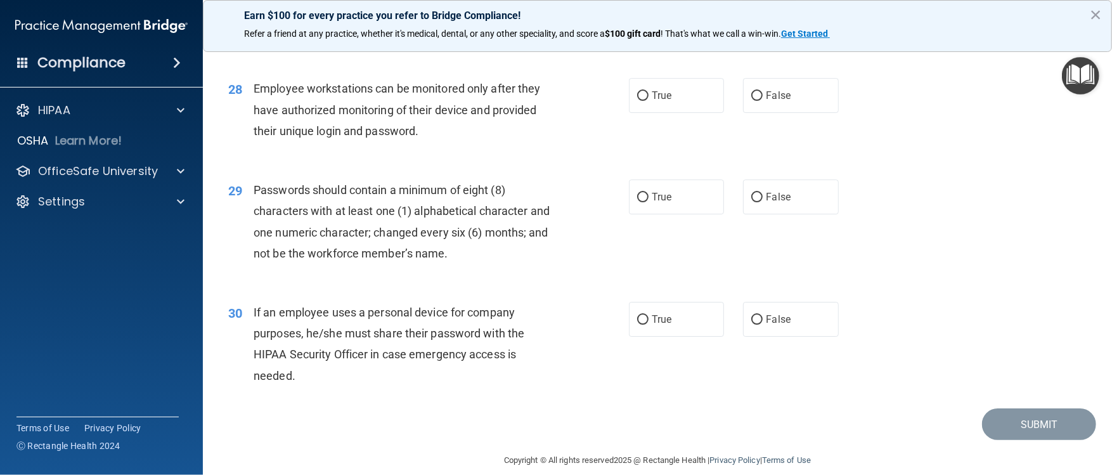
click at [545, 21] on input "False" at bounding box center [756, 16] width 11 height 10
radio input "true"
click at [545, 101] on input "False" at bounding box center [756, 96] width 11 height 10
radio input "true"
click at [545, 202] on input "True" at bounding box center [642, 198] width 11 height 10
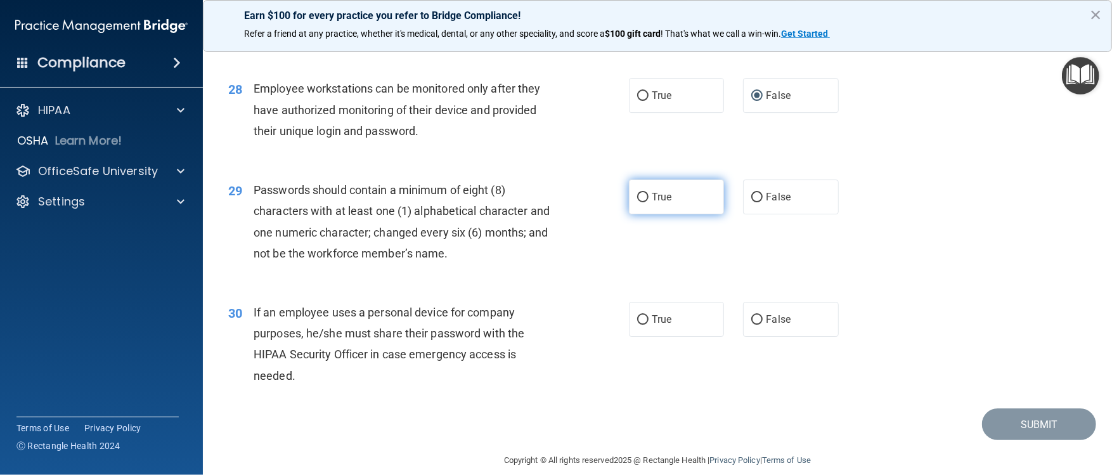
radio input "true"
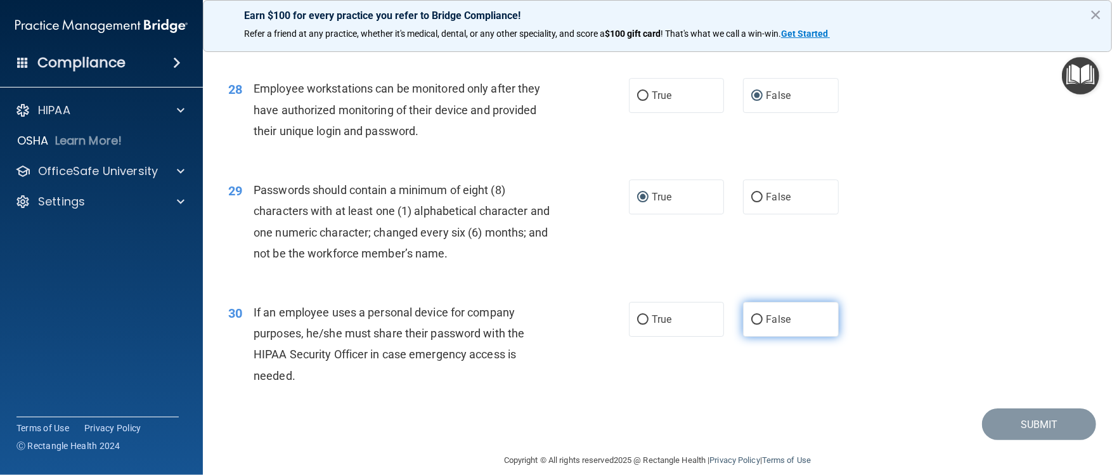
click at [545, 237] on input "False" at bounding box center [756, 320] width 11 height 10
radio input "true"
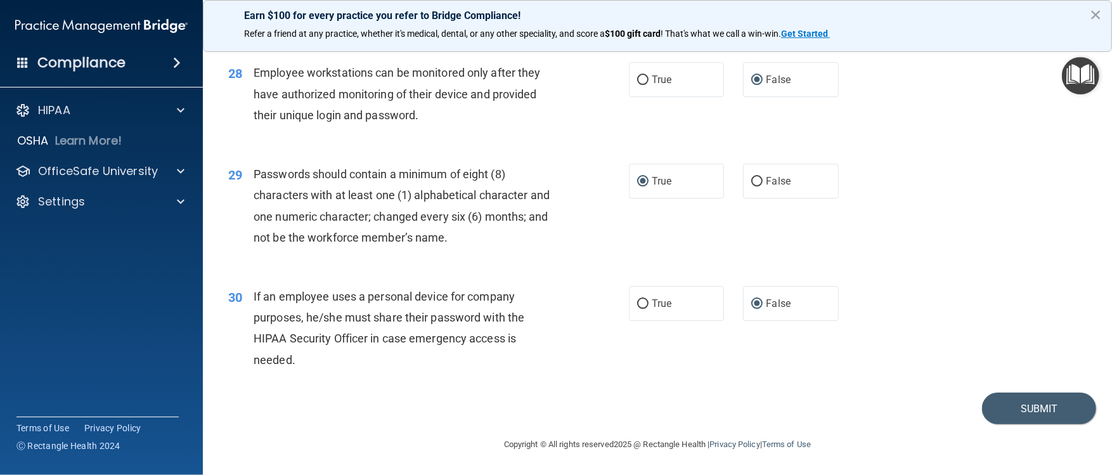
scroll to position [2959, 0]
click at [545, 237] on button "Submit" at bounding box center [1039, 408] width 114 height 32
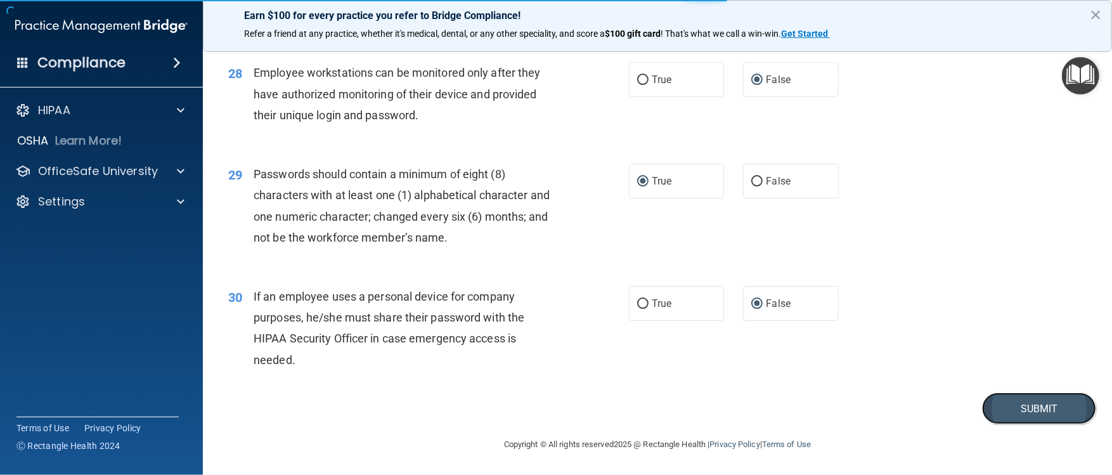
click at [545, 237] on button "Submit" at bounding box center [1039, 408] width 114 height 32
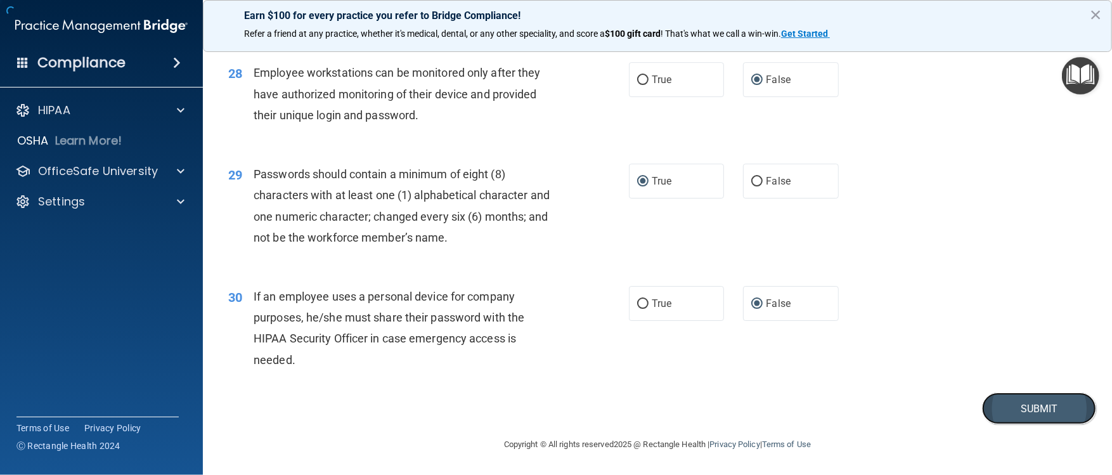
click at [545, 237] on button "Submit" at bounding box center [1039, 408] width 114 height 32
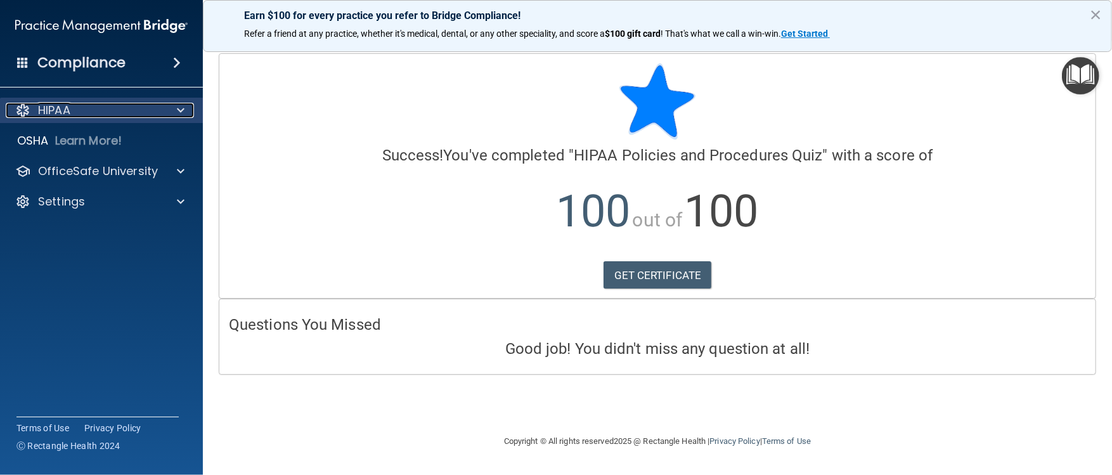
click at [184, 106] on span at bounding box center [181, 110] width 8 height 15
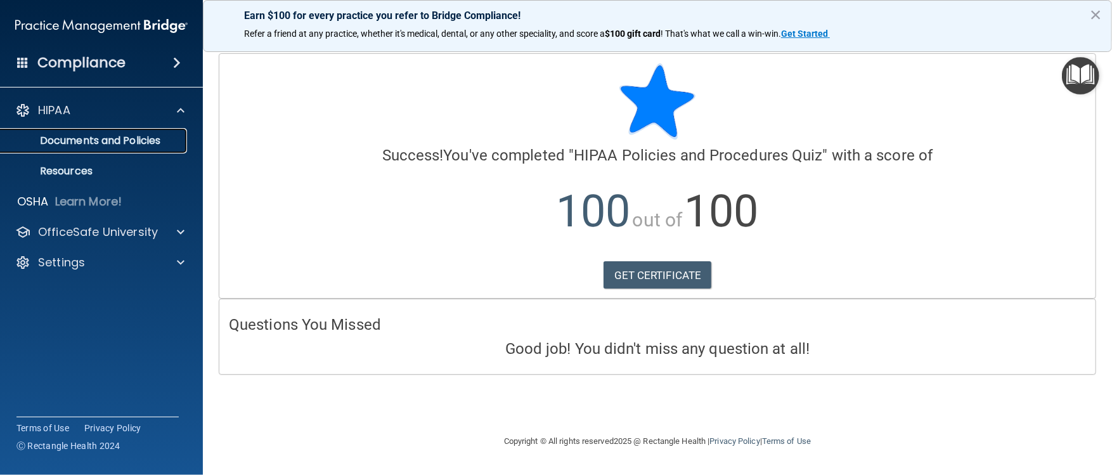
click at [132, 146] on p "Documents and Policies" at bounding box center [94, 140] width 173 height 13
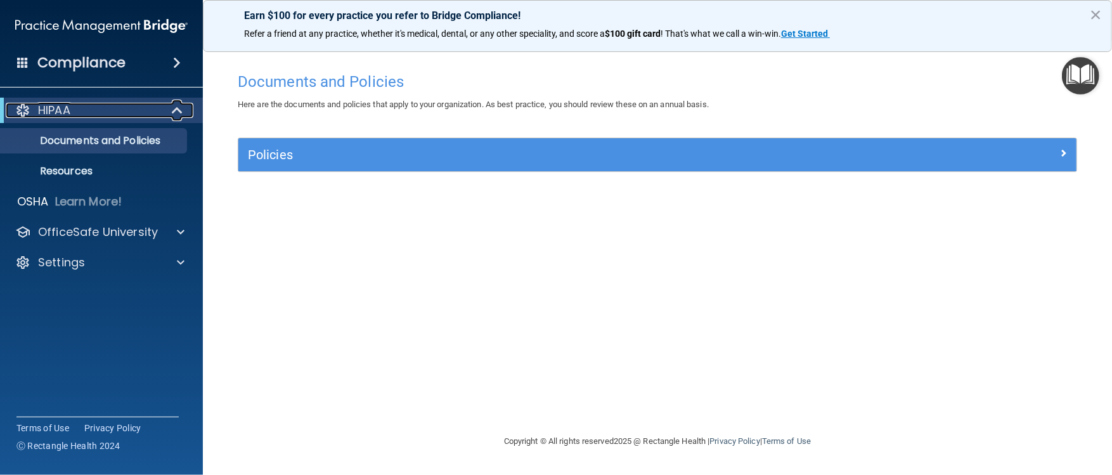
click at [182, 113] on span at bounding box center [178, 110] width 11 height 15
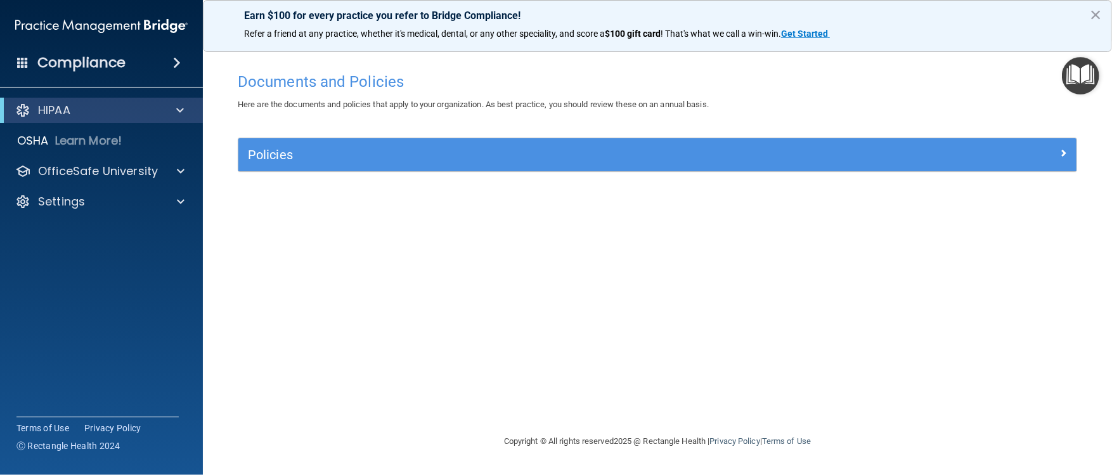
click at [174, 64] on span at bounding box center [177, 62] width 8 height 15
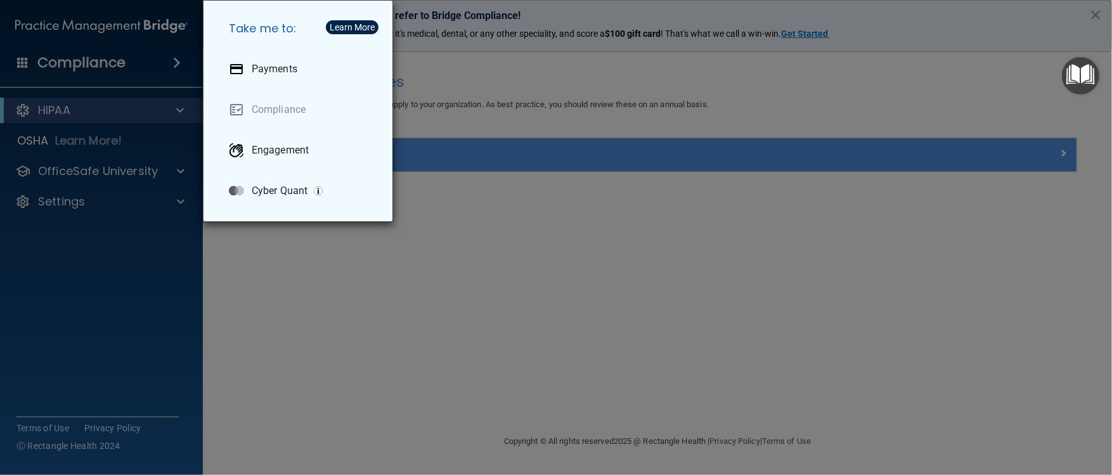
click at [179, 103] on div "Take me to: Payments Compliance Engagement Cyber Quant" at bounding box center [556, 237] width 1112 height 475
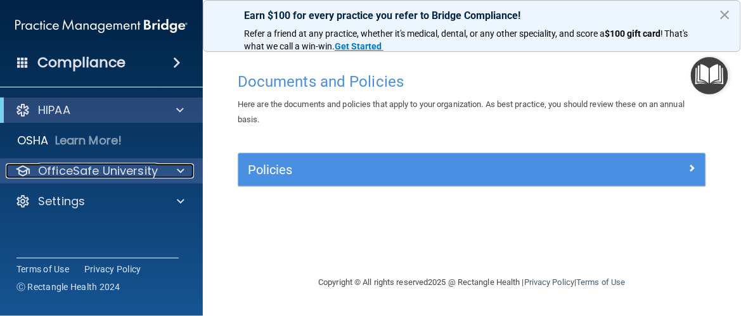
click at [102, 172] on p "OfficeSafe University" at bounding box center [98, 171] width 120 height 15
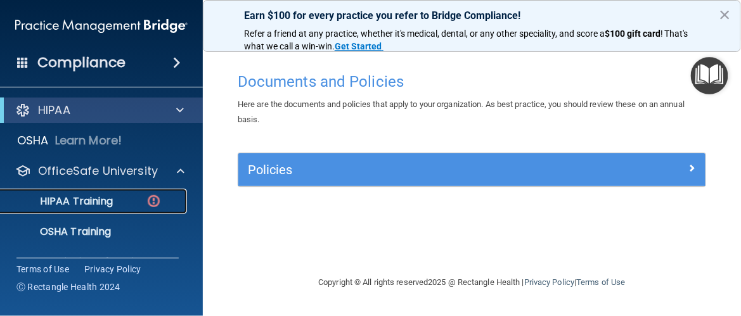
click at [98, 196] on p "HIPAA Training" at bounding box center [60, 201] width 105 height 13
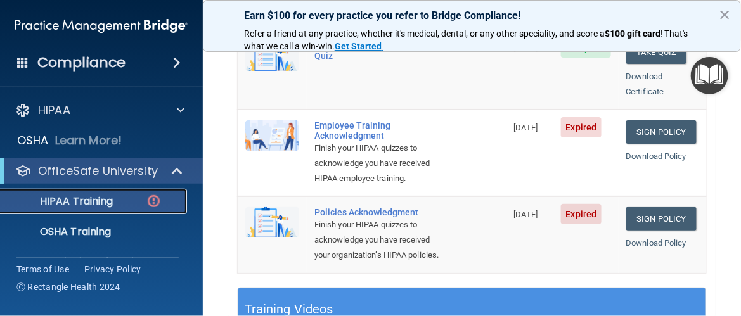
scroll to position [338, 0]
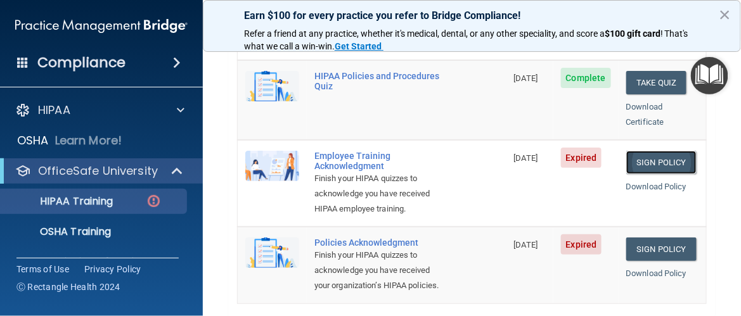
click at [545, 151] on link "Sign Policy" at bounding box center [661, 162] width 70 height 23
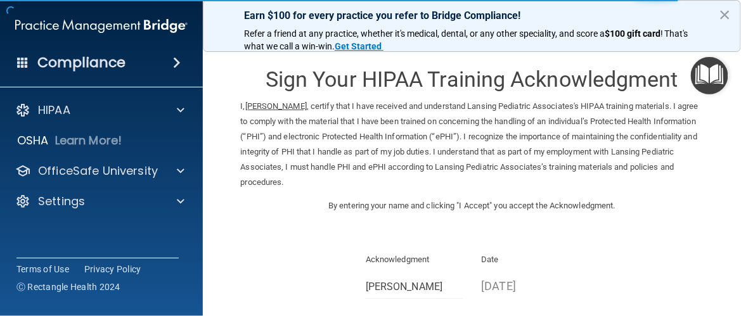
scroll to position [142, 0]
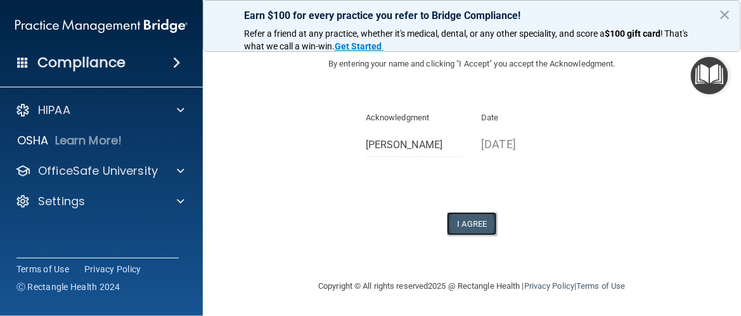
click at [460, 218] on button "I Agree" at bounding box center [472, 223] width 51 height 23
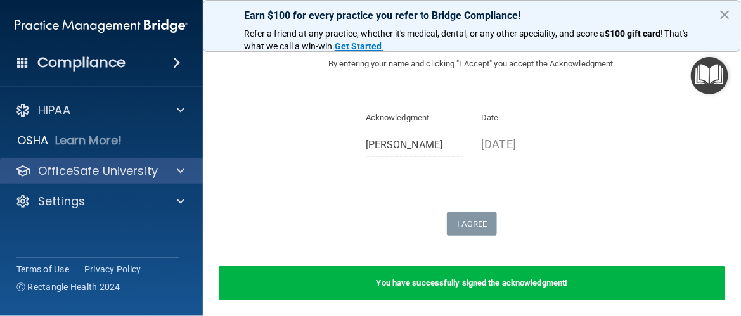
click at [110, 161] on div "OfficeSafe University" at bounding box center [101, 170] width 203 height 25
click at [109, 169] on p "OfficeSafe University" at bounding box center [98, 171] width 120 height 15
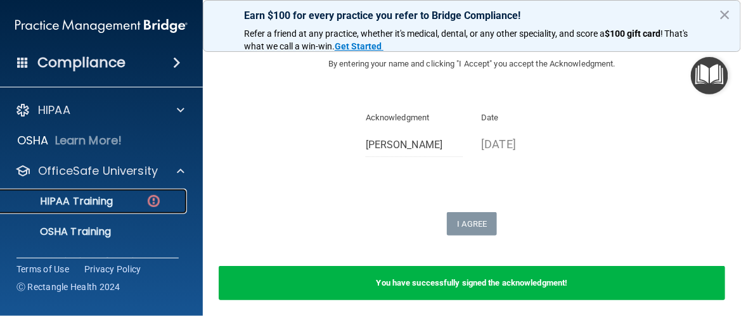
click at [109, 208] on link "HIPAA Training" at bounding box center [87, 201] width 200 height 25
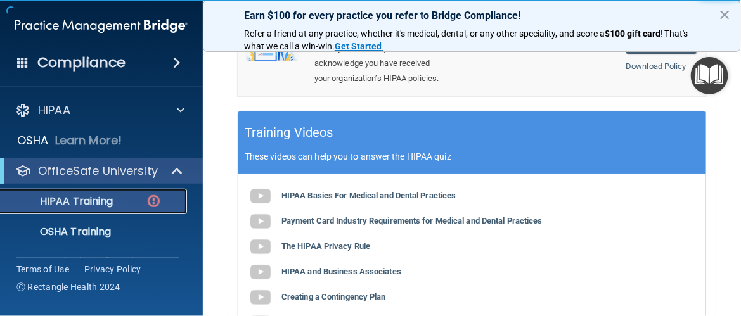
scroll to position [408, 0]
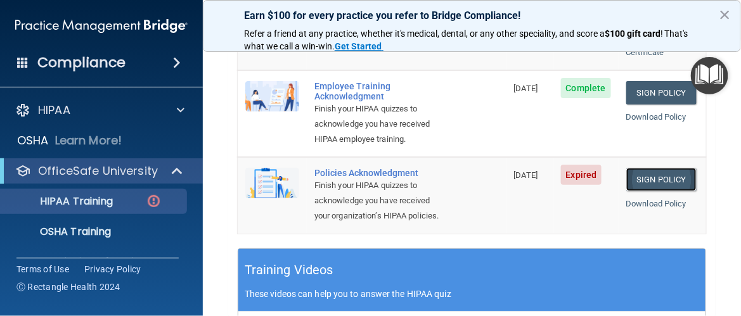
click at [639, 176] on link "Sign Policy" at bounding box center [661, 179] width 70 height 23
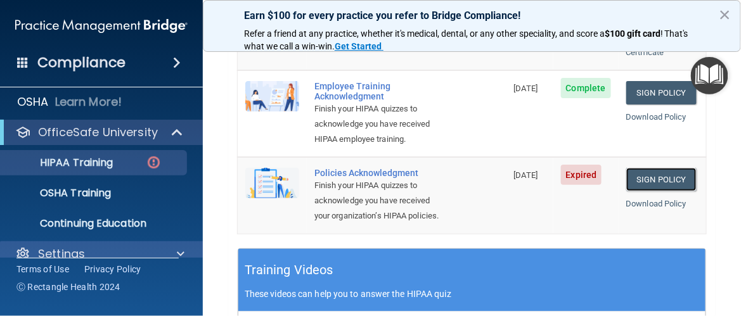
scroll to position [57, 0]
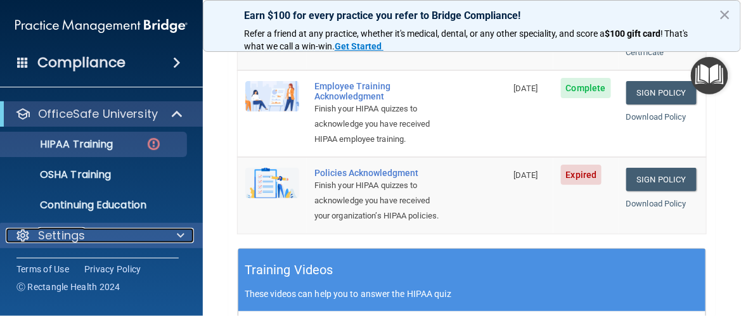
click at [107, 229] on div "Settings" at bounding box center [84, 235] width 157 height 15
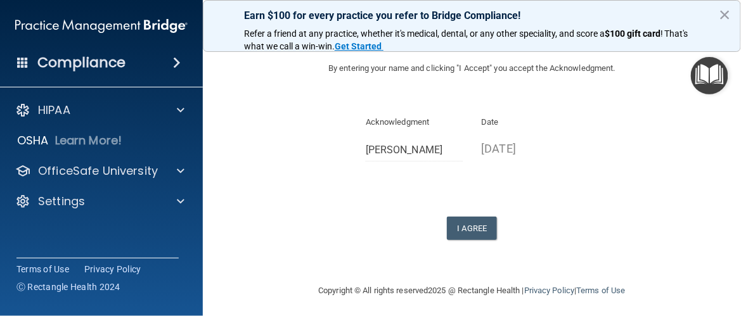
scroll to position [264, 0]
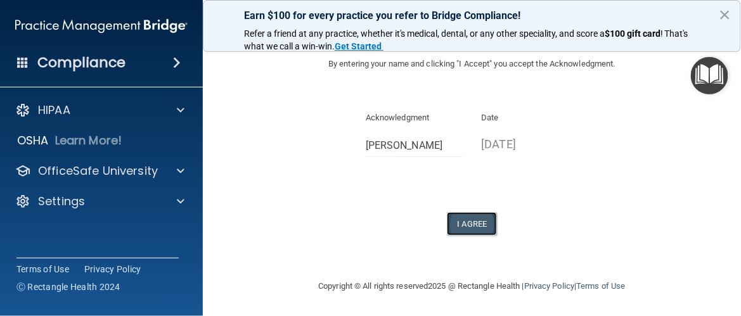
click at [475, 225] on button "I Agree" at bounding box center [472, 223] width 51 height 23
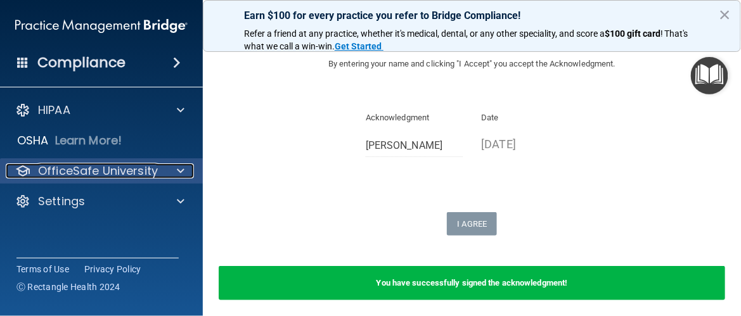
click at [113, 164] on p "OfficeSafe University" at bounding box center [98, 171] width 120 height 15
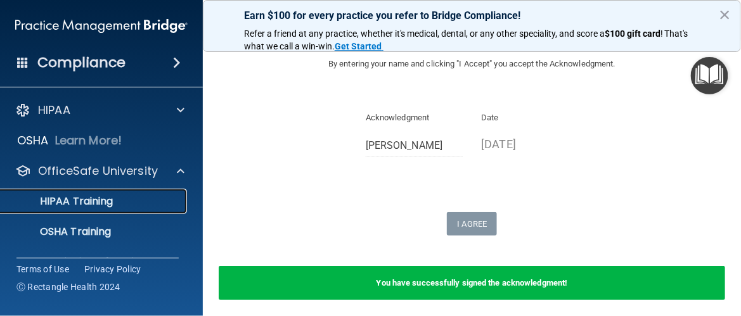
click at [91, 196] on p "HIPAA Training" at bounding box center [60, 201] width 105 height 13
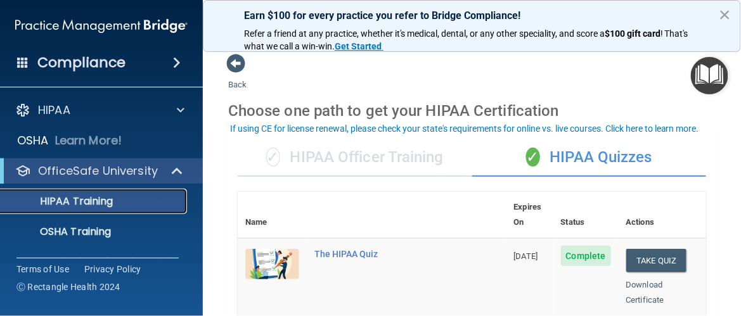
scroll to position [57, 0]
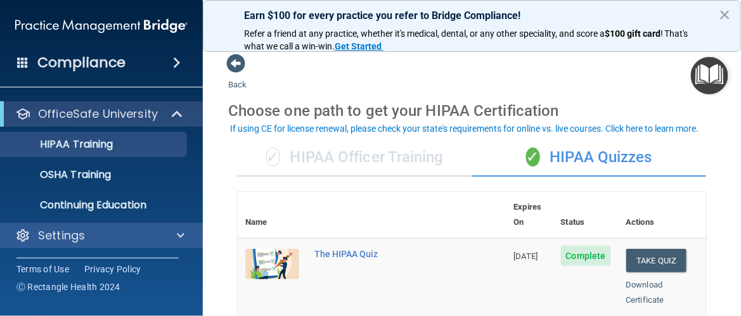
drag, startPoint x: 170, startPoint y: 219, endPoint x: 170, endPoint y: 229, distance: 10.1
click at [170, 223] on div "HIPAA Documents and Policies Report an Incident Business Associates Emergency P…" at bounding box center [101, 146] width 203 height 223
click at [170, 229] on div "Settings" at bounding box center [101, 235] width 203 height 25
click at [177, 230] on span at bounding box center [181, 235] width 8 height 15
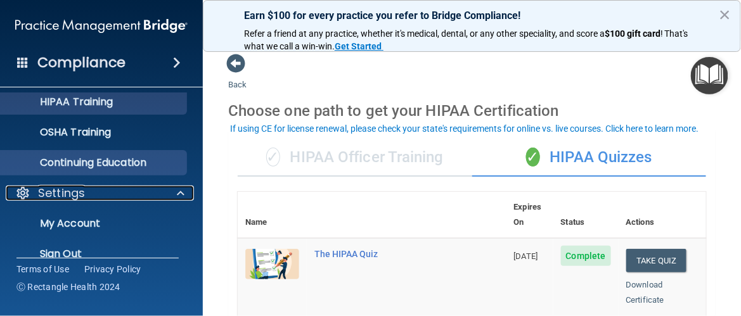
scroll to position [118, 0]
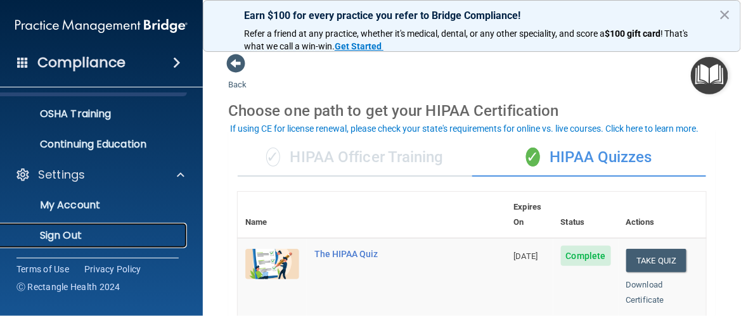
click at [100, 231] on p "Sign Out" at bounding box center [94, 235] width 173 height 13
